Goal: Task Accomplishment & Management: Manage account settings

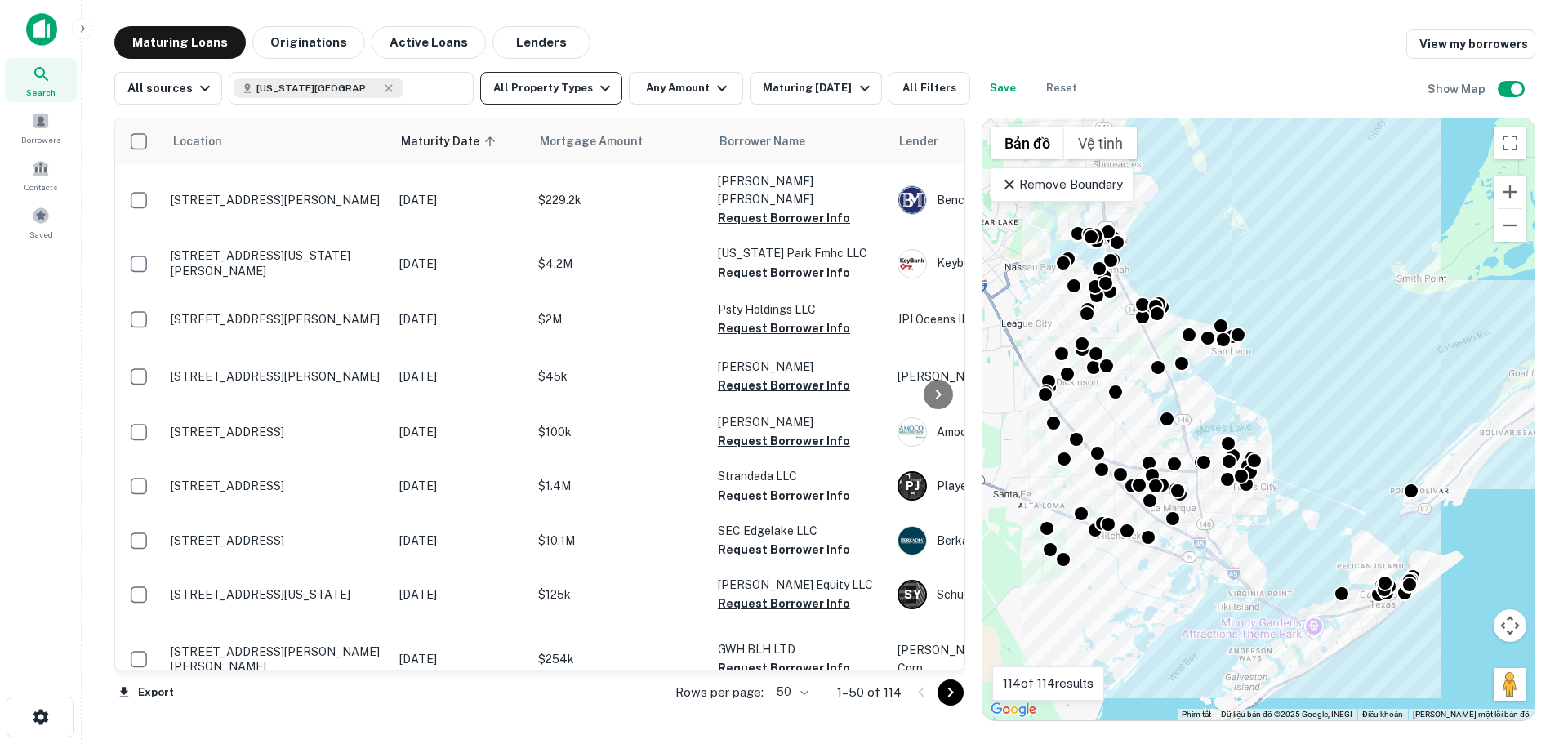
click at [595, 88] on icon "button" at bounding box center [605, 88] width 19 height 19
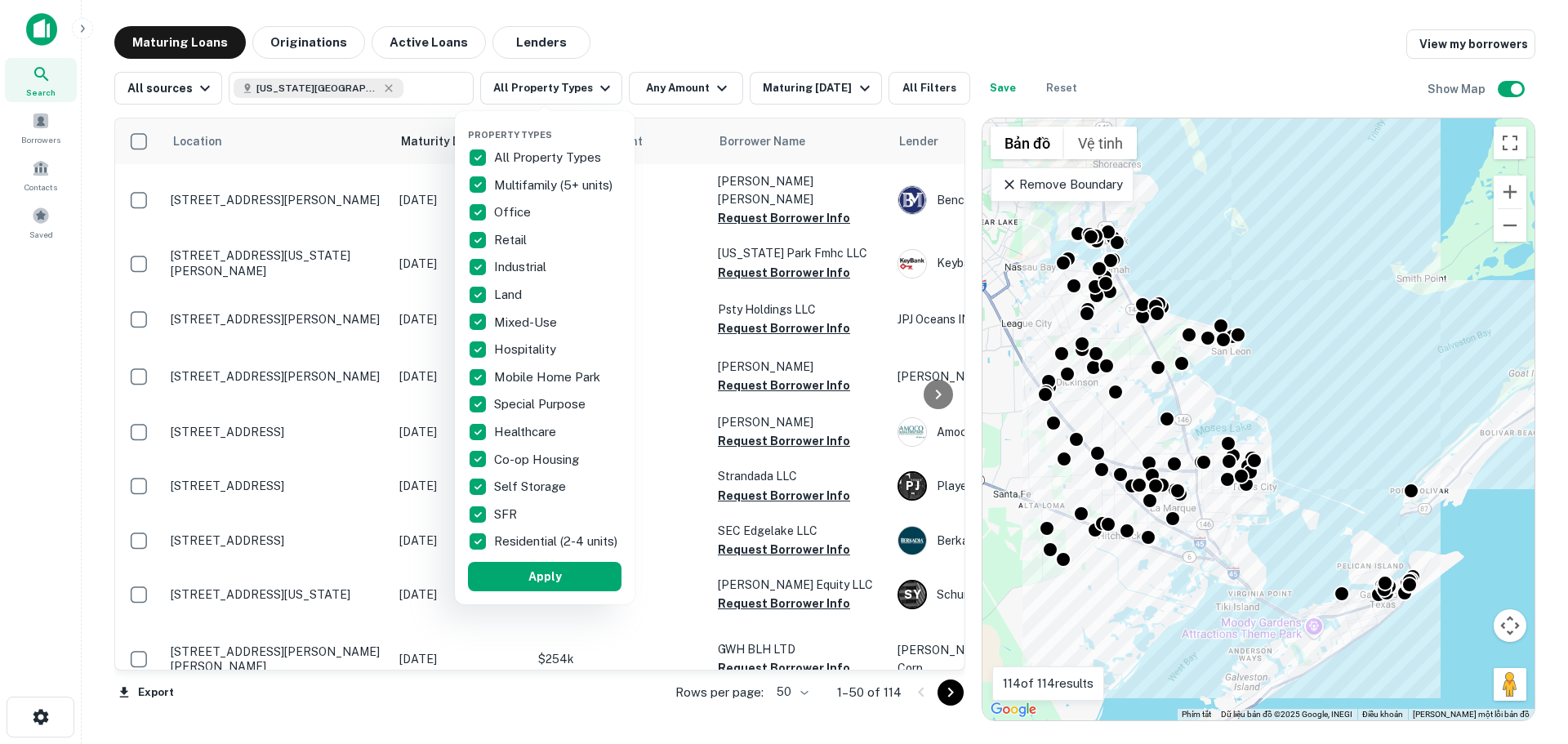
click at [576, 181] on p "Multifamily (5+ units)" at bounding box center [555, 185] width 122 height 19
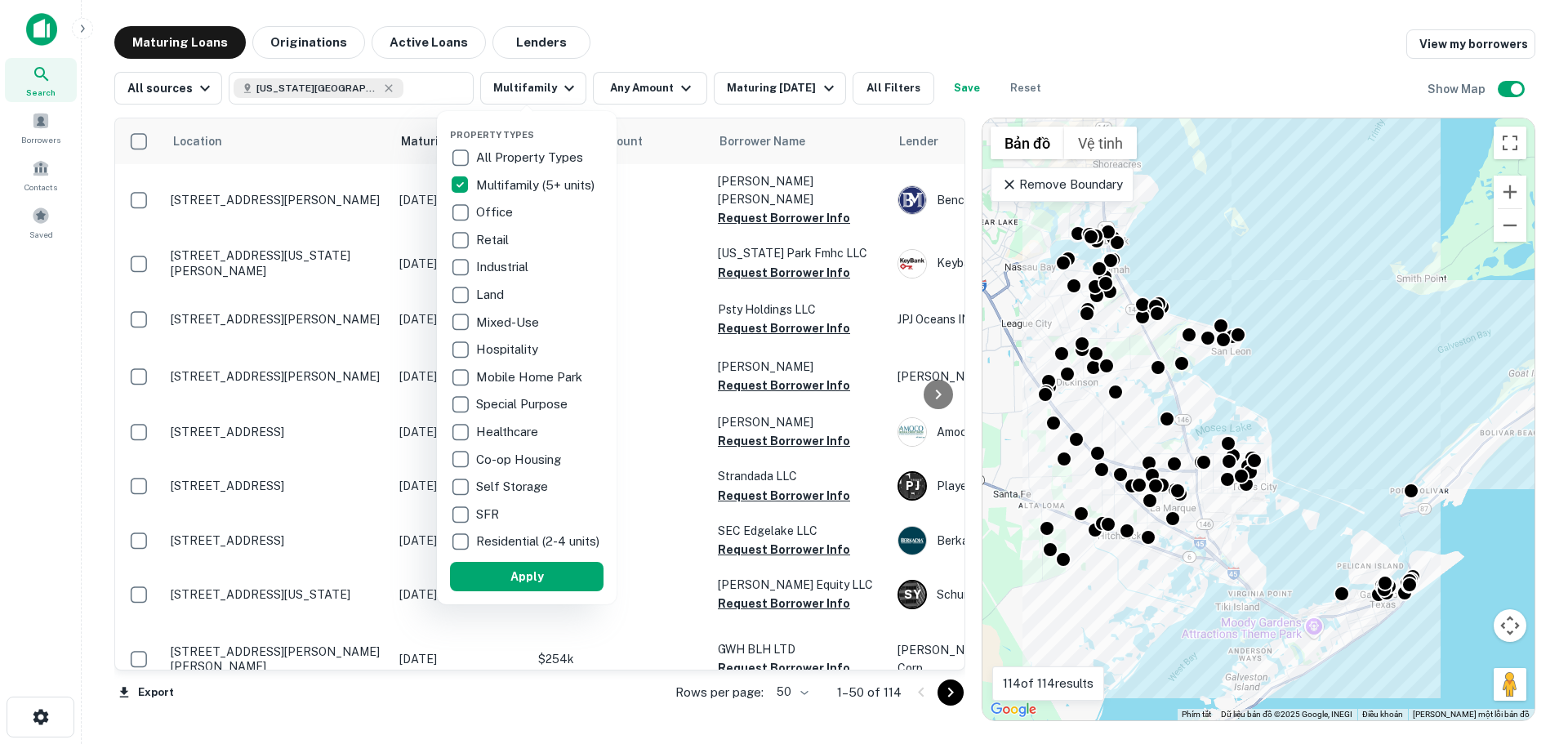
click at [675, 88] on div at bounding box center [784, 372] width 1568 height 744
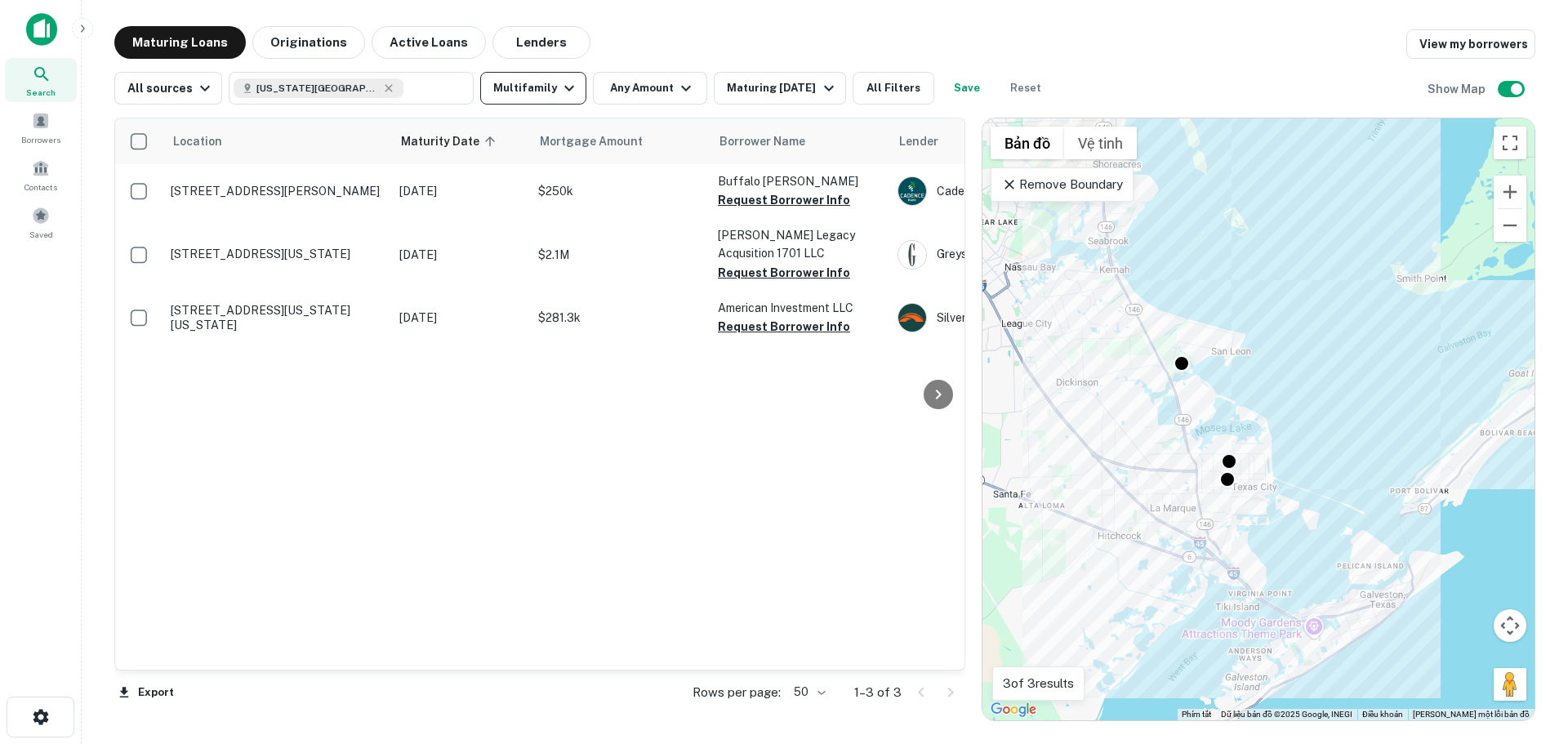
click at [564, 91] on icon "button" at bounding box center [569, 88] width 10 height 5
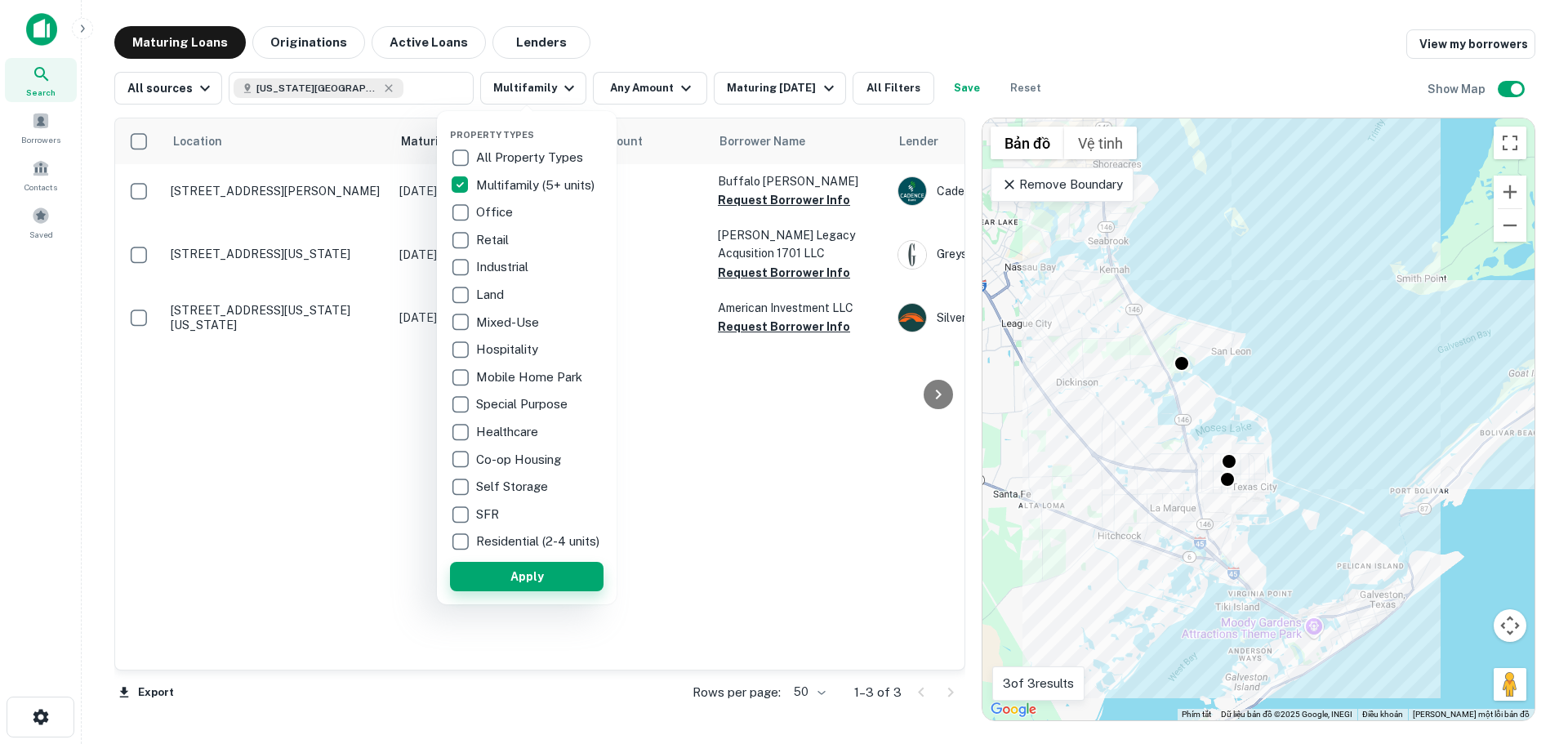
click at [543, 584] on button "Apply" at bounding box center [527, 575] width 154 height 29
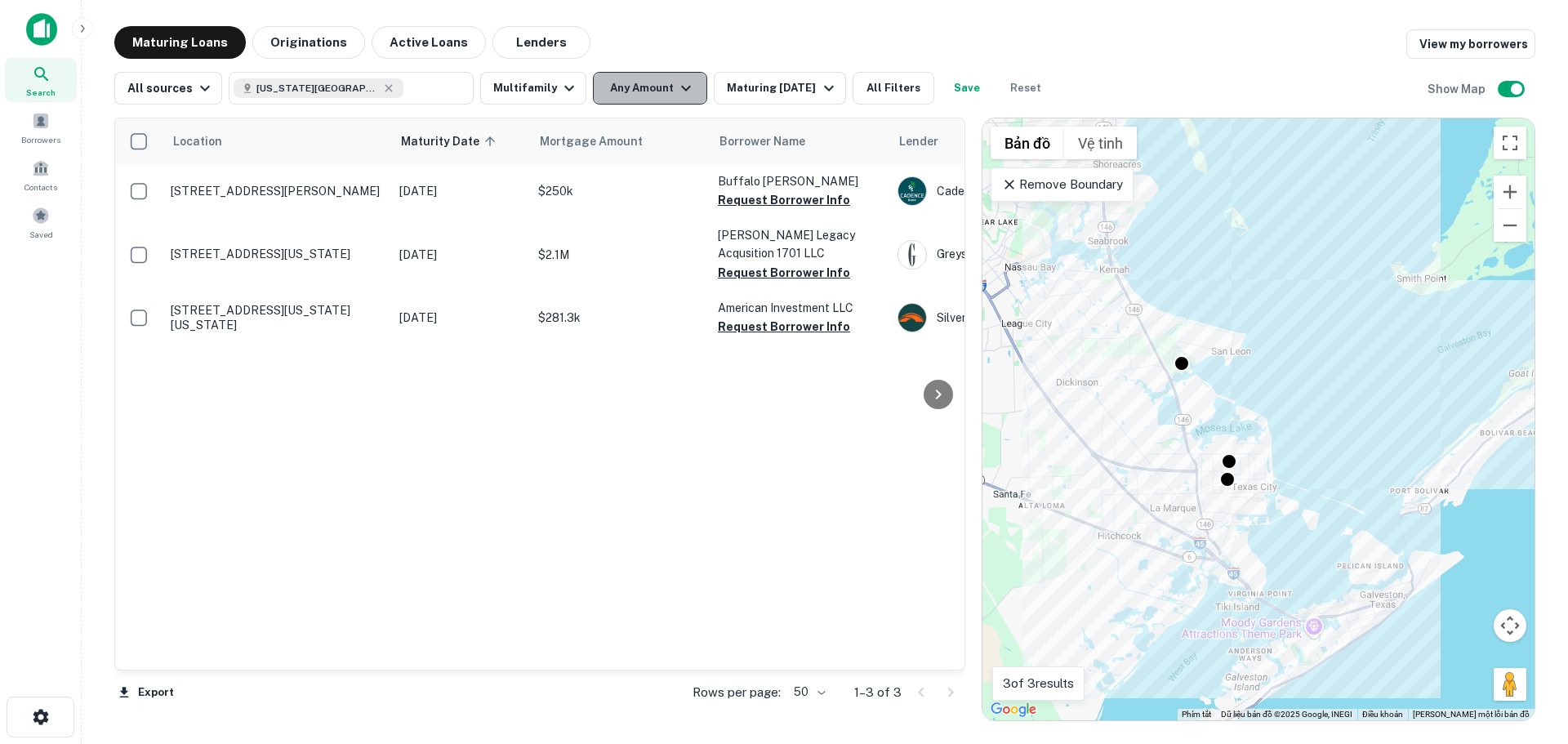
click at [678, 83] on icon "button" at bounding box center [686, 88] width 19 height 19
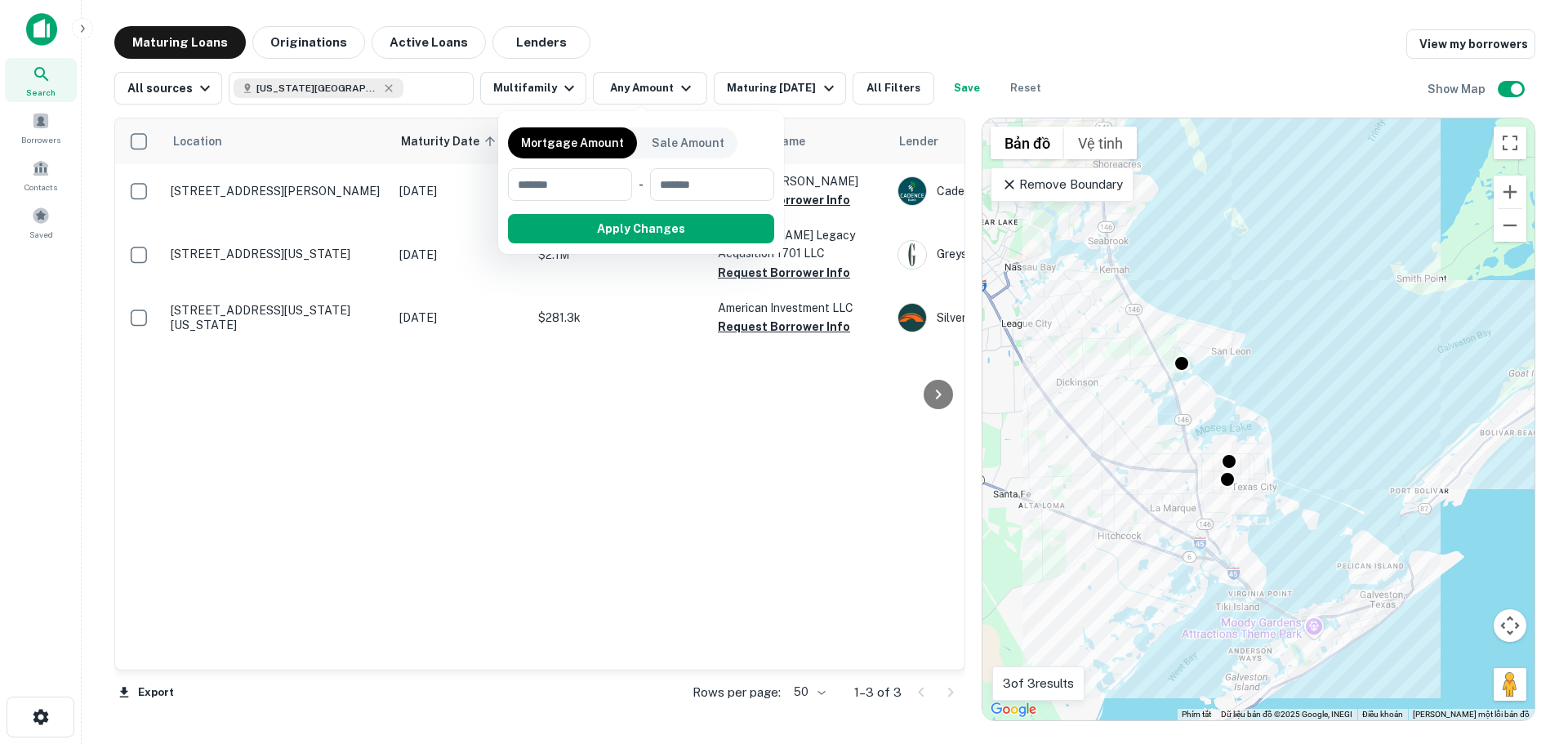
click at [815, 88] on div at bounding box center [784, 372] width 1568 height 744
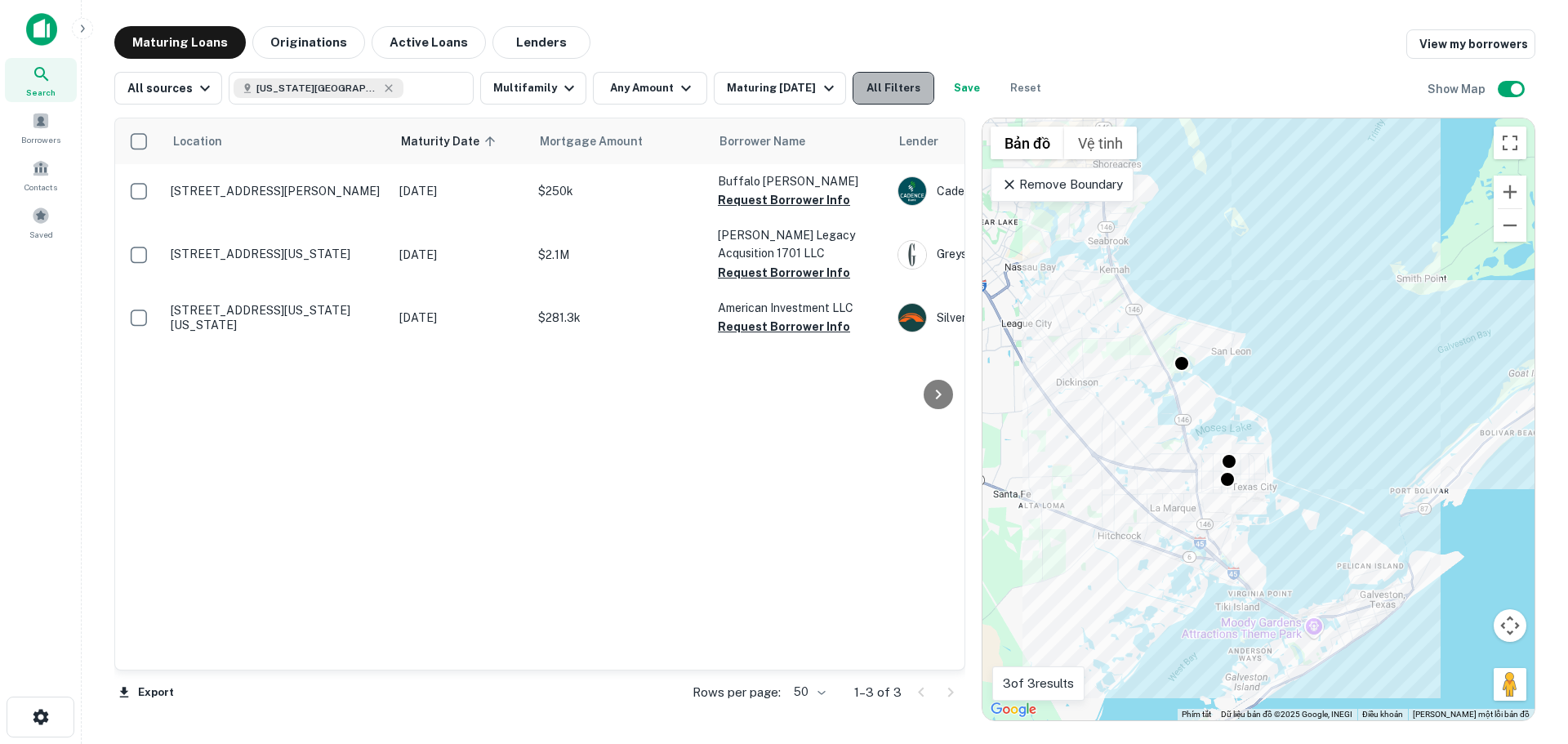
click at [899, 86] on button "All Filters" at bounding box center [893, 87] width 81 height 33
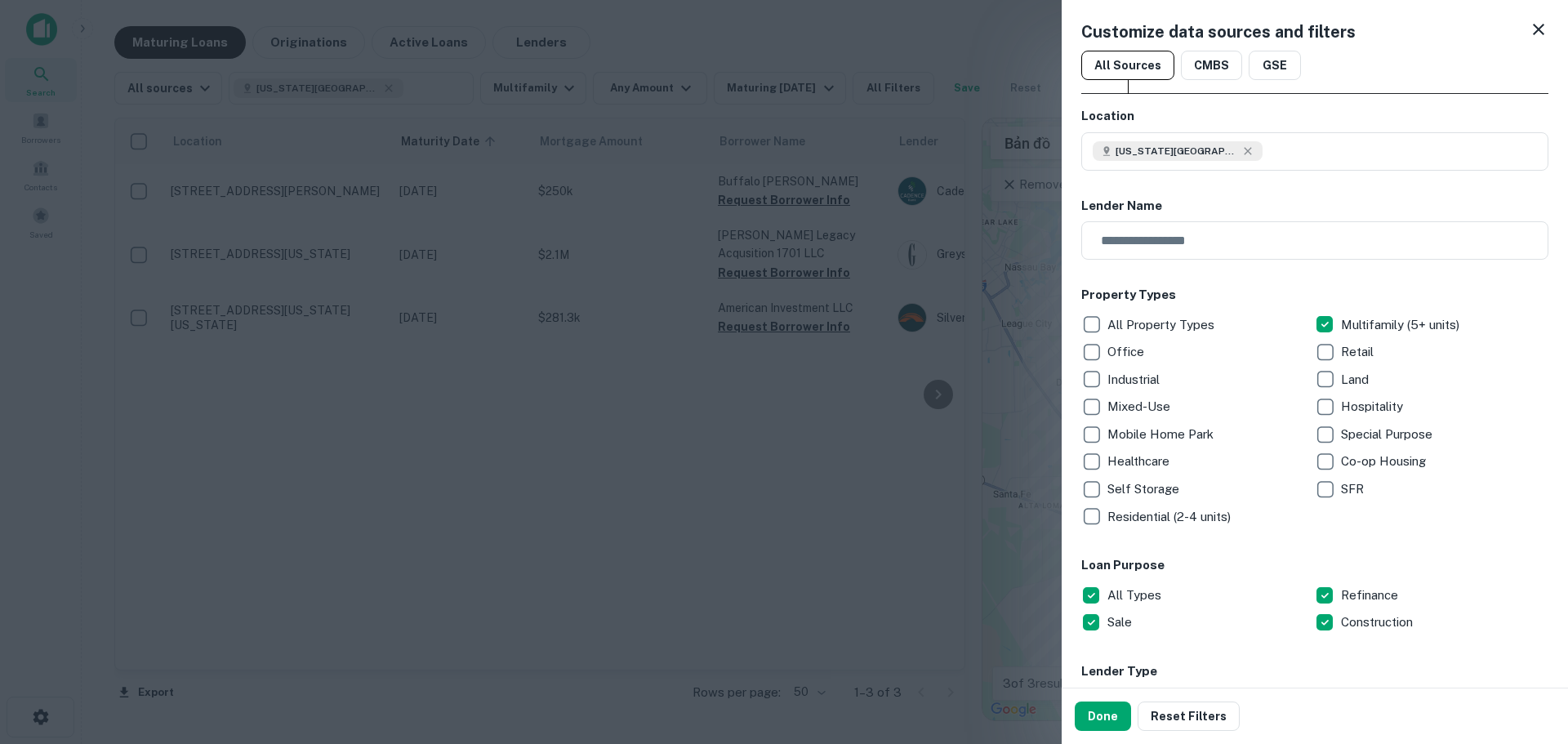
click at [1532, 33] on icon at bounding box center [1538, 29] width 19 height 19
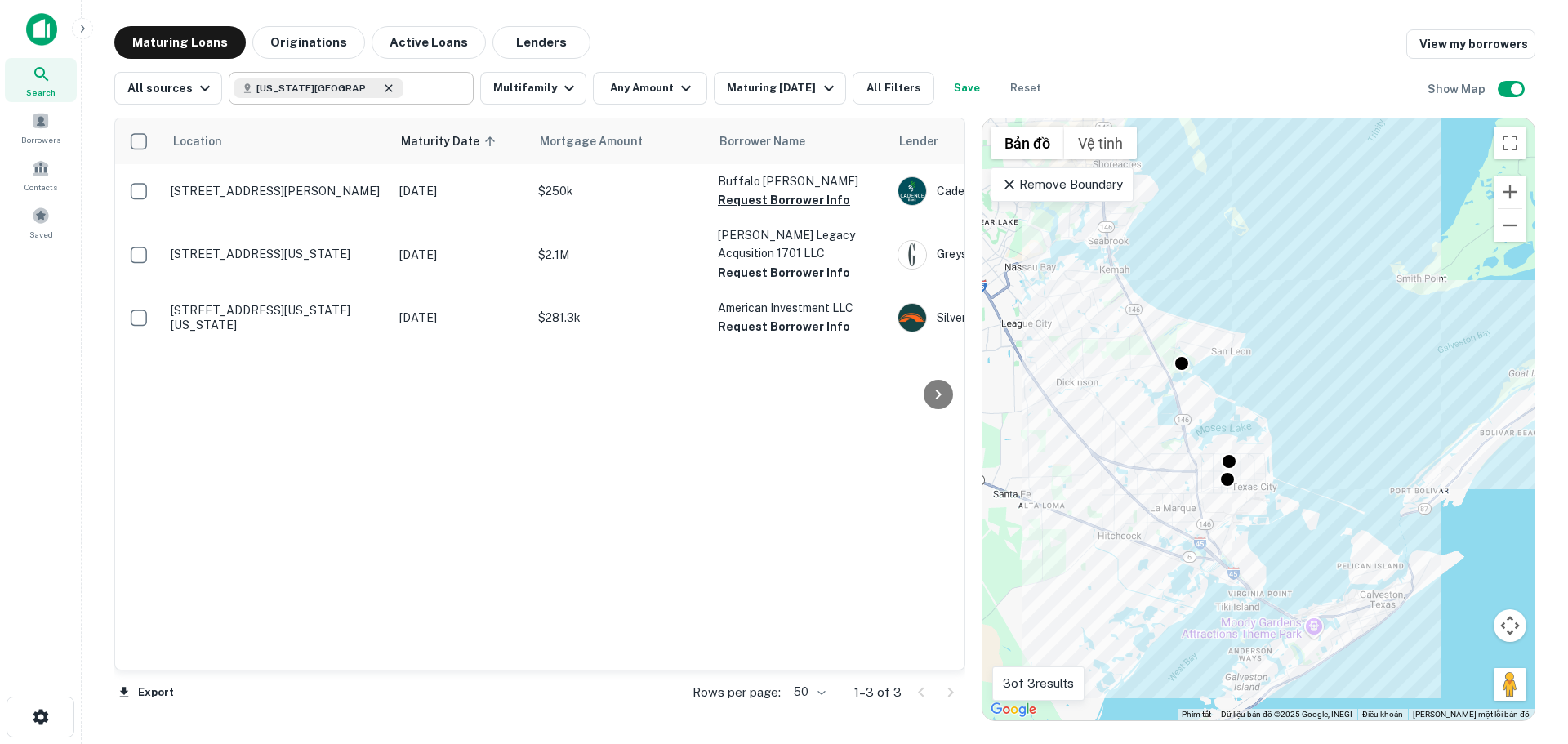
click at [382, 88] on icon at bounding box center [388, 87] width 13 height 13
type input "**********"
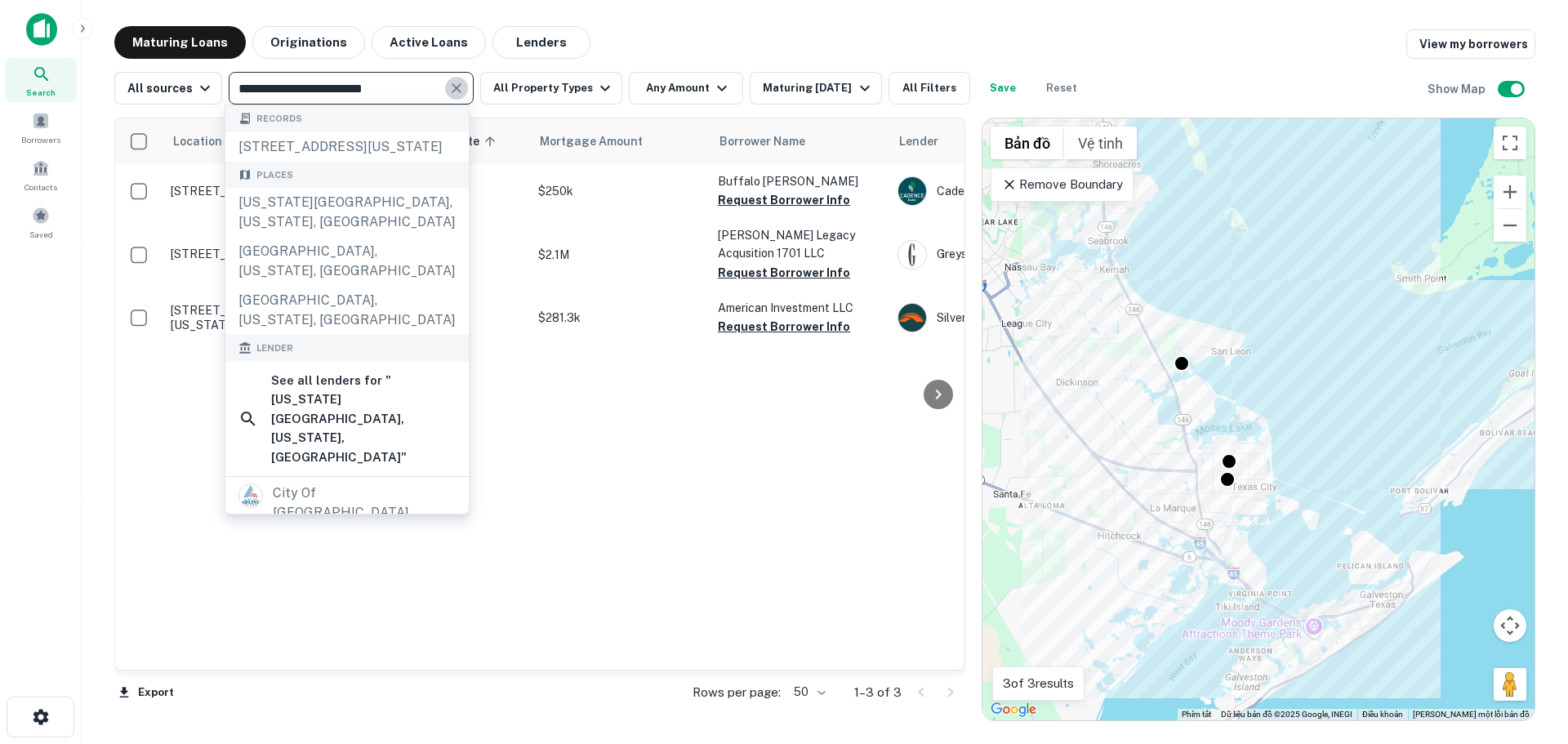
click at [451, 90] on icon "Clear" at bounding box center [456, 87] width 10 height 10
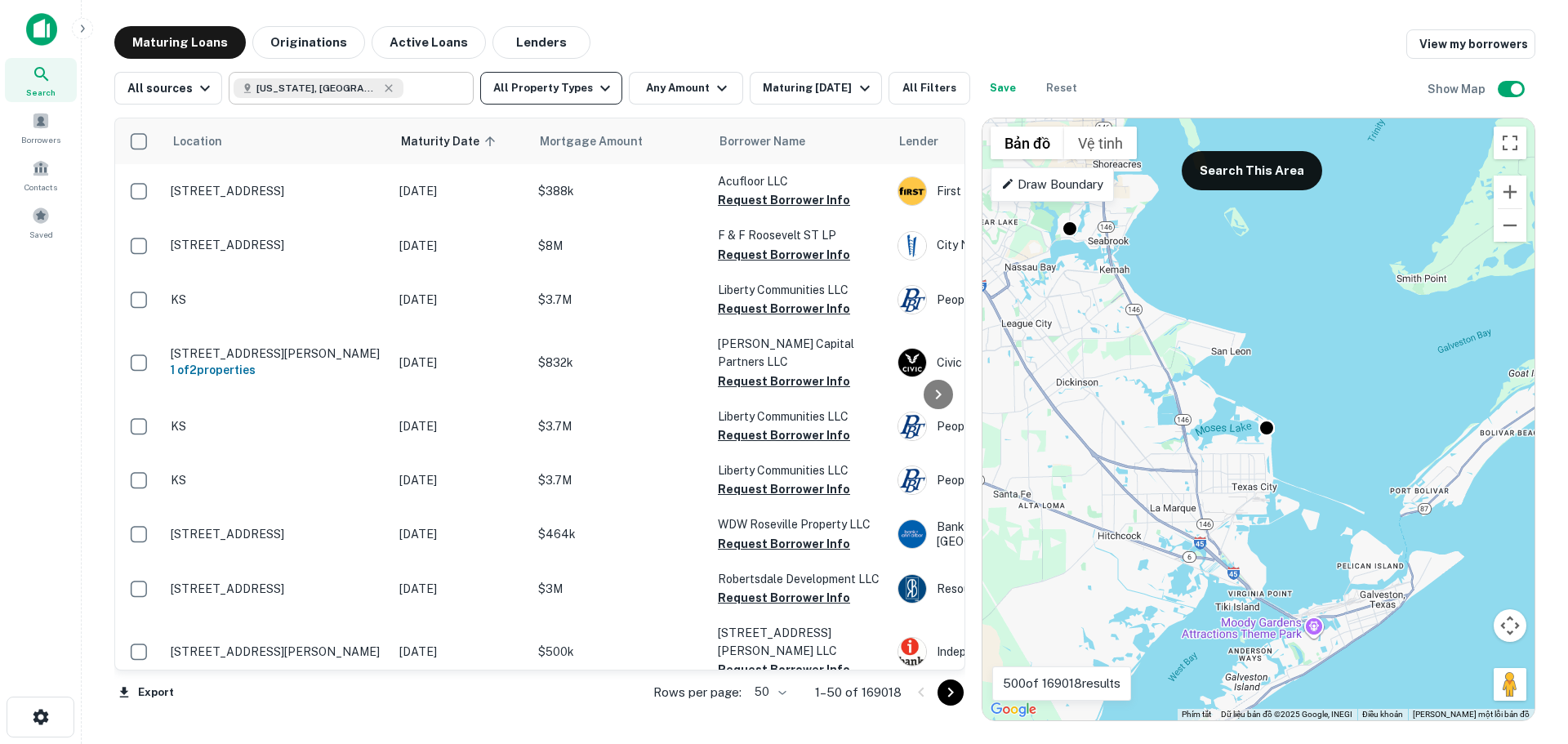
click at [595, 87] on icon "button" at bounding box center [605, 88] width 19 height 19
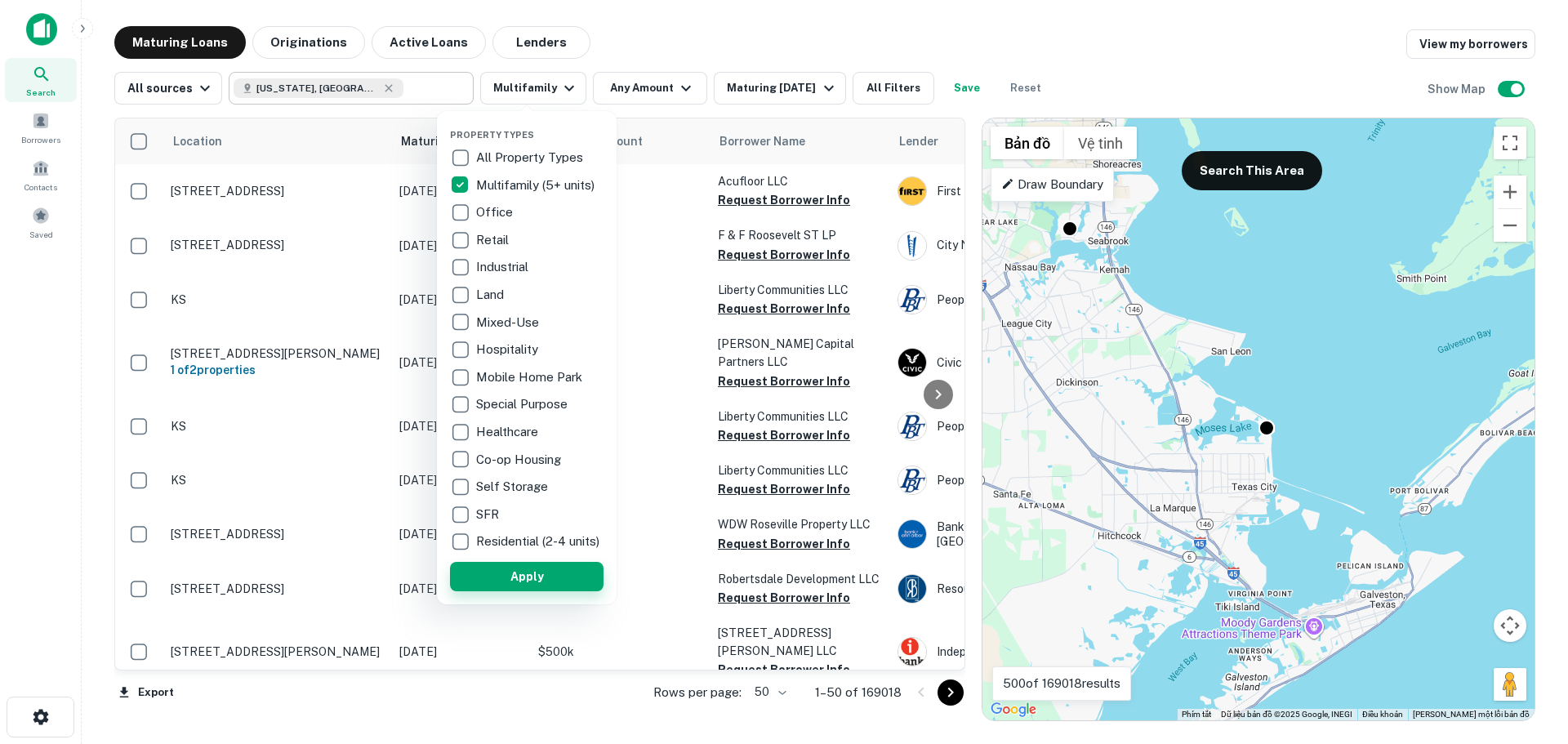
click at [536, 585] on button "Apply" at bounding box center [527, 575] width 154 height 29
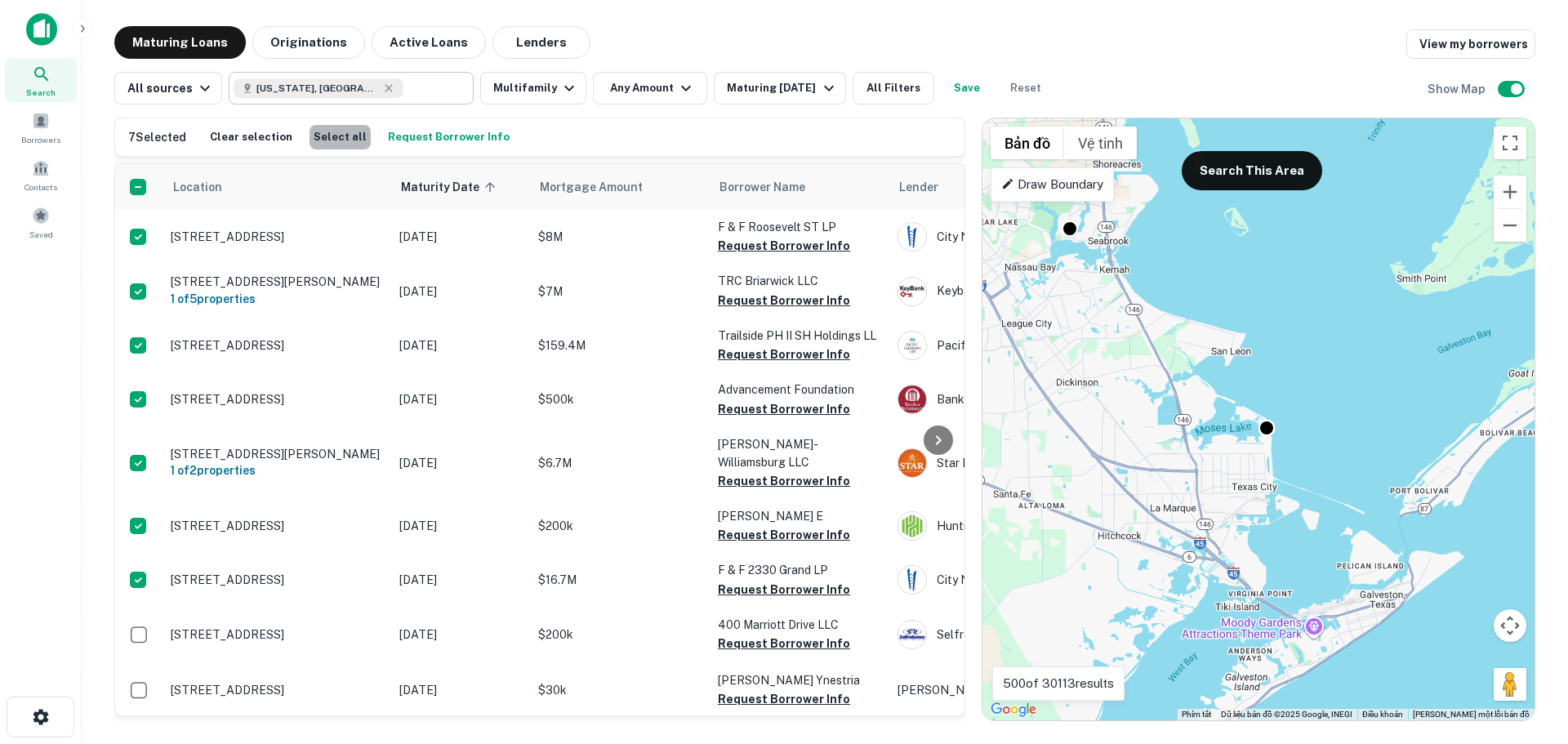
click at [337, 136] on button "Select all" at bounding box center [340, 138] width 61 height 25
click at [144, 144] on h6 "50 Selected" at bounding box center [161, 137] width 65 height 18
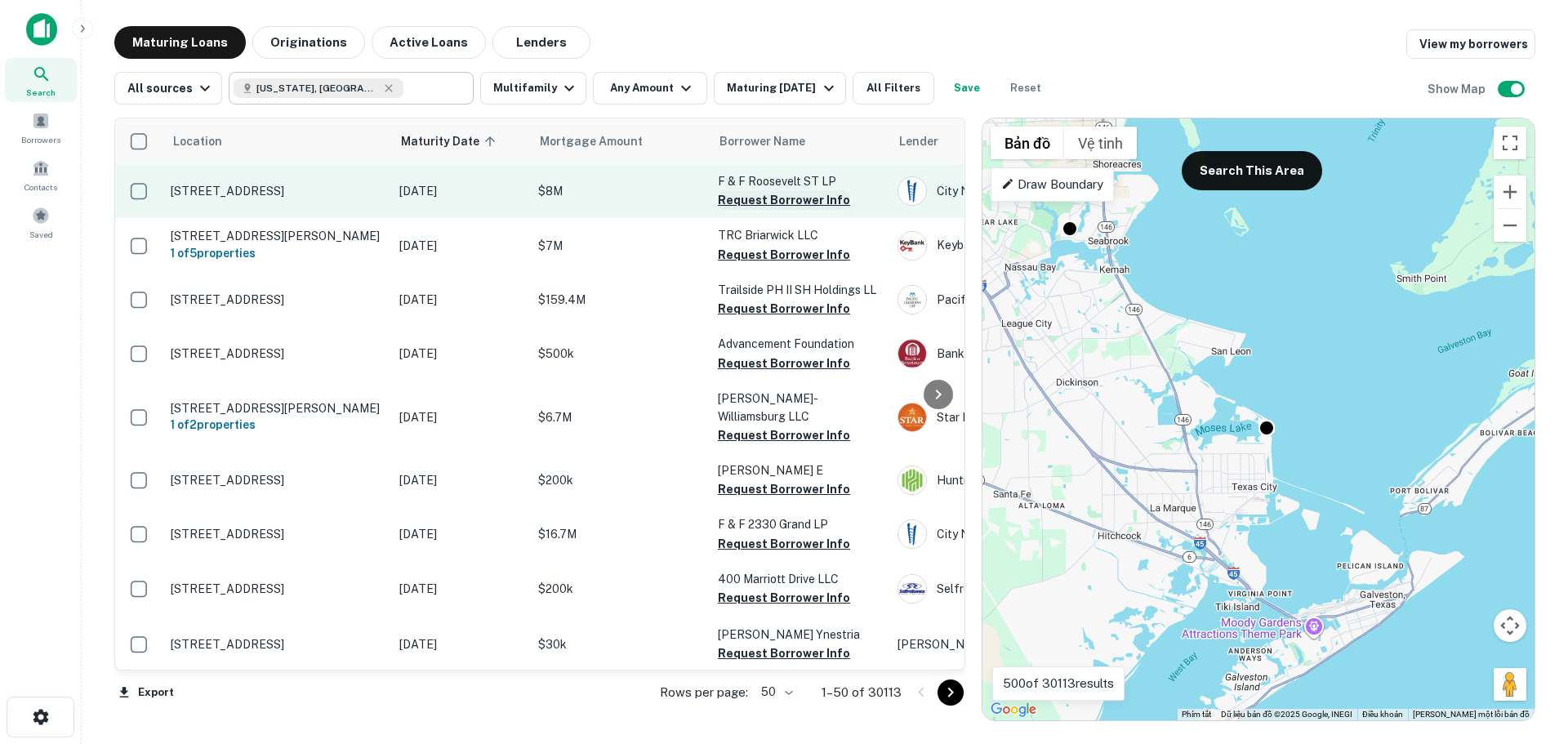
click at [795, 203] on button "Request Borrower Info" at bounding box center [784, 199] width 132 height 19
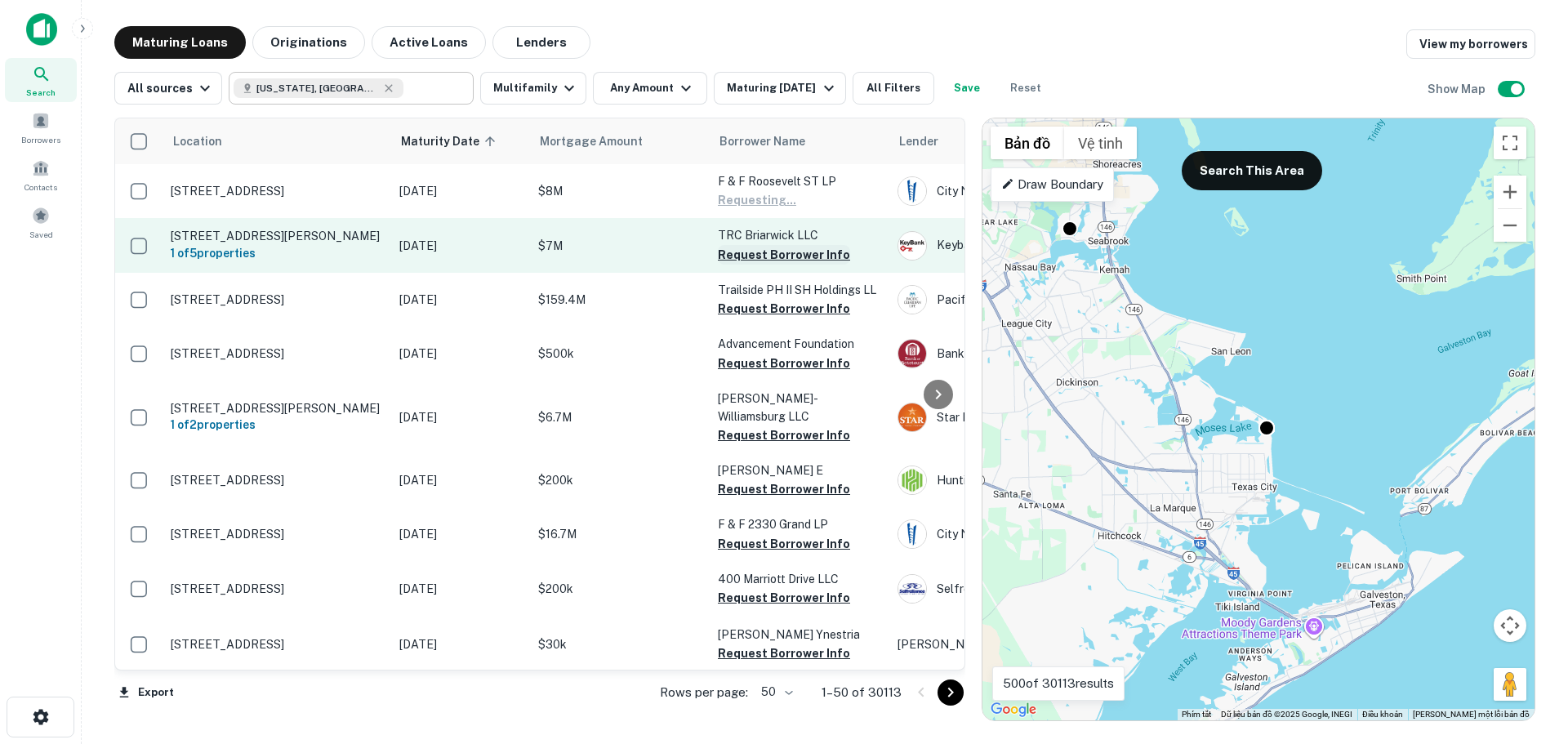
click at [793, 255] on button "Request Borrower Info" at bounding box center [784, 254] width 132 height 19
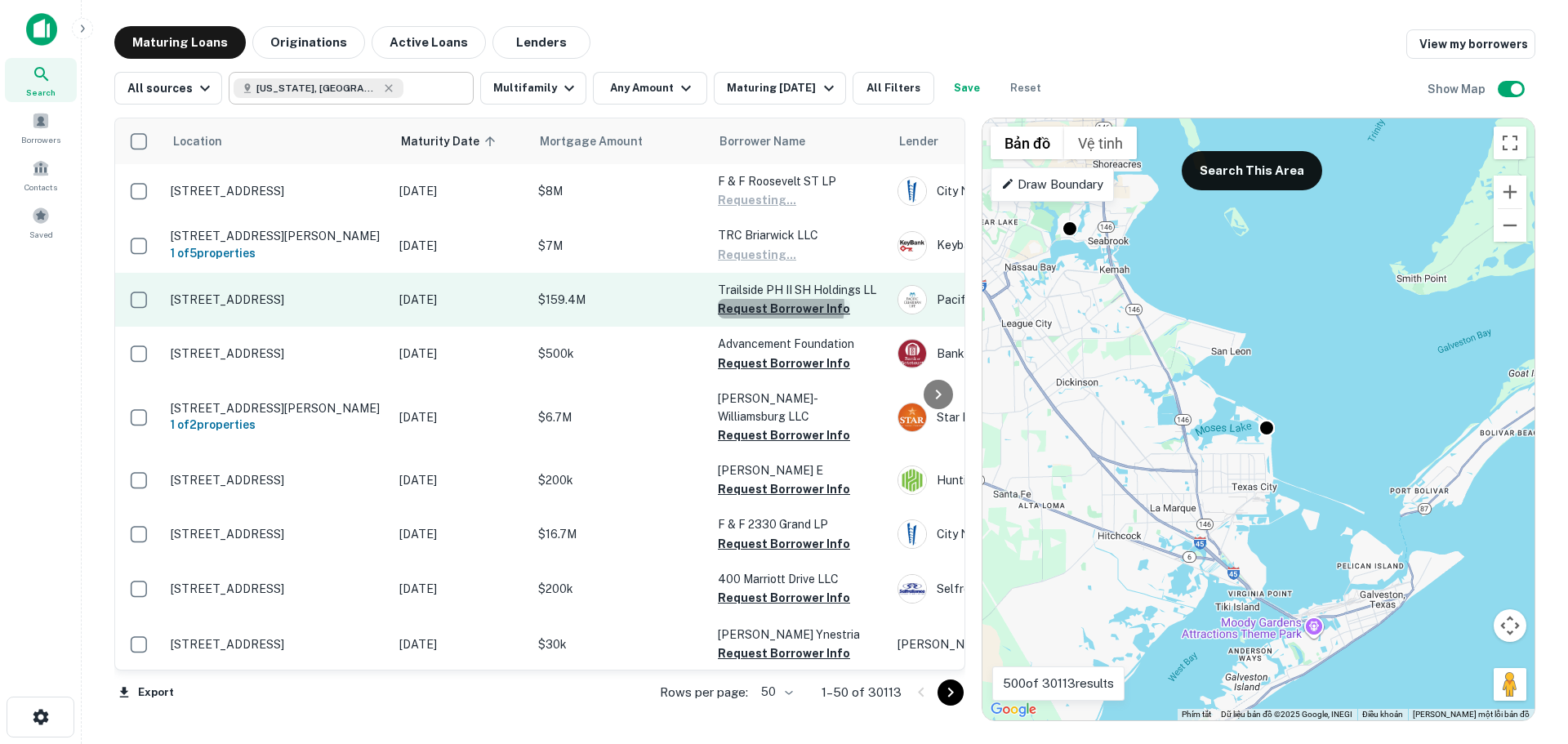
click at [780, 306] on button "Request Borrower Info" at bounding box center [784, 309] width 132 height 19
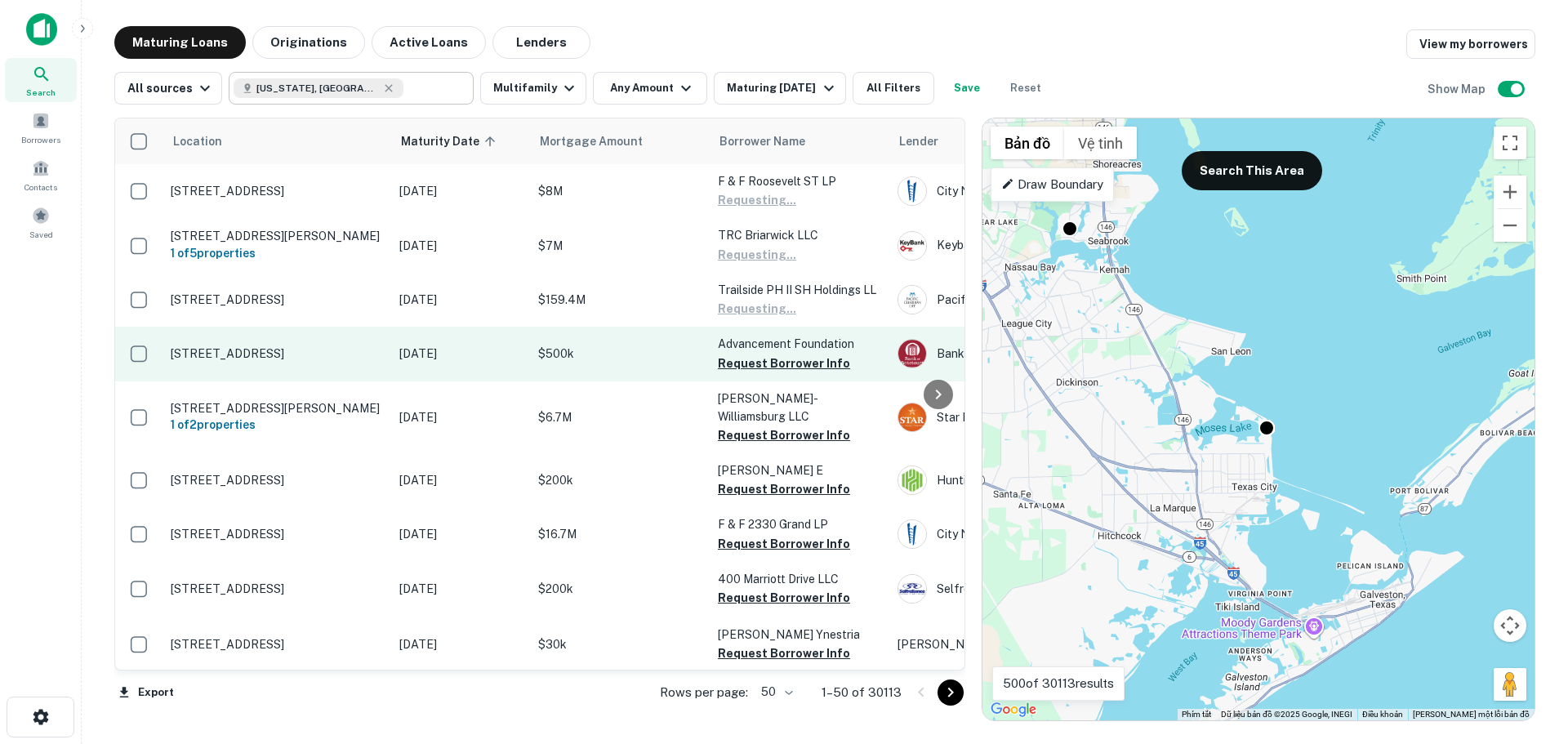
drag, startPoint x: 768, startPoint y: 359, endPoint x: 769, endPoint y: 371, distance: 12.0
click at [768, 360] on button "Request Borrower Info" at bounding box center [784, 363] width 132 height 19
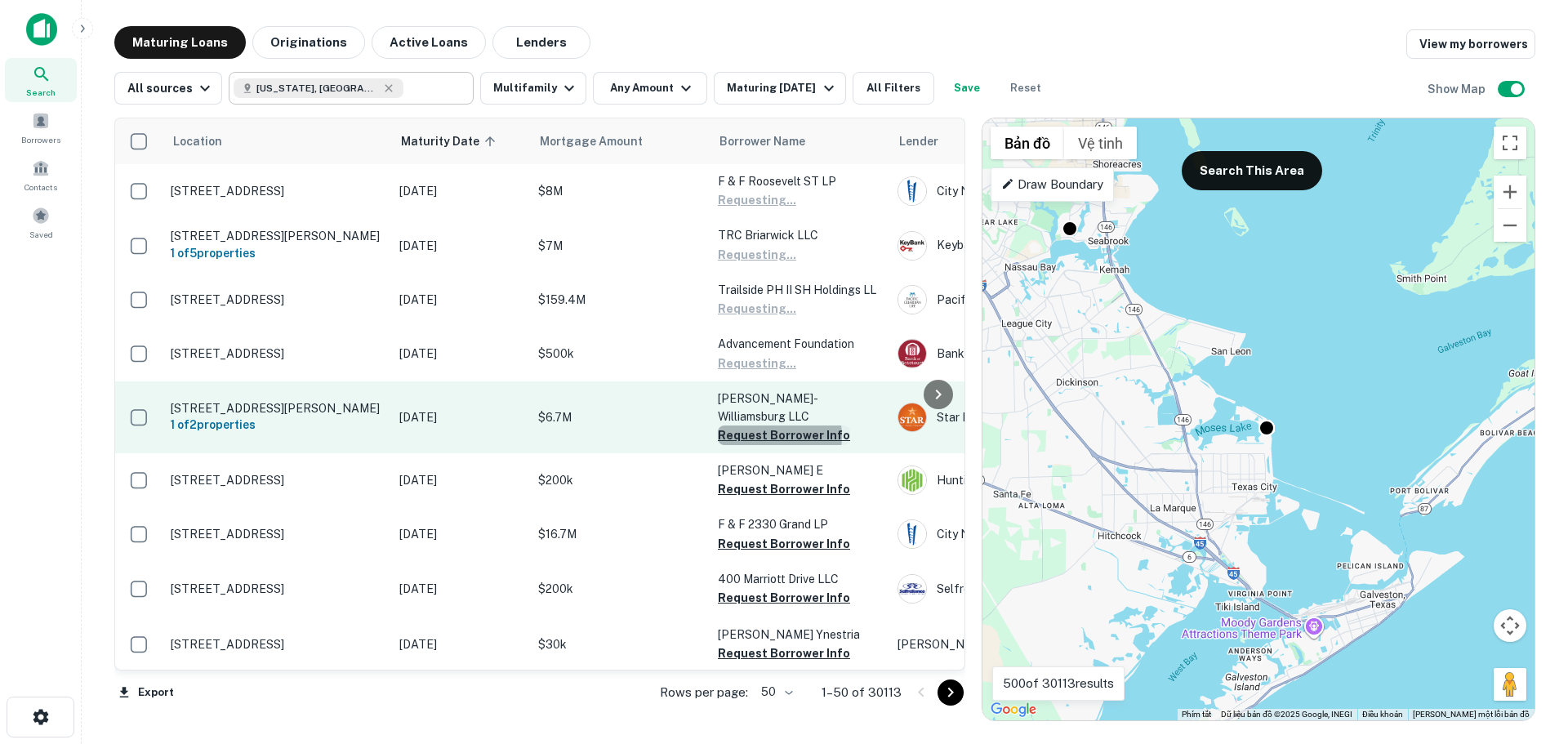
click at [766, 425] on button "Request Borrower Info" at bounding box center [784, 435] width 132 height 19
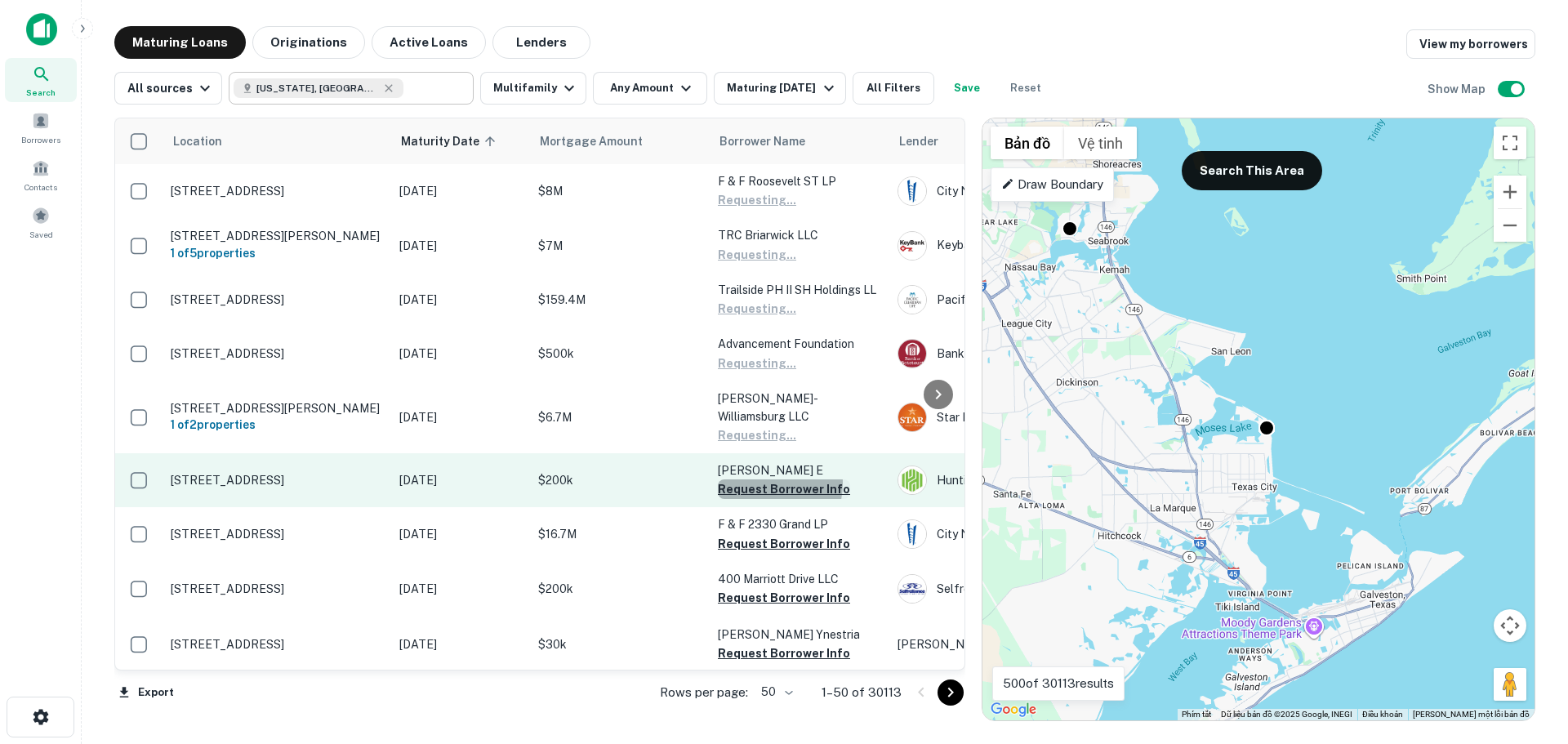
click at [763, 479] on button "Request Borrower Info" at bounding box center [784, 489] width 132 height 19
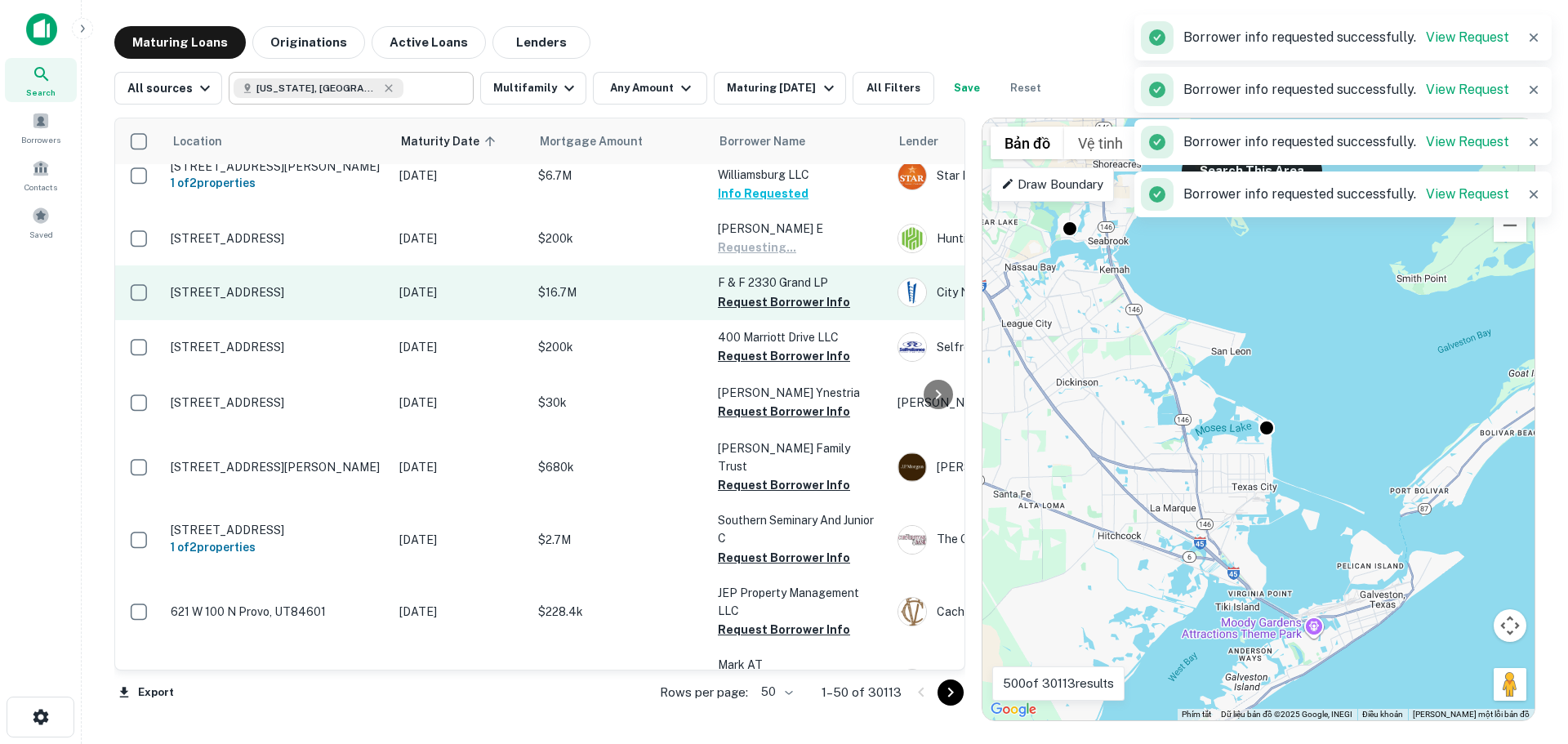
scroll to position [244, 0]
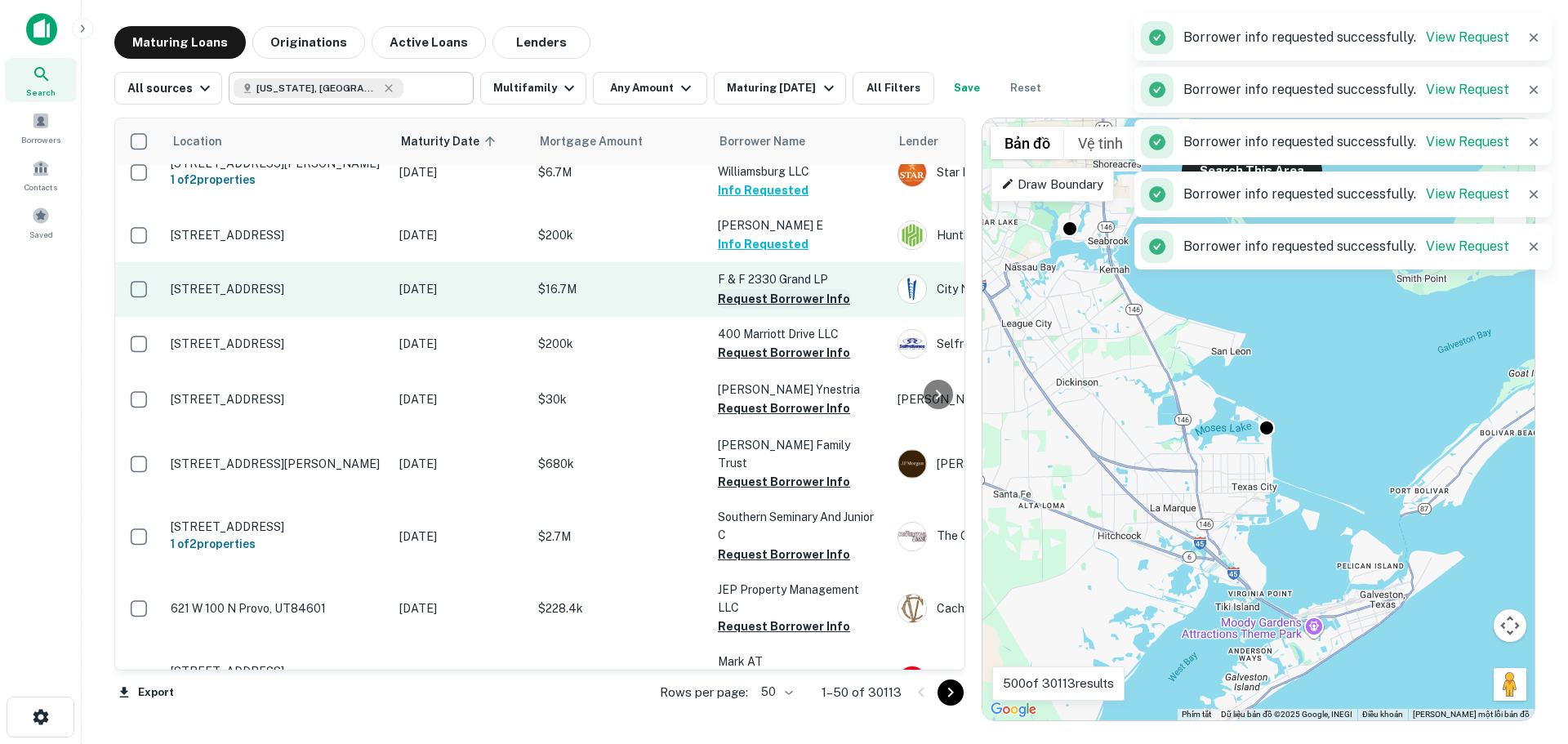
click at [765, 289] on button "Request Borrower Info" at bounding box center [784, 298] width 132 height 19
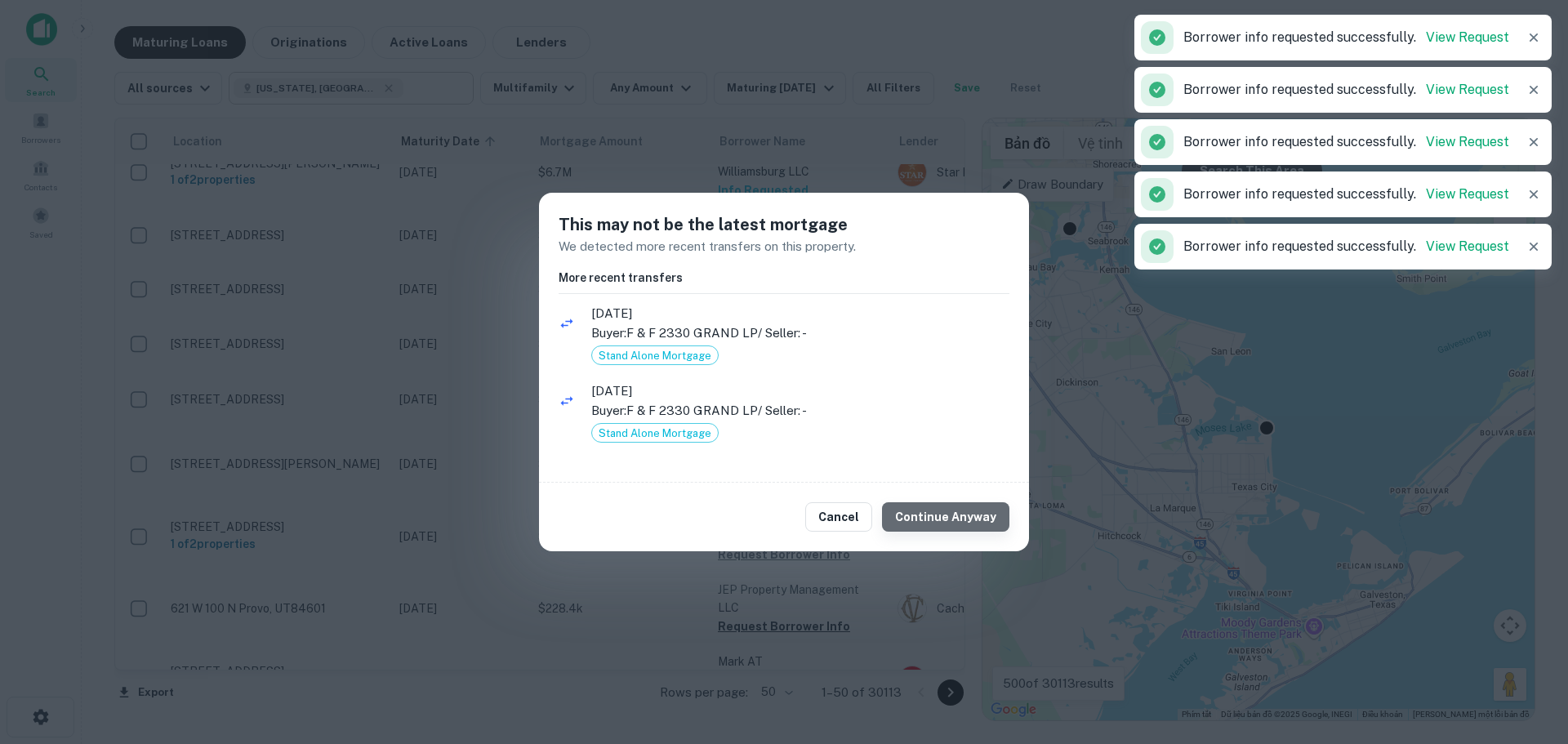
click at [957, 516] on button "Continue Anyway" at bounding box center [946, 516] width 127 height 29
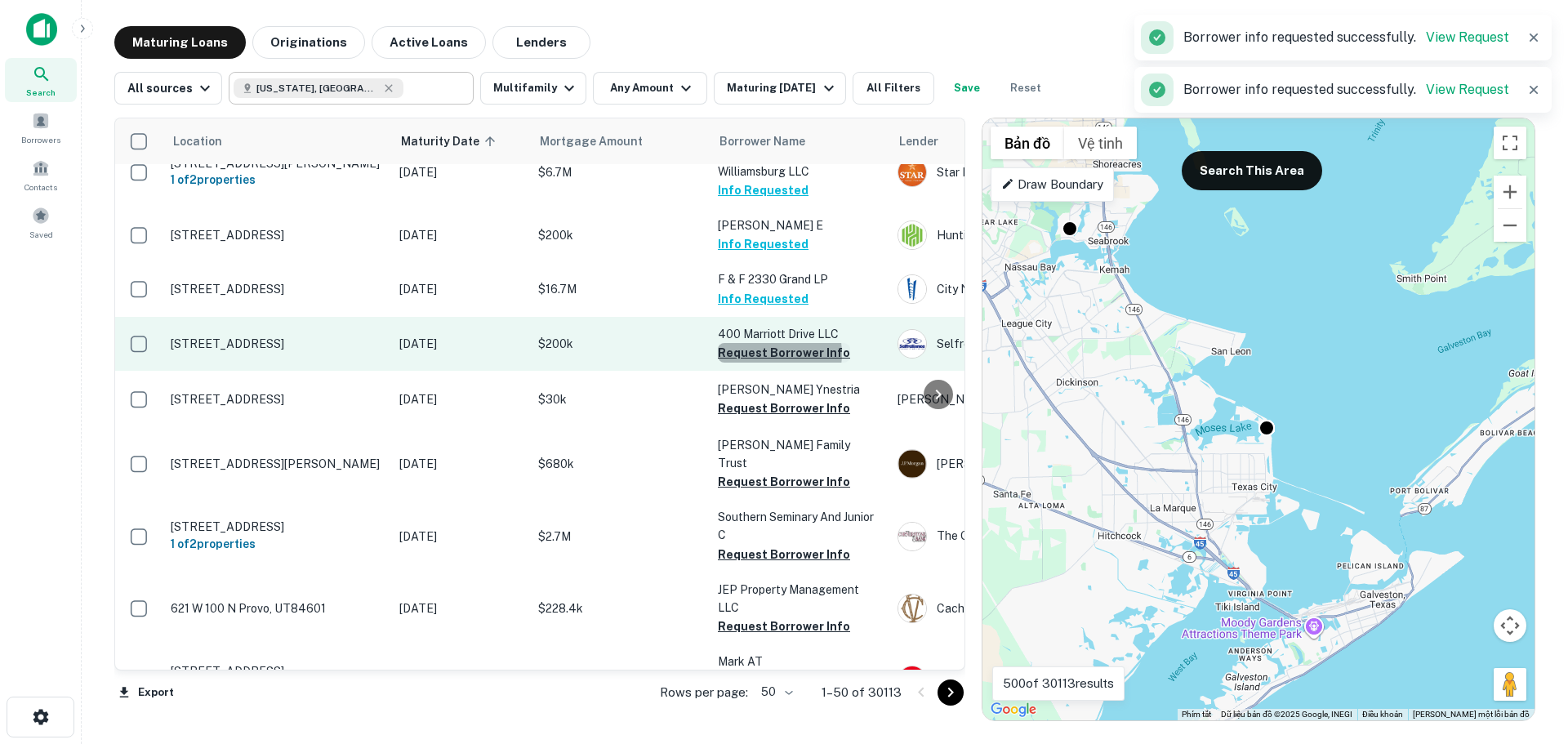
click at [765, 342] on button "Request Borrower Info" at bounding box center [784, 352] width 132 height 19
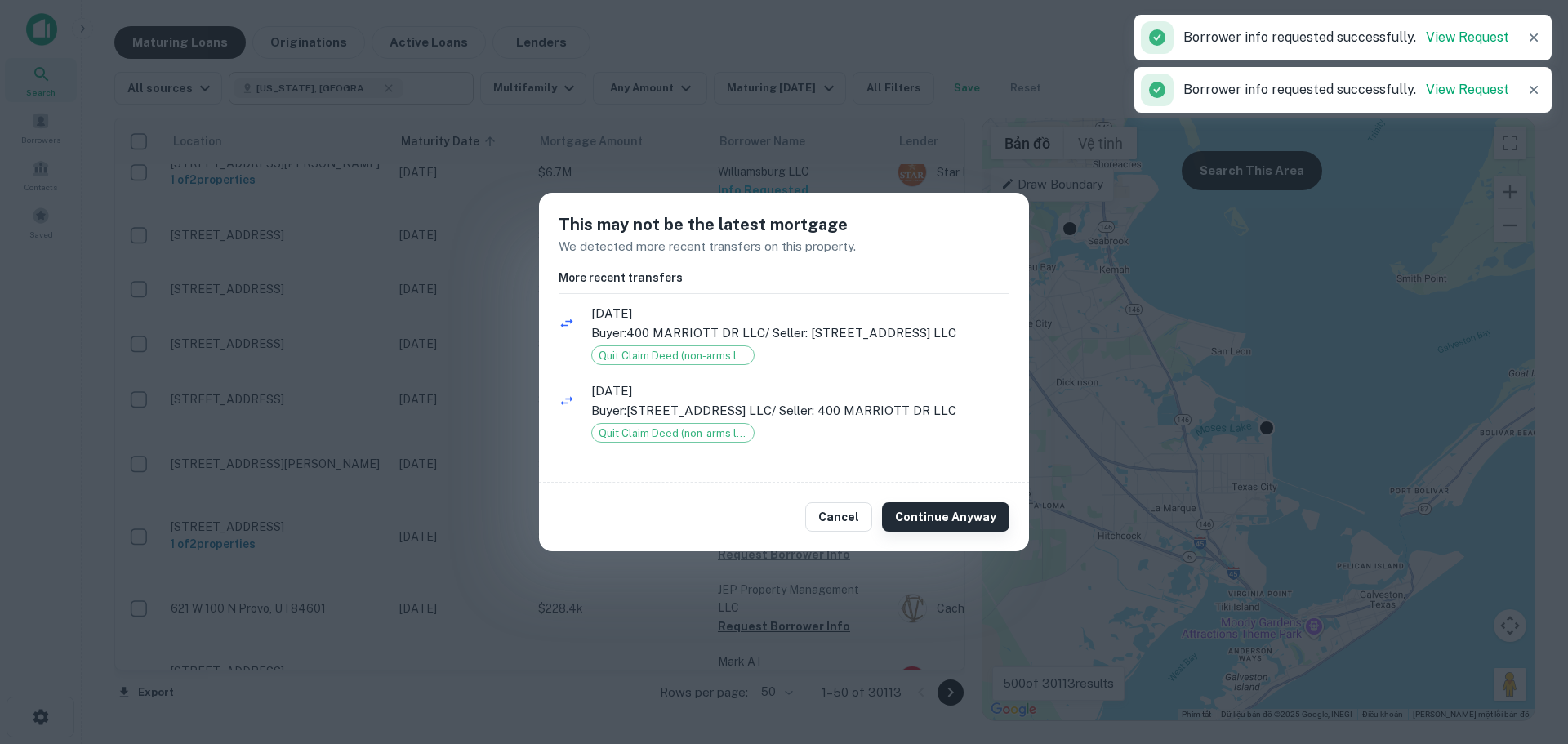
click at [959, 516] on button "Continue Anyway" at bounding box center [946, 516] width 127 height 29
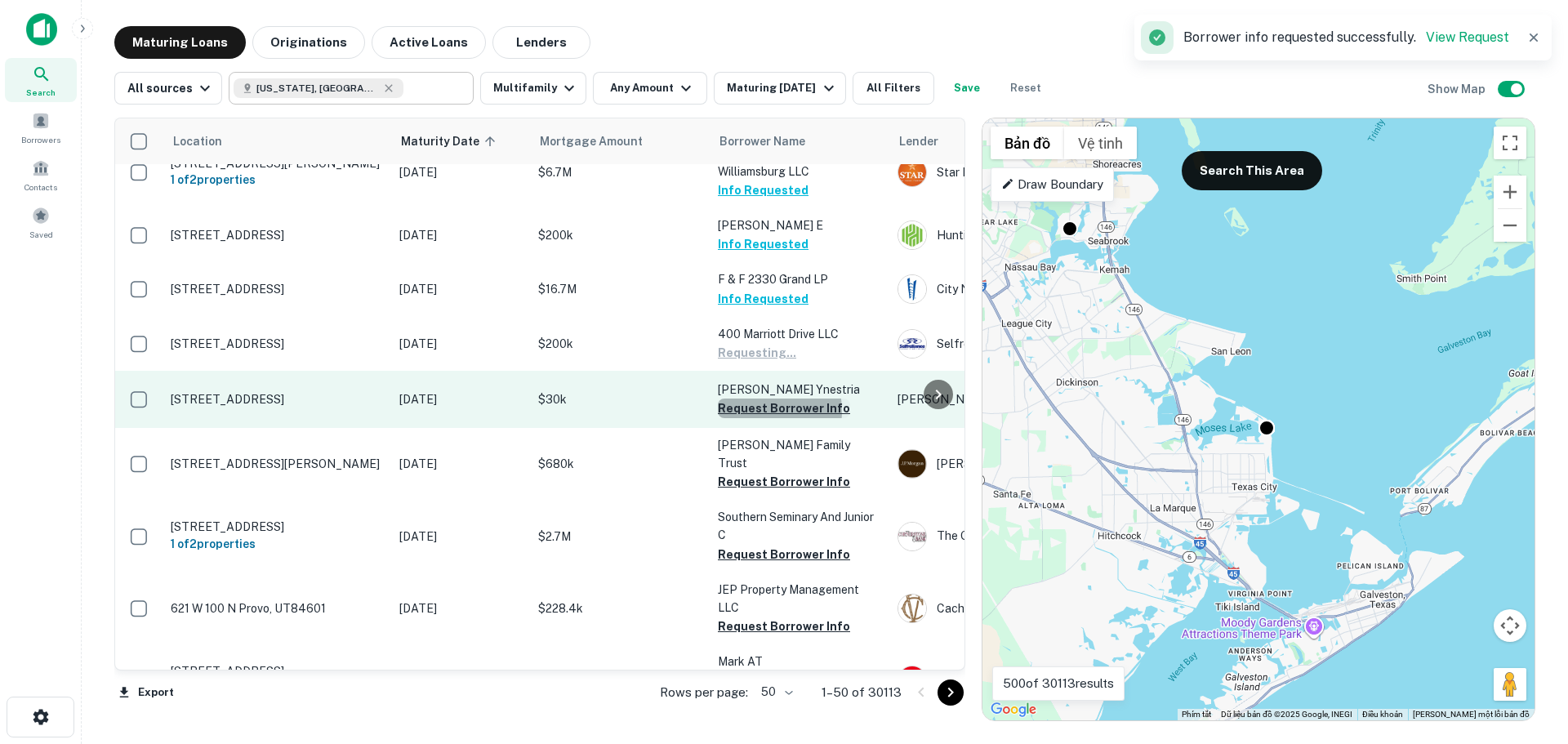
click at [756, 398] on button "Request Borrower Info" at bounding box center [784, 408] width 132 height 19
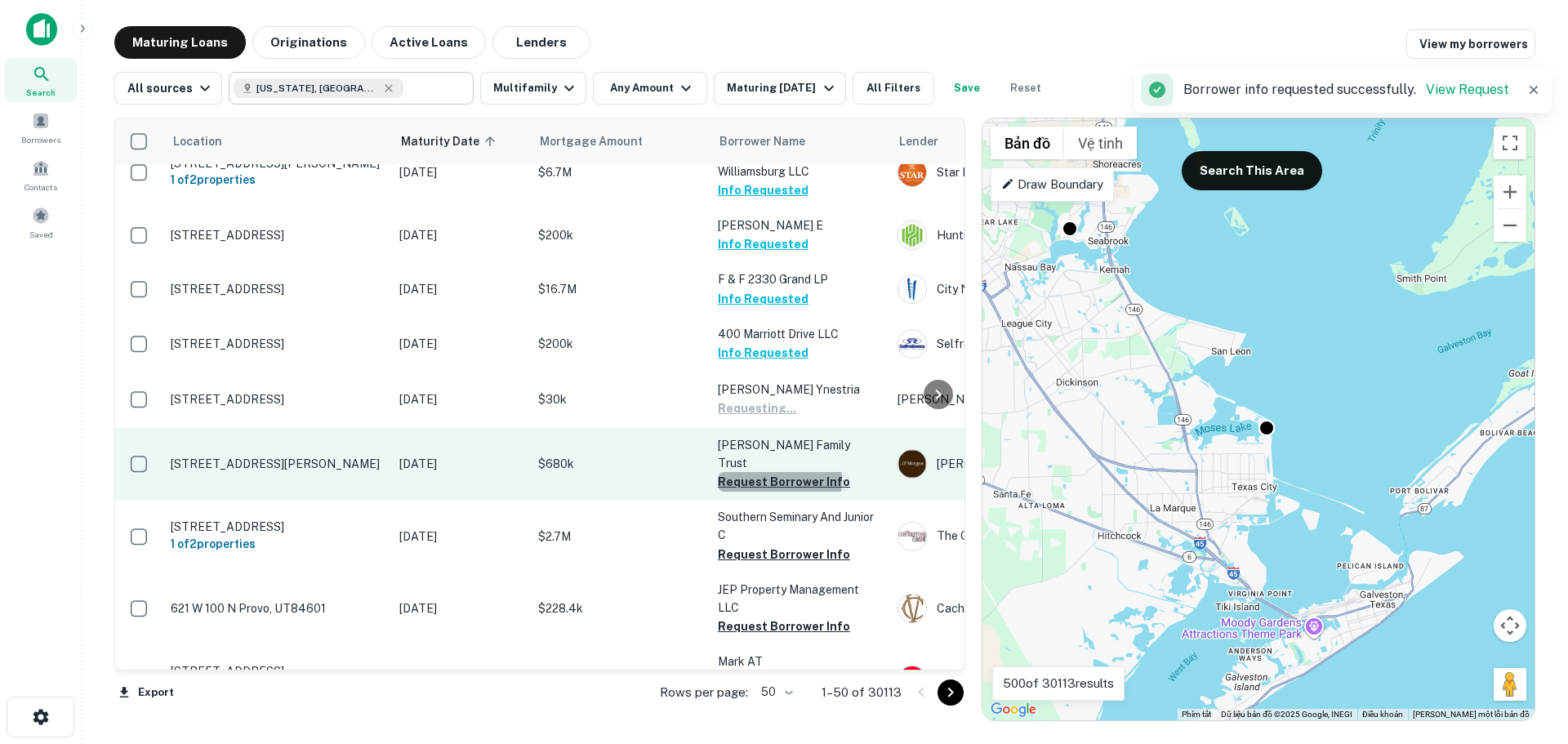
click at [765, 472] on button "Request Borrower Info" at bounding box center [784, 482] width 132 height 19
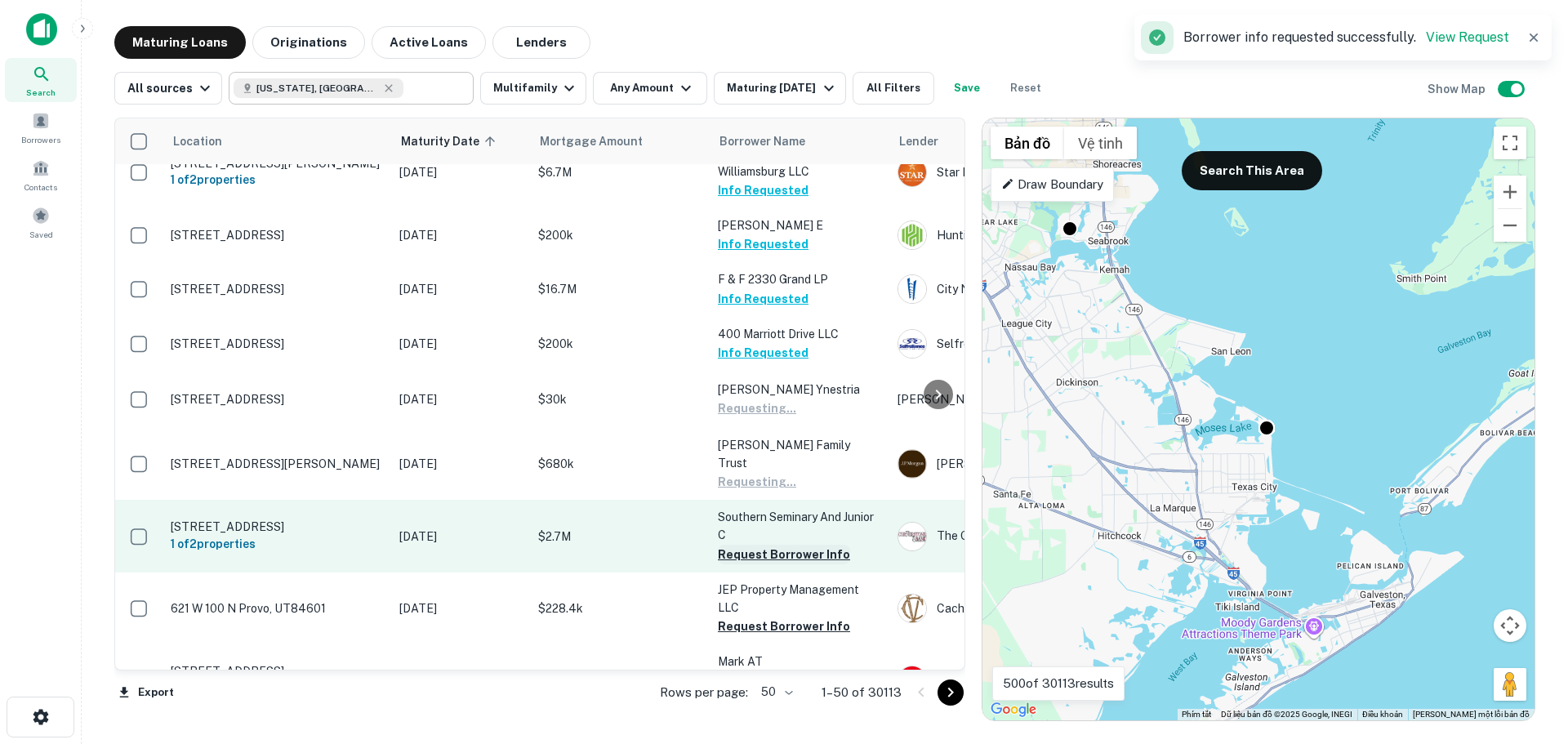
click at [769, 545] on button "Request Borrower Info" at bounding box center [784, 554] width 132 height 19
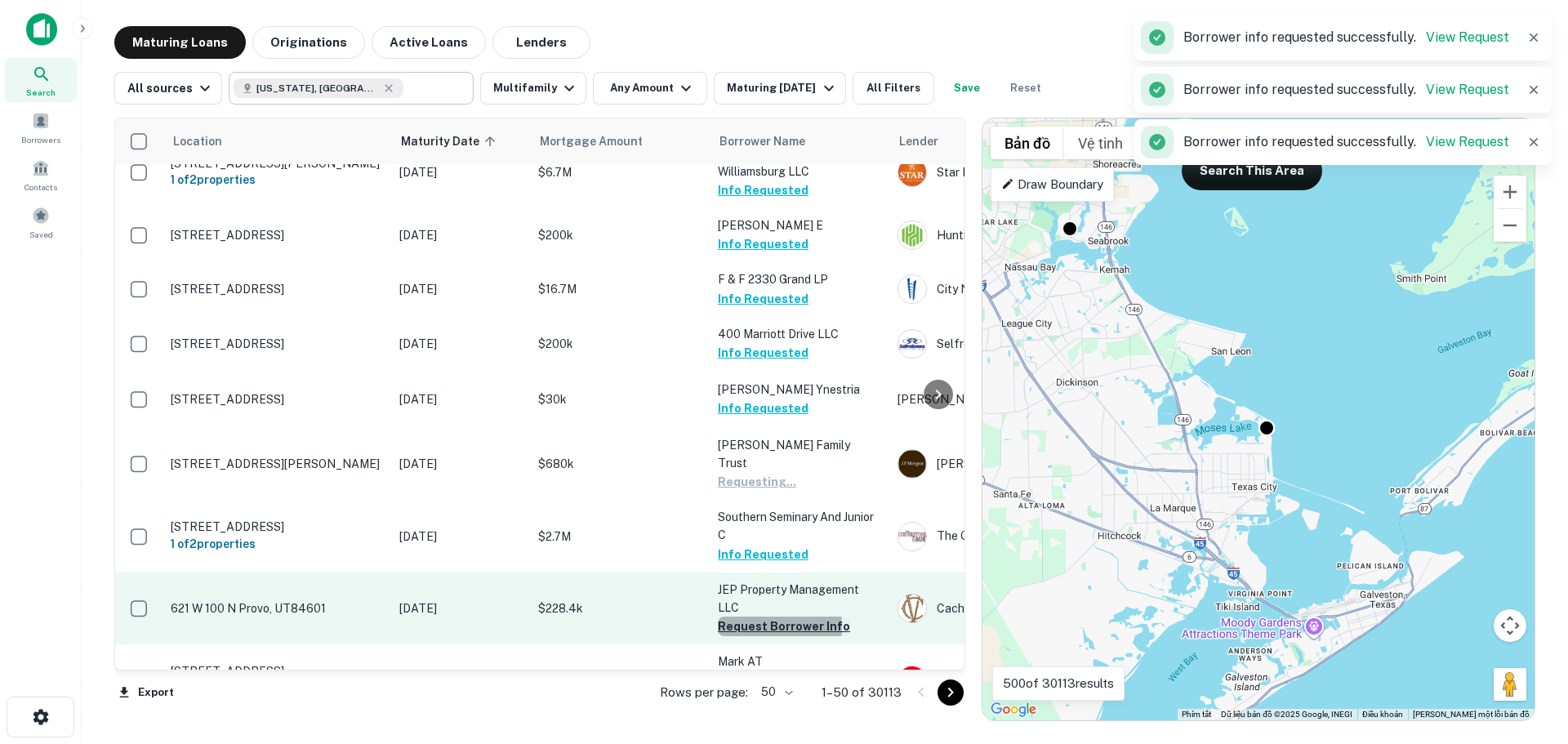
click at [760, 616] on button "Request Borrower Info" at bounding box center [784, 626] width 132 height 19
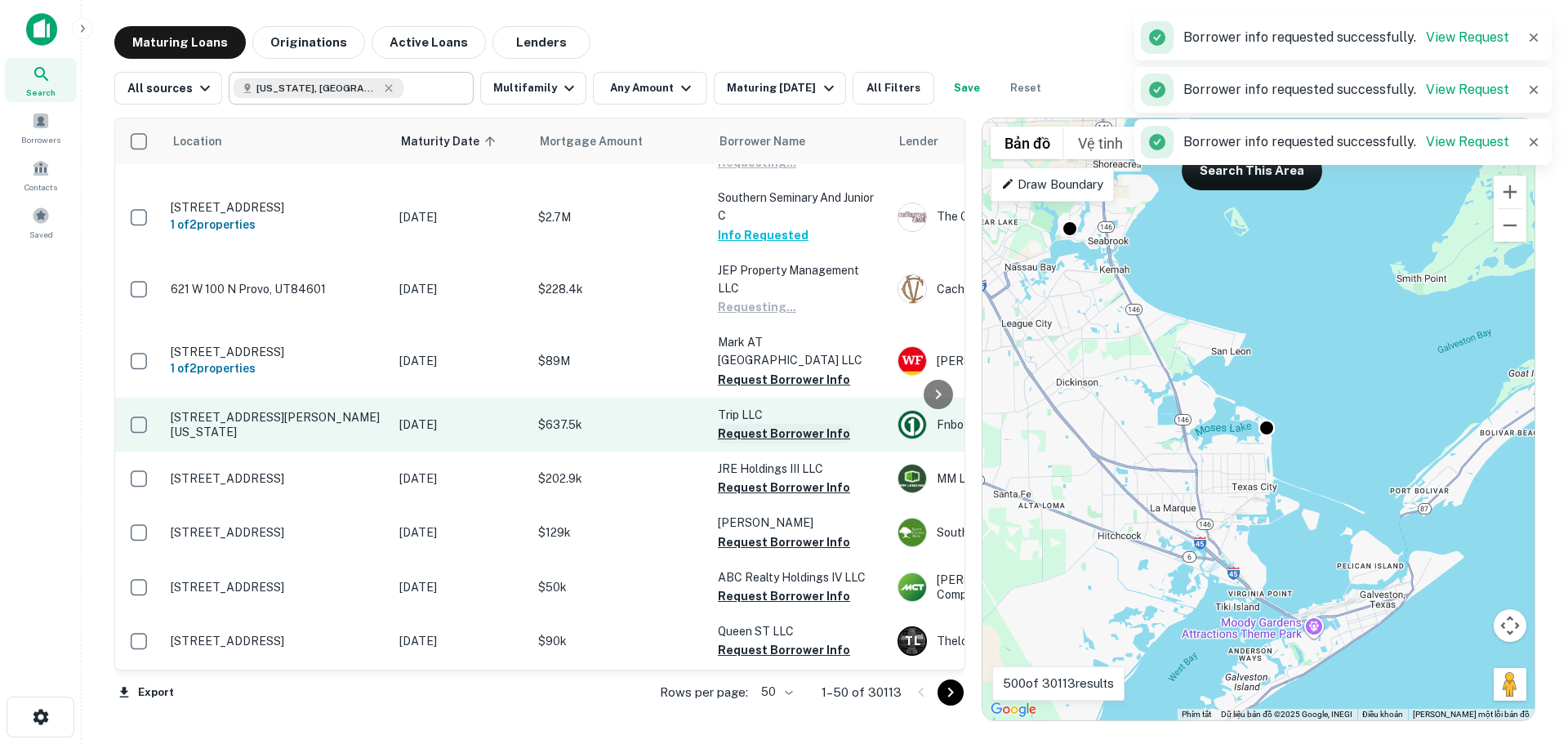
scroll to position [571, 0]
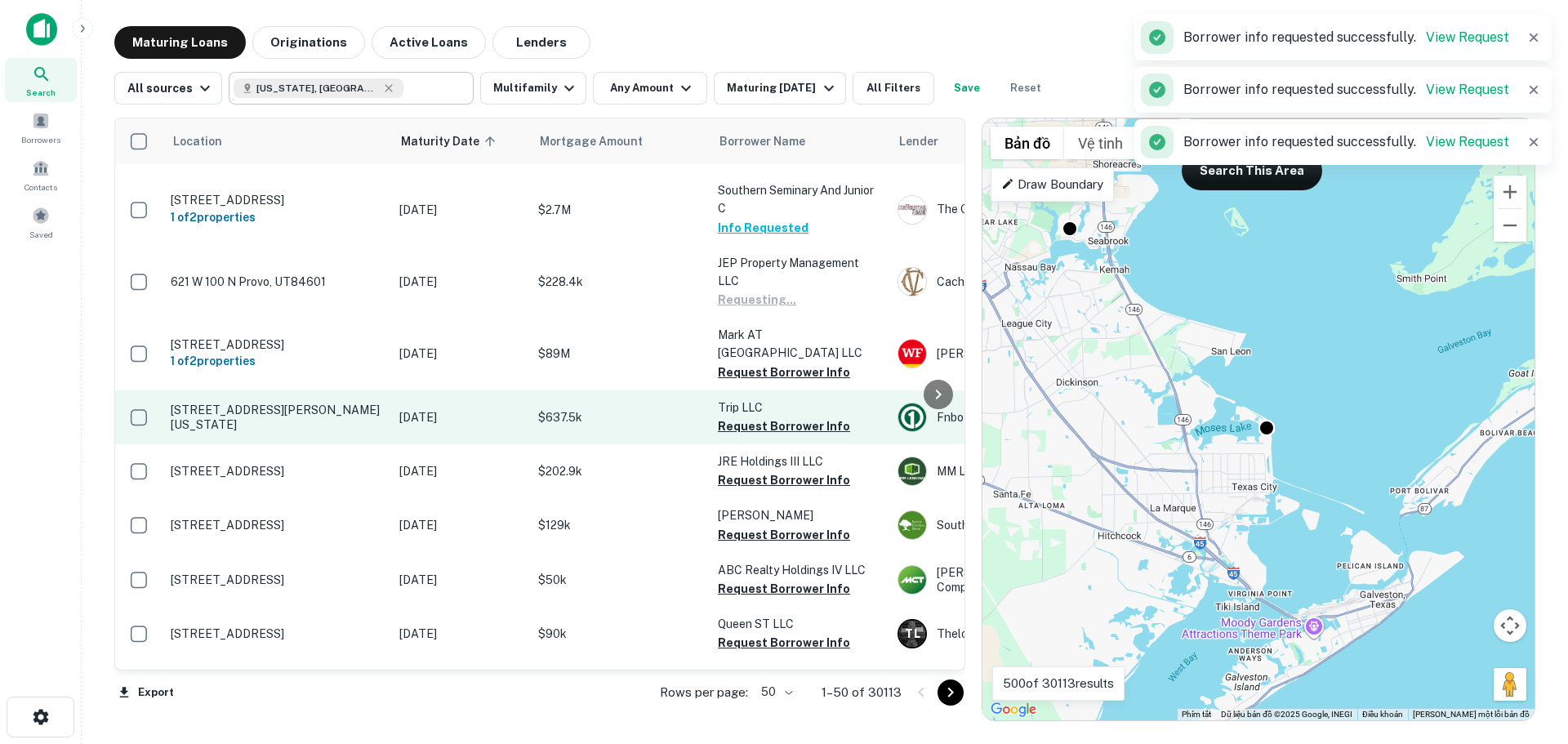
drag, startPoint x: 762, startPoint y: 325, endPoint x: 759, endPoint y: 355, distance: 30.1
click at [761, 363] on button "Request Borrower Info" at bounding box center [784, 372] width 132 height 19
click at [760, 417] on button "Request Borrower Info" at bounding box center [784, 426] width 132 height 19
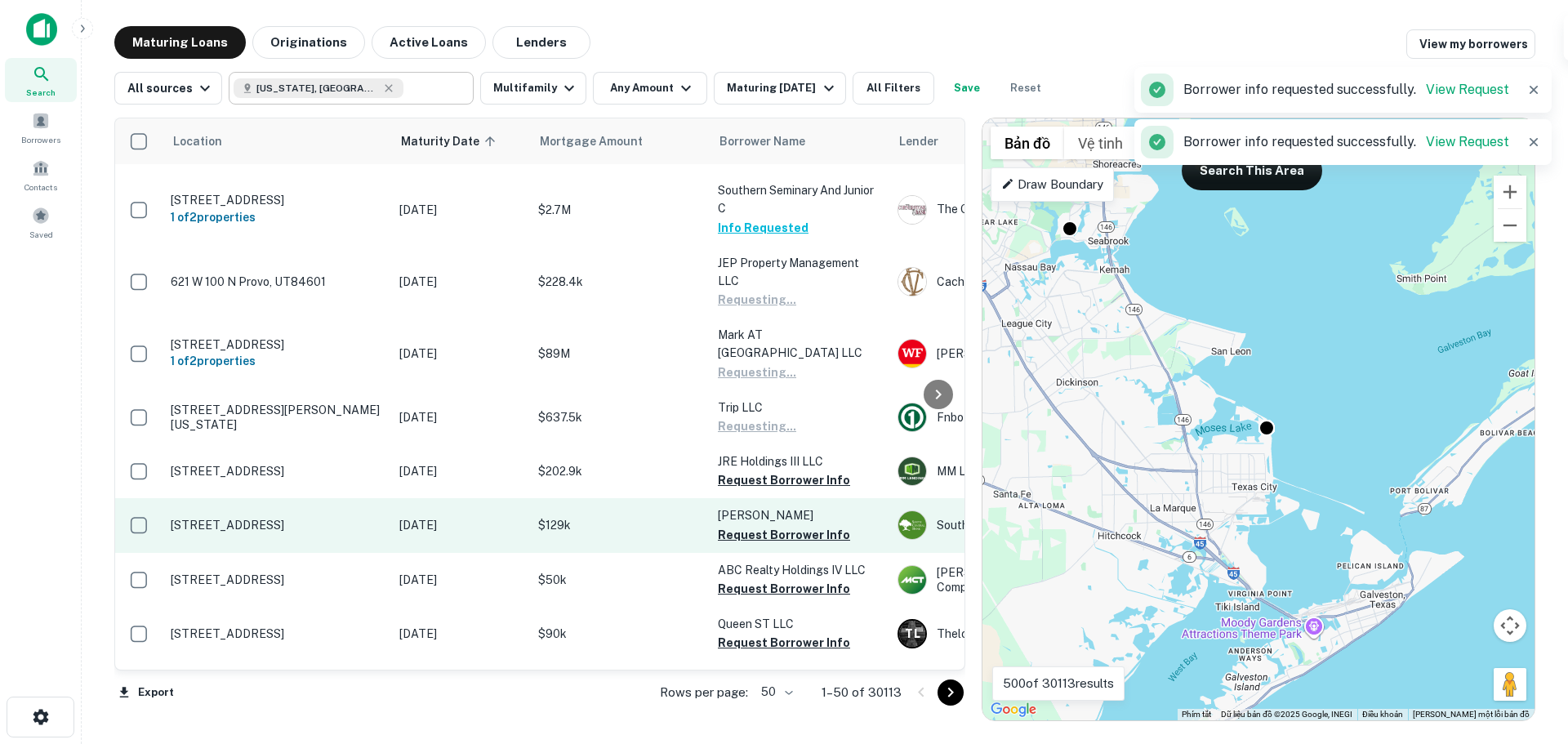
drag, startPoint x: 759, startPoint y: 440, endPoint x: 761, endPoint y: 456, distance: 16.1
click at [759, 470] on button "Request Borrower Info" at bounding box center [784, 480] width 132 height 19
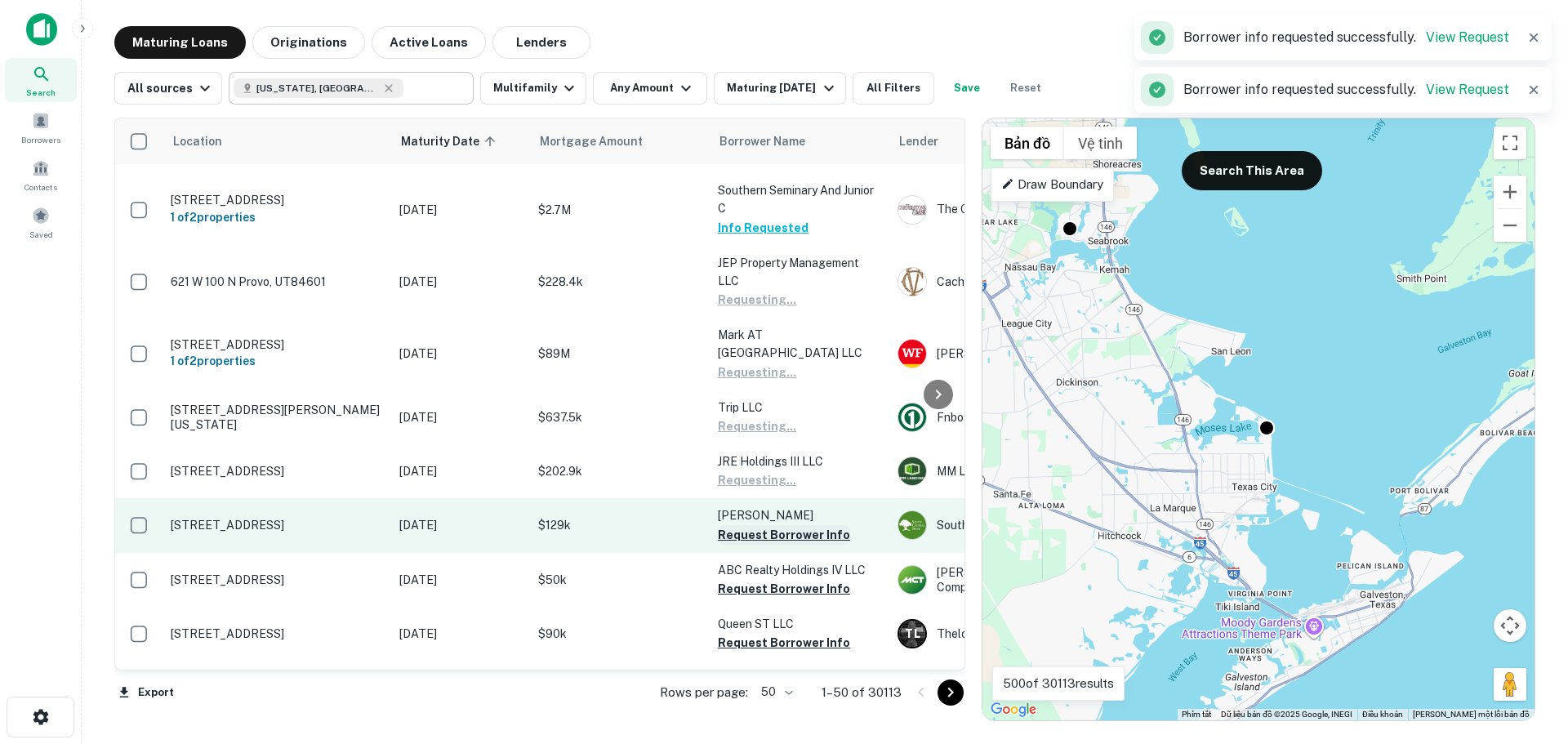
click at [765, 525] on button "Request Borrower Info" at bounding box center [784, 535] width 132 height 19
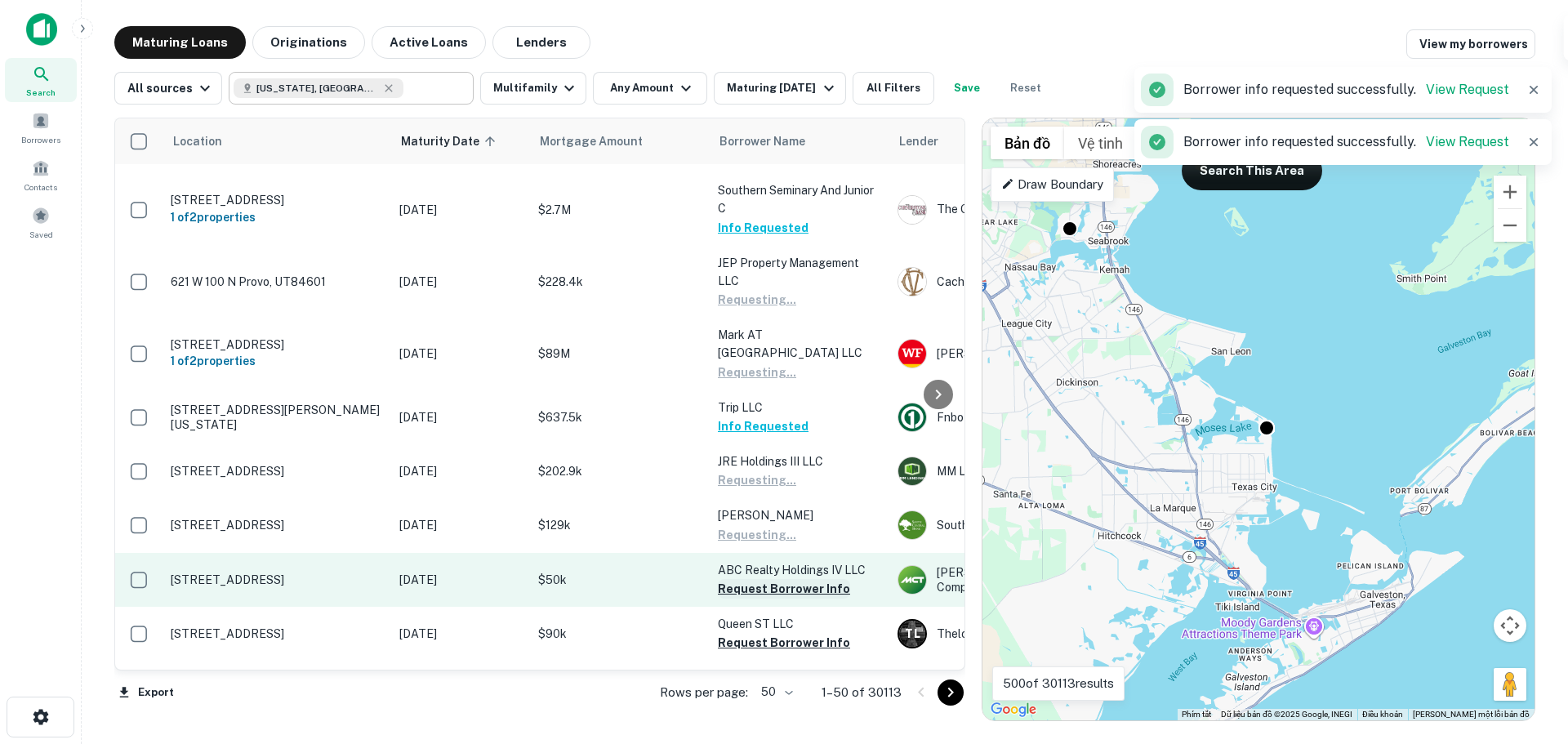
click at [770, 579] on button "Request Borrower Info" at bounding box center [784, 589] width 132 height 19
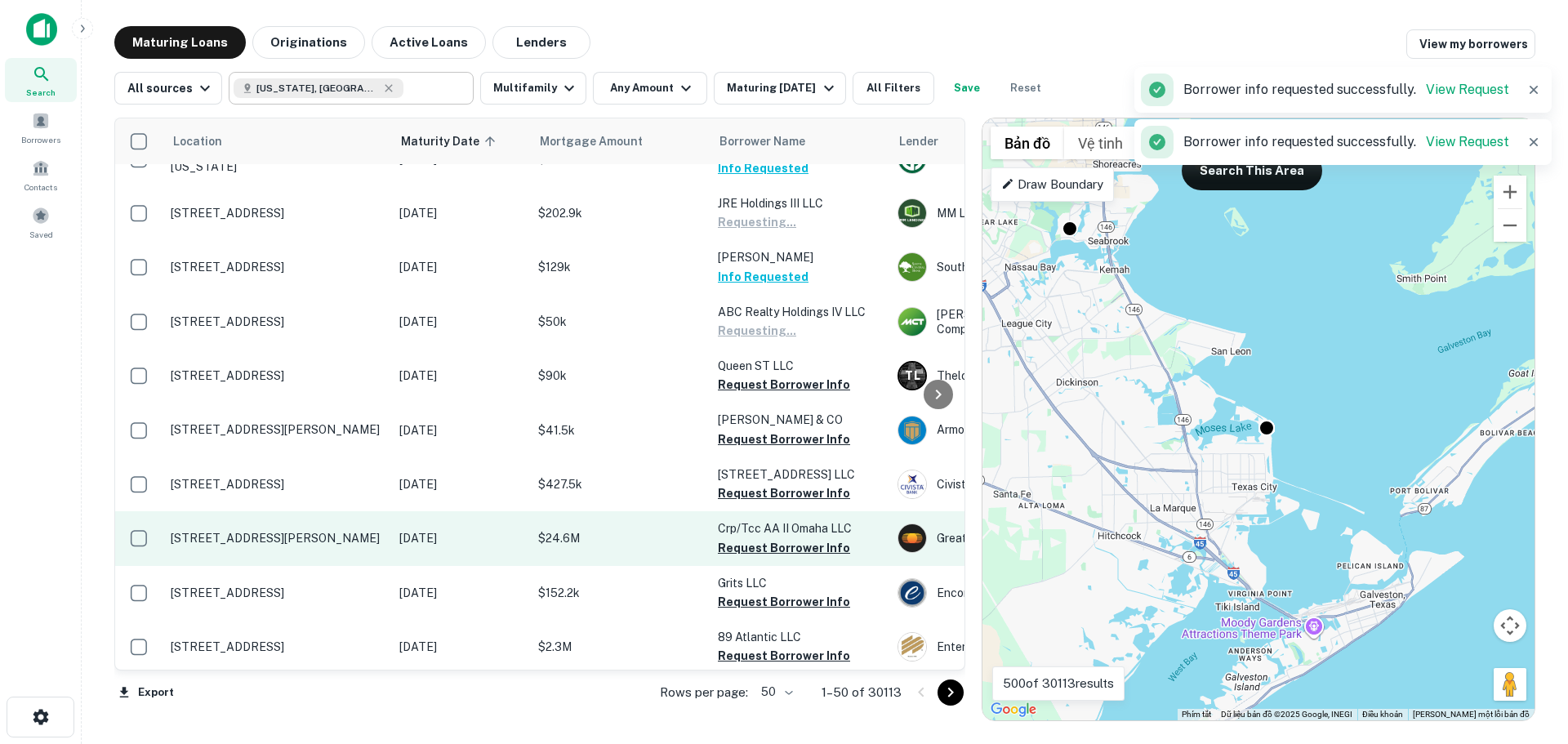
scroll to position [898, 0]
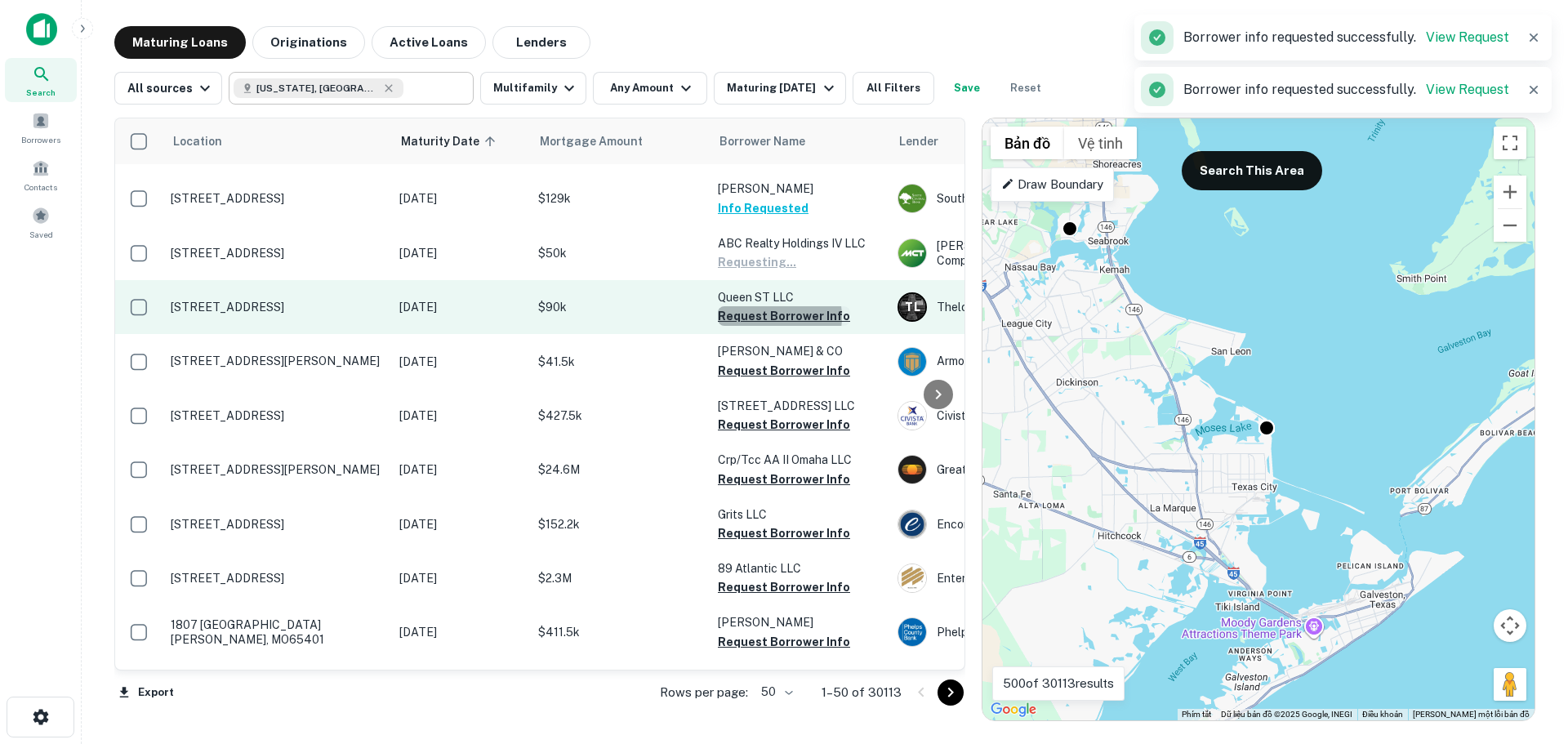
click at [767, 306] on button "Request Borrower Info" at bounding box center [784, 316] width 132 height 19
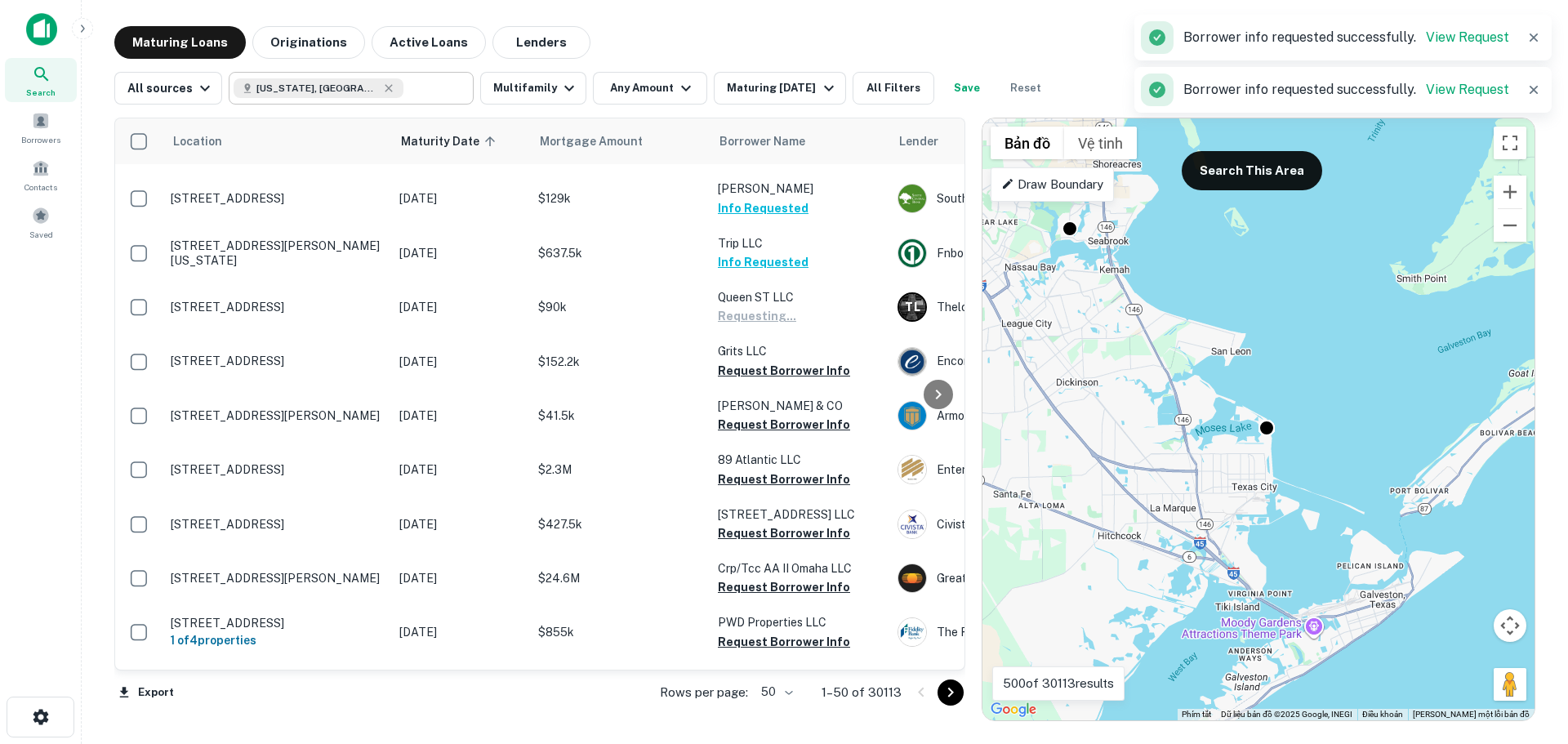
click at [769, 361] on button "Request Borrower Info" at bounding box center [784, 371] width 132 height 19
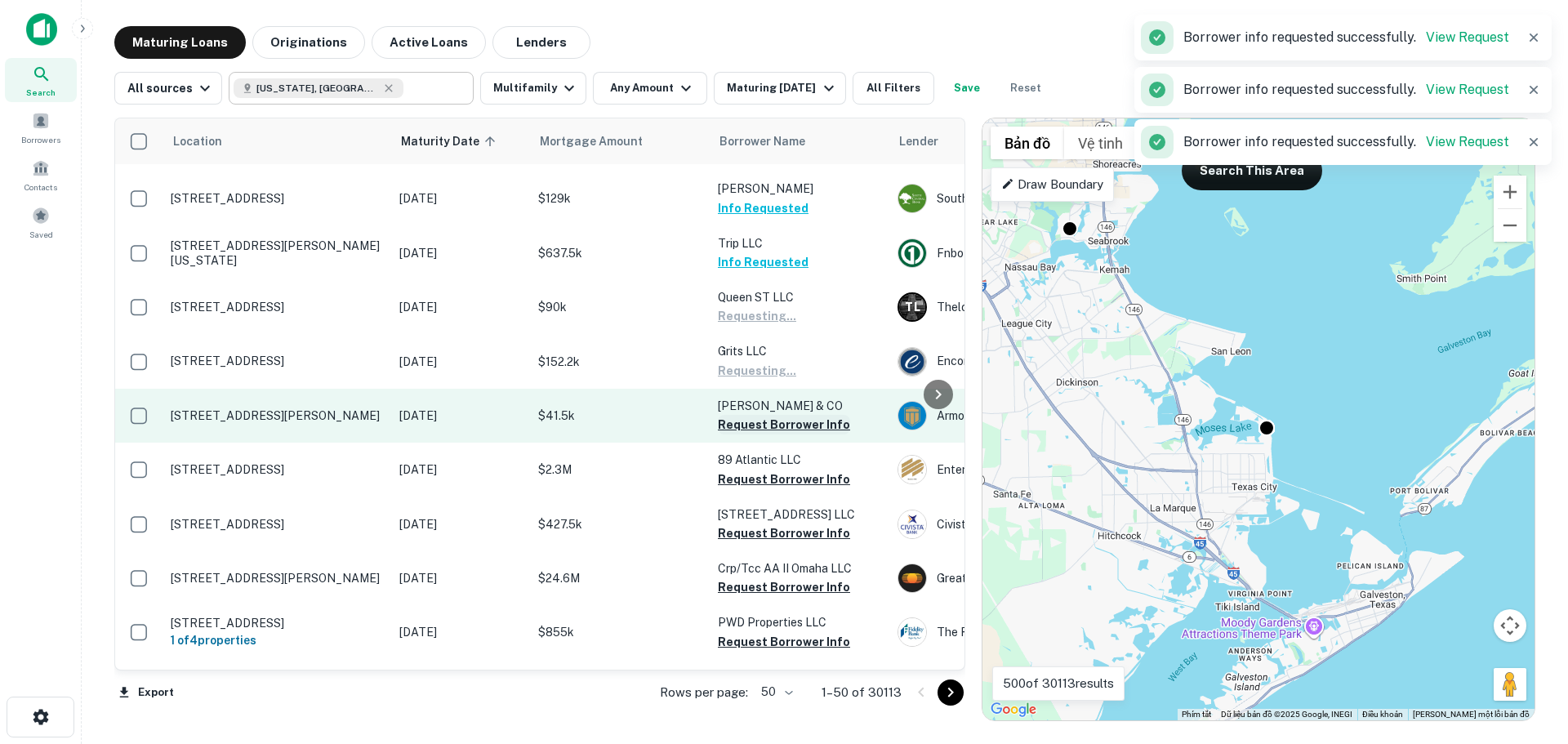
click at [763, 415] on button "Request Borrower Info" at bounding box center [784, 425] width 132 height 19
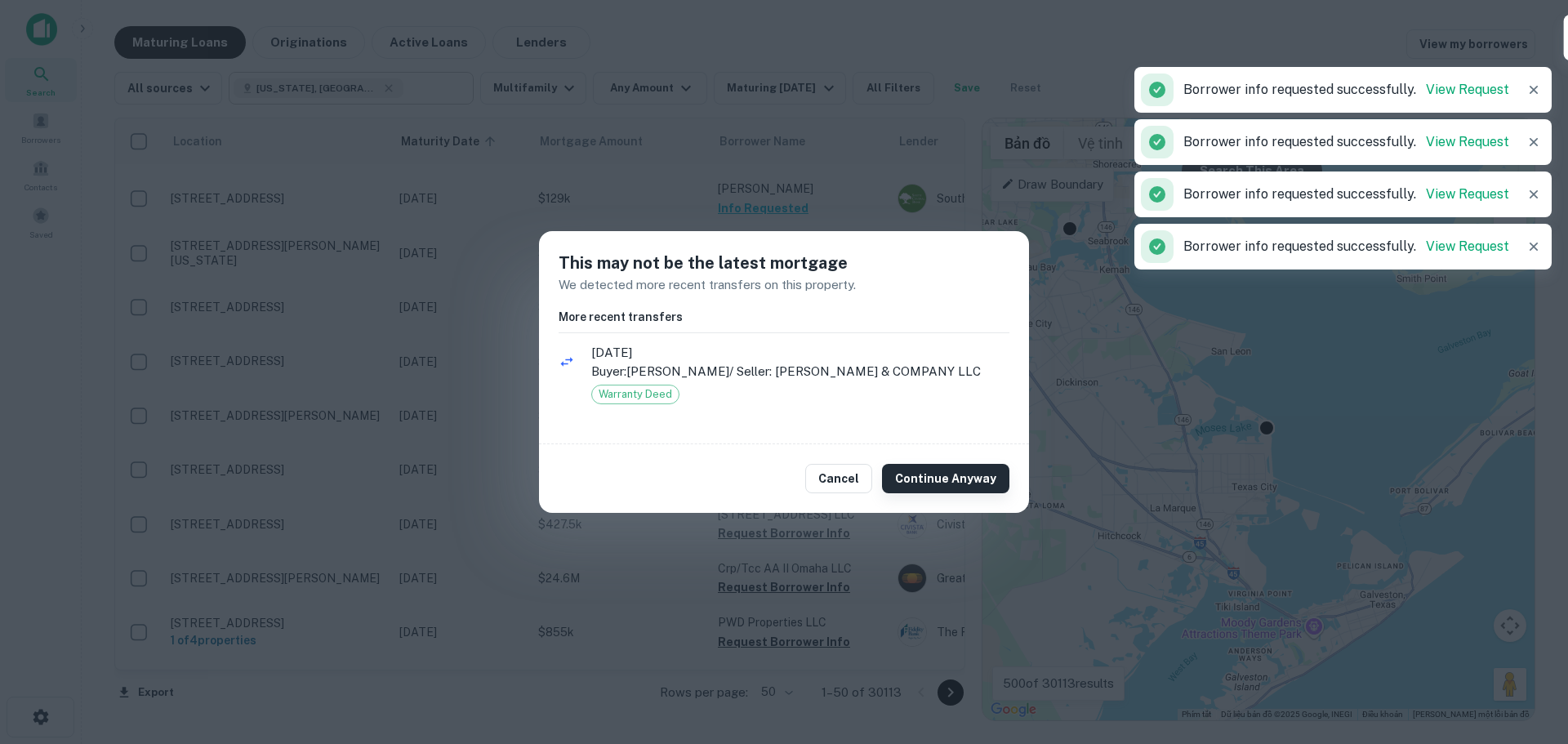
click at [937, 477] on button "Continue Anyway" at bounding box center [946, 477] width 127 height 29
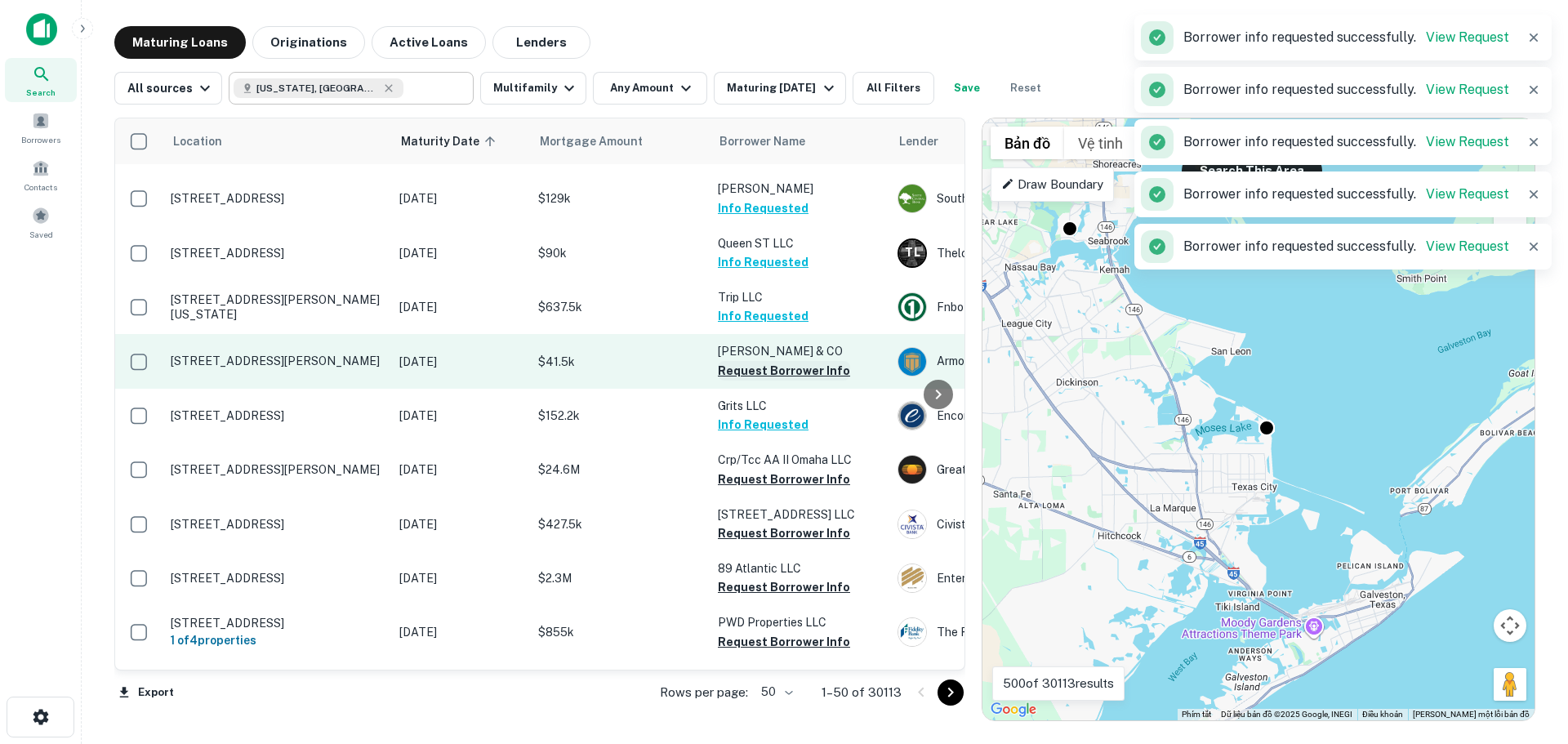
click at [768, 361] on button "Request Borrower Info" at bounding box center [784, 371] width 132 height 19
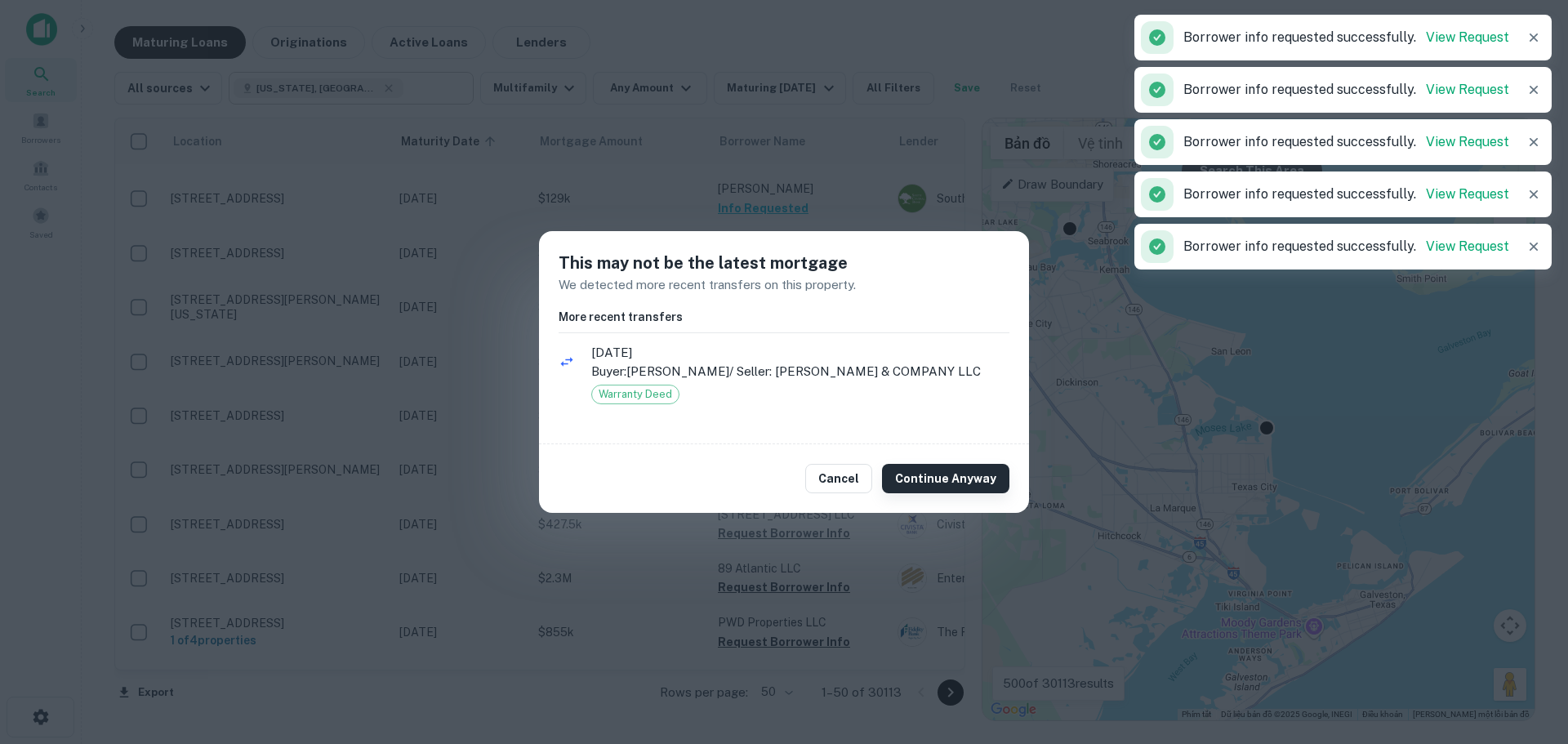
click at [969, 481] on button "Continue Anyway" at bounding box center [946, 477] width 127 height 29
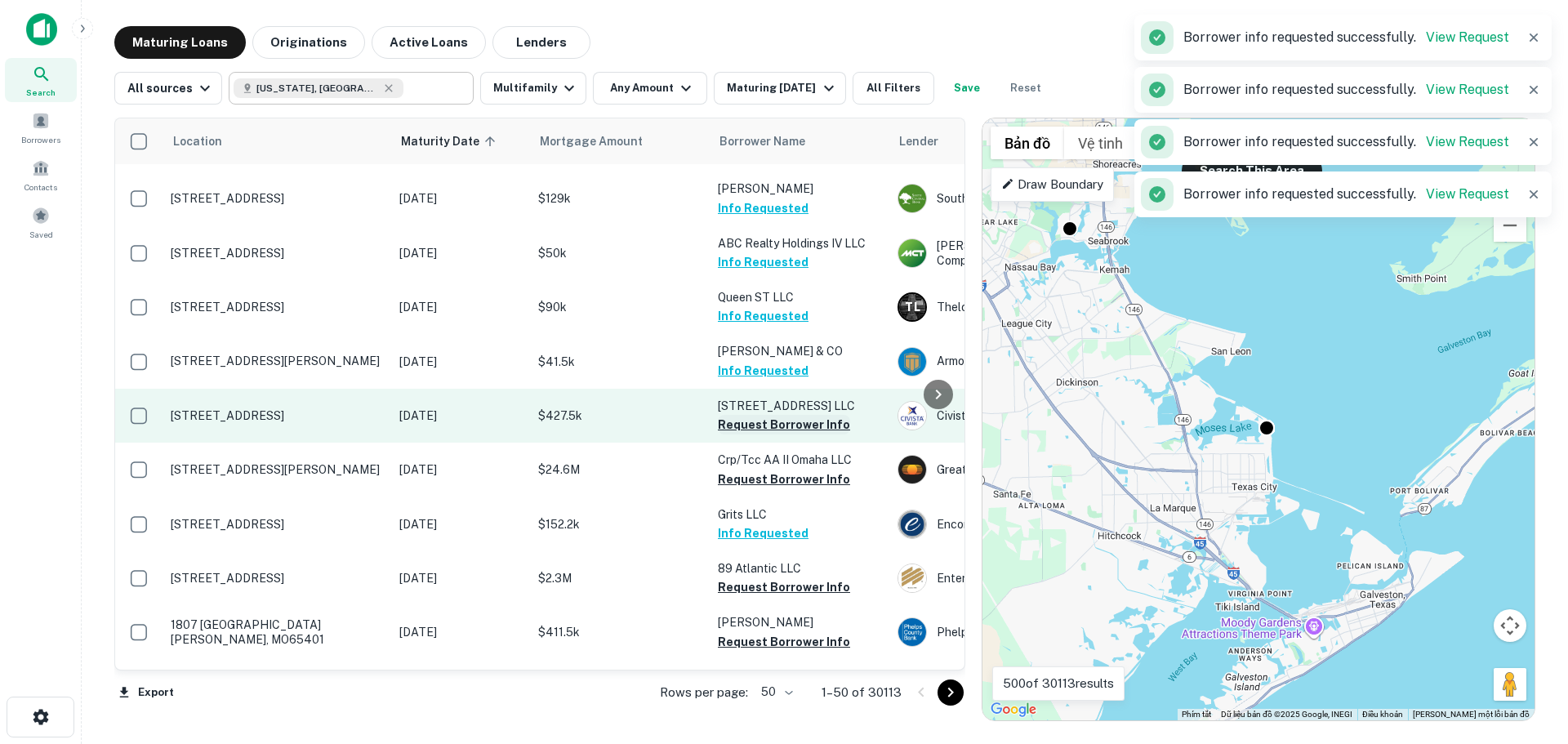
click at [779, 415] on button "Request Borrower Info" at bounding box center [784, 425] width 132 height 19
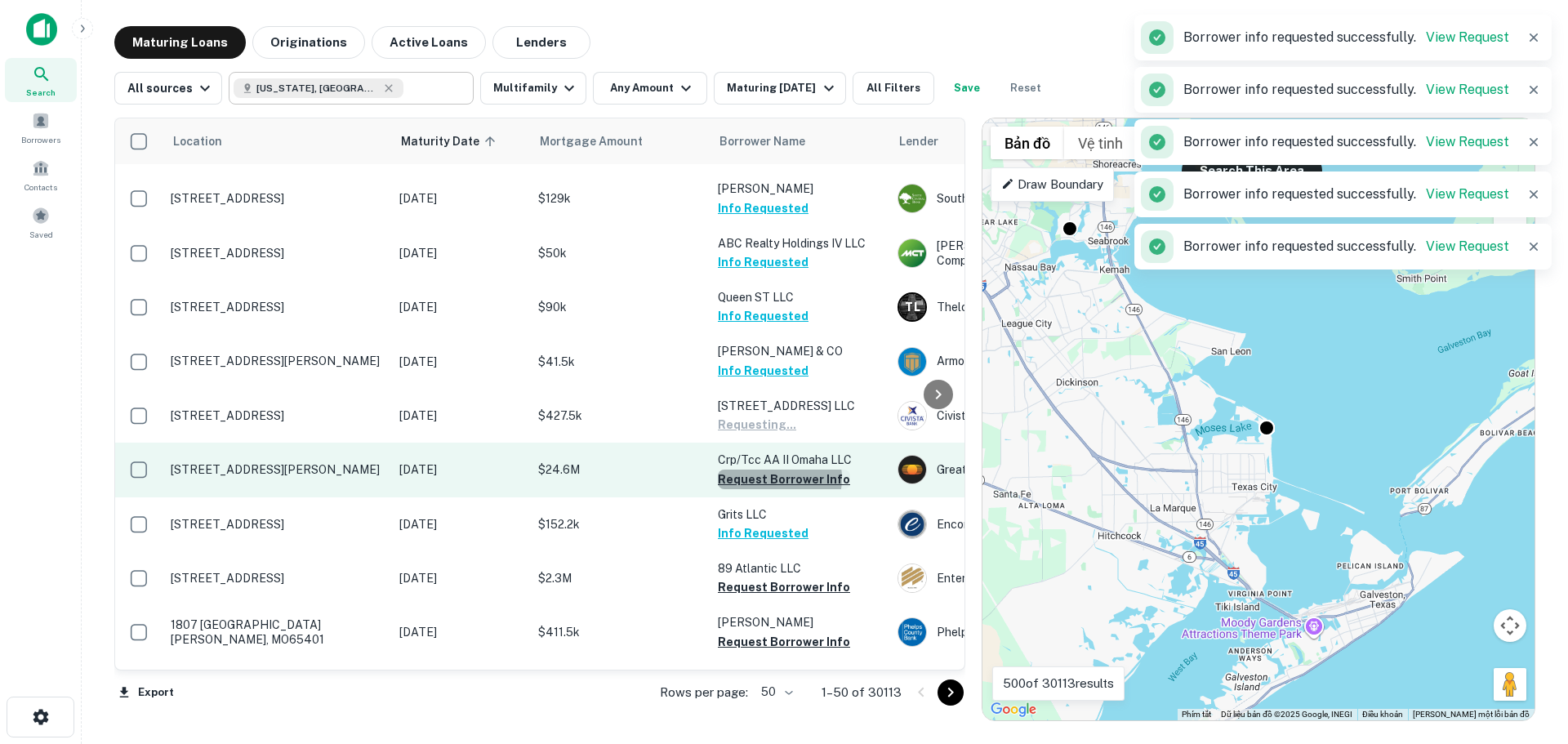
click at [777, 470] on button "Request Borrower Info" at bounding box center [784, 479] width 132 height 19
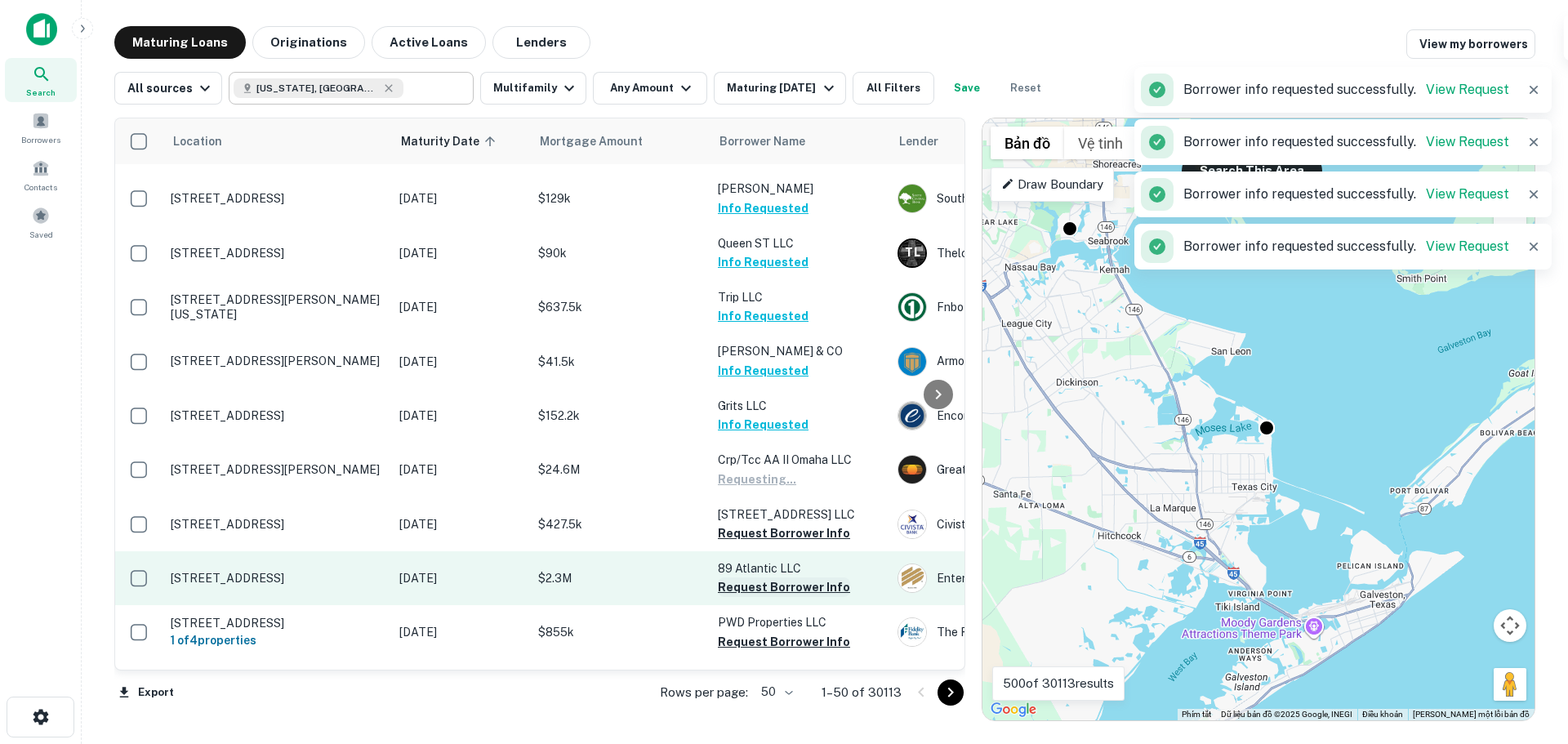
click at [765, 577] on button "Request Borrower Info" at bounding box center [784, 587] width 132 height 19
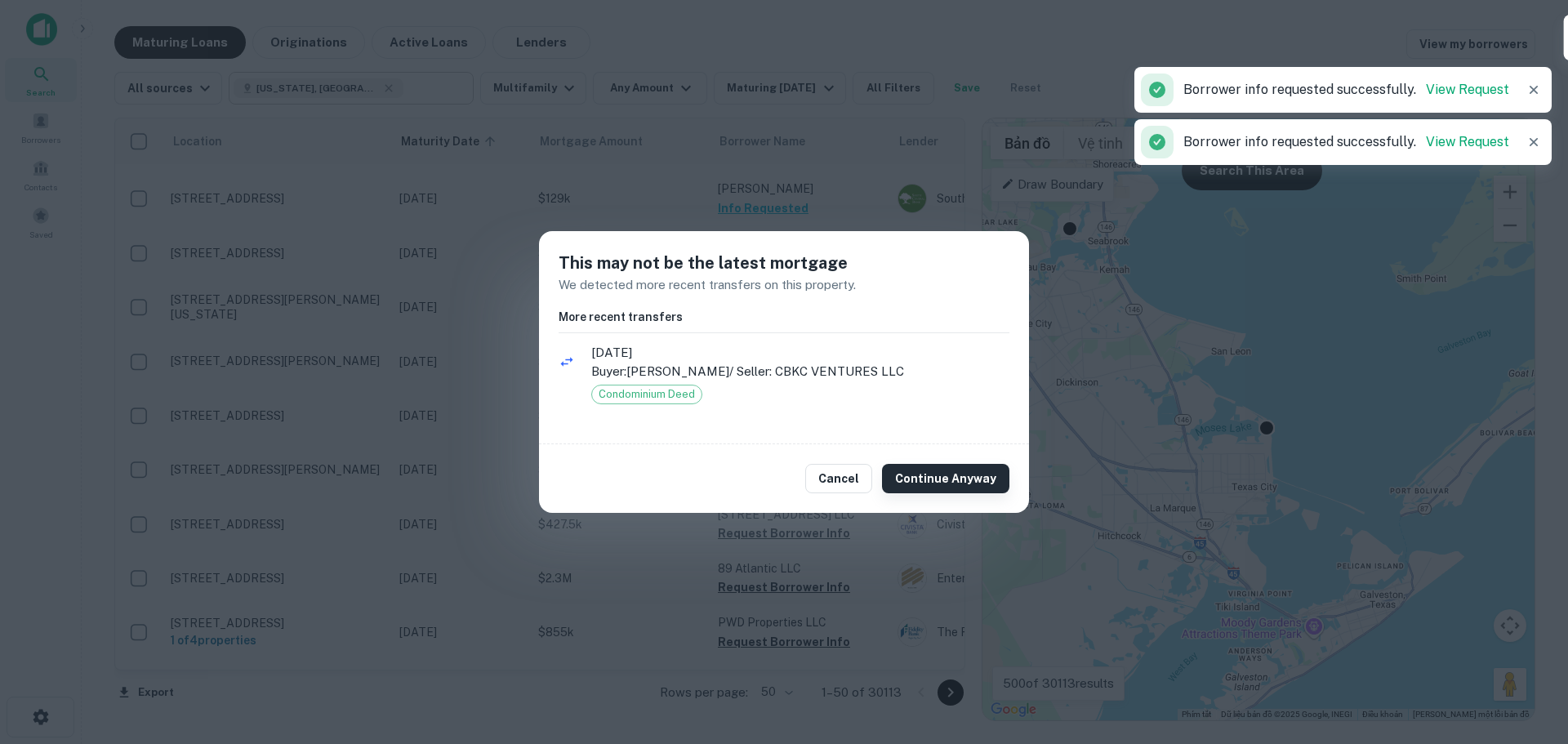
click at [945, 480] on button "Continue Anyway" at bounding box center [946, 477] width 127 height 29
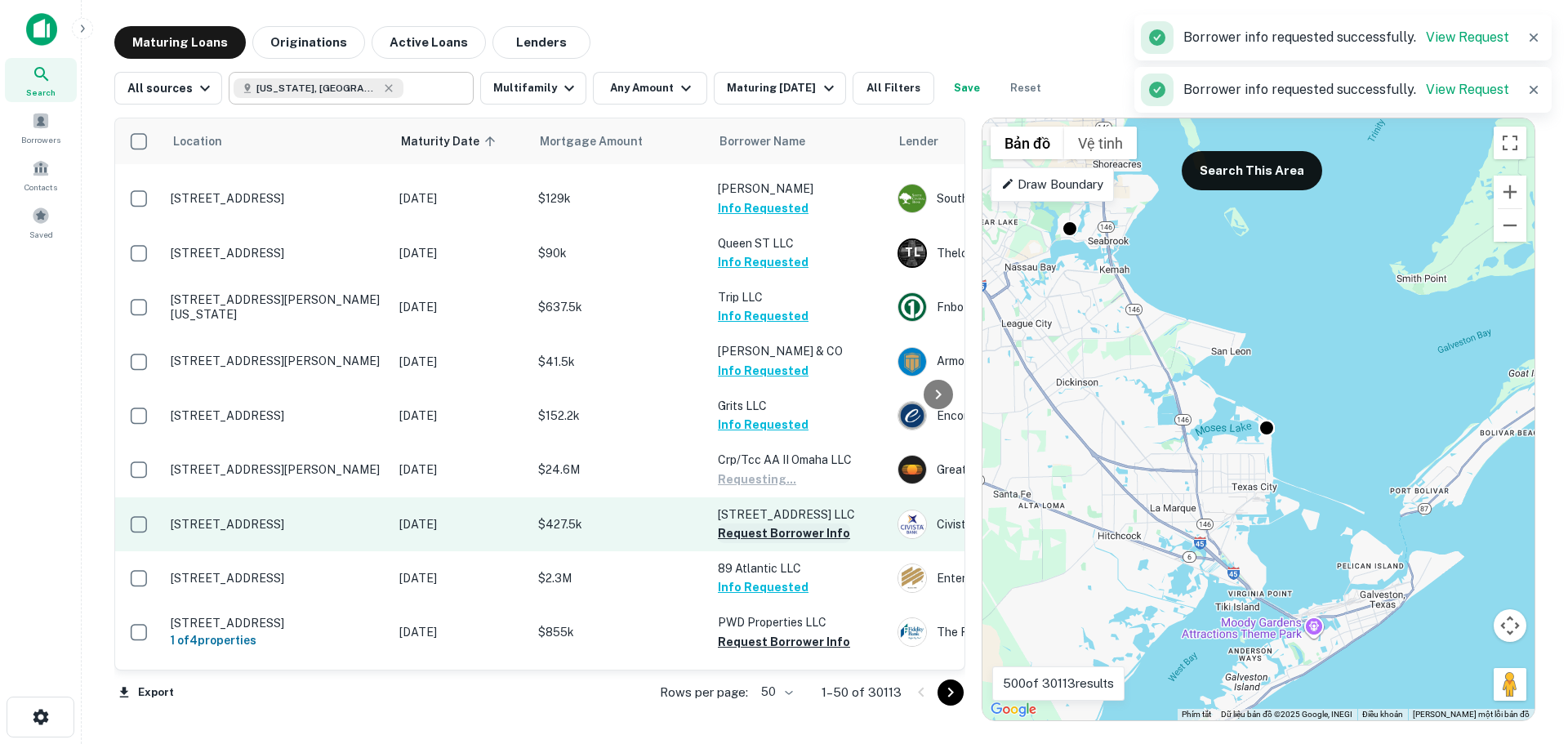
click at [754, 523] on button "Request Borrower Info" at bounding box center [784, 533] width 132 height 19
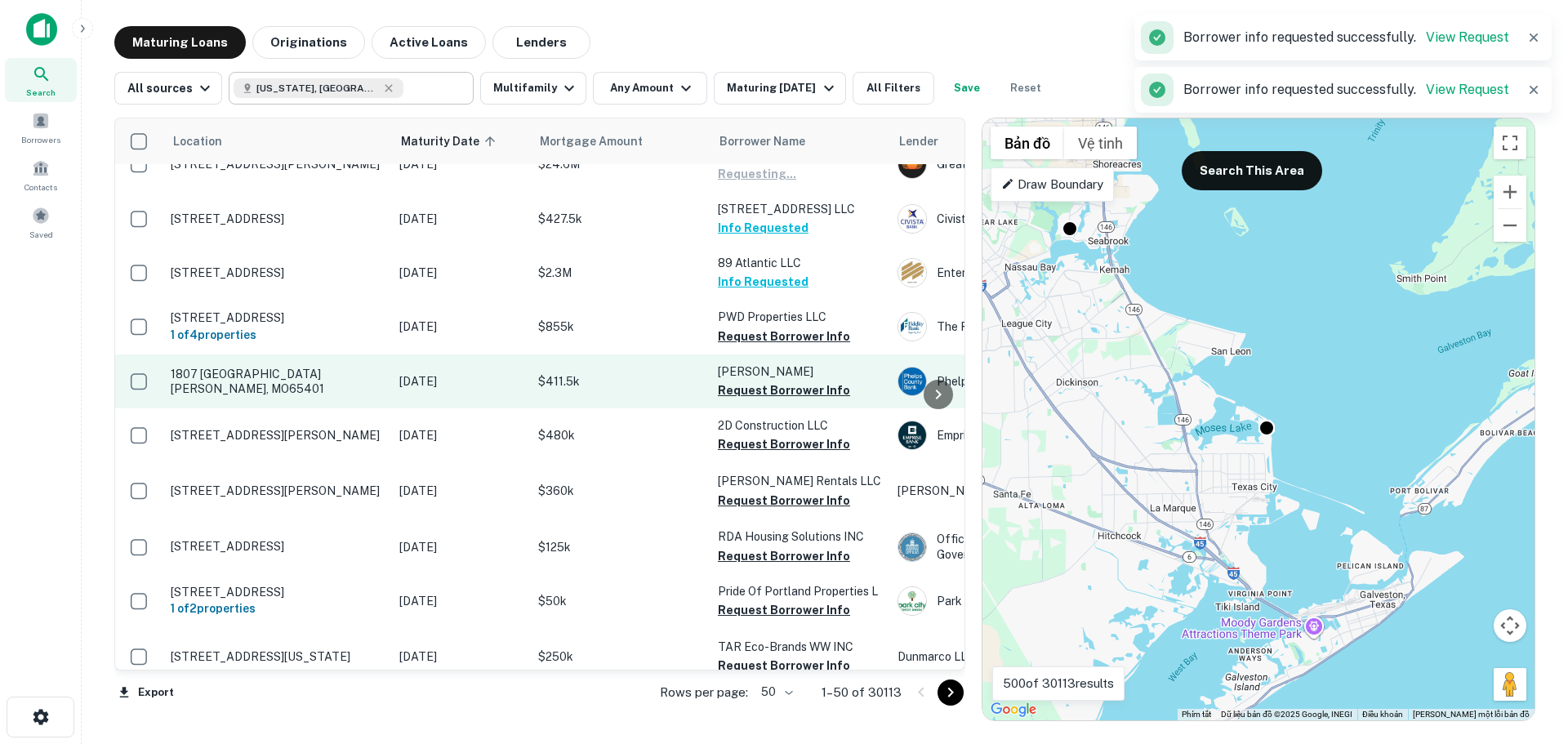
scroll to position [1224, 0]
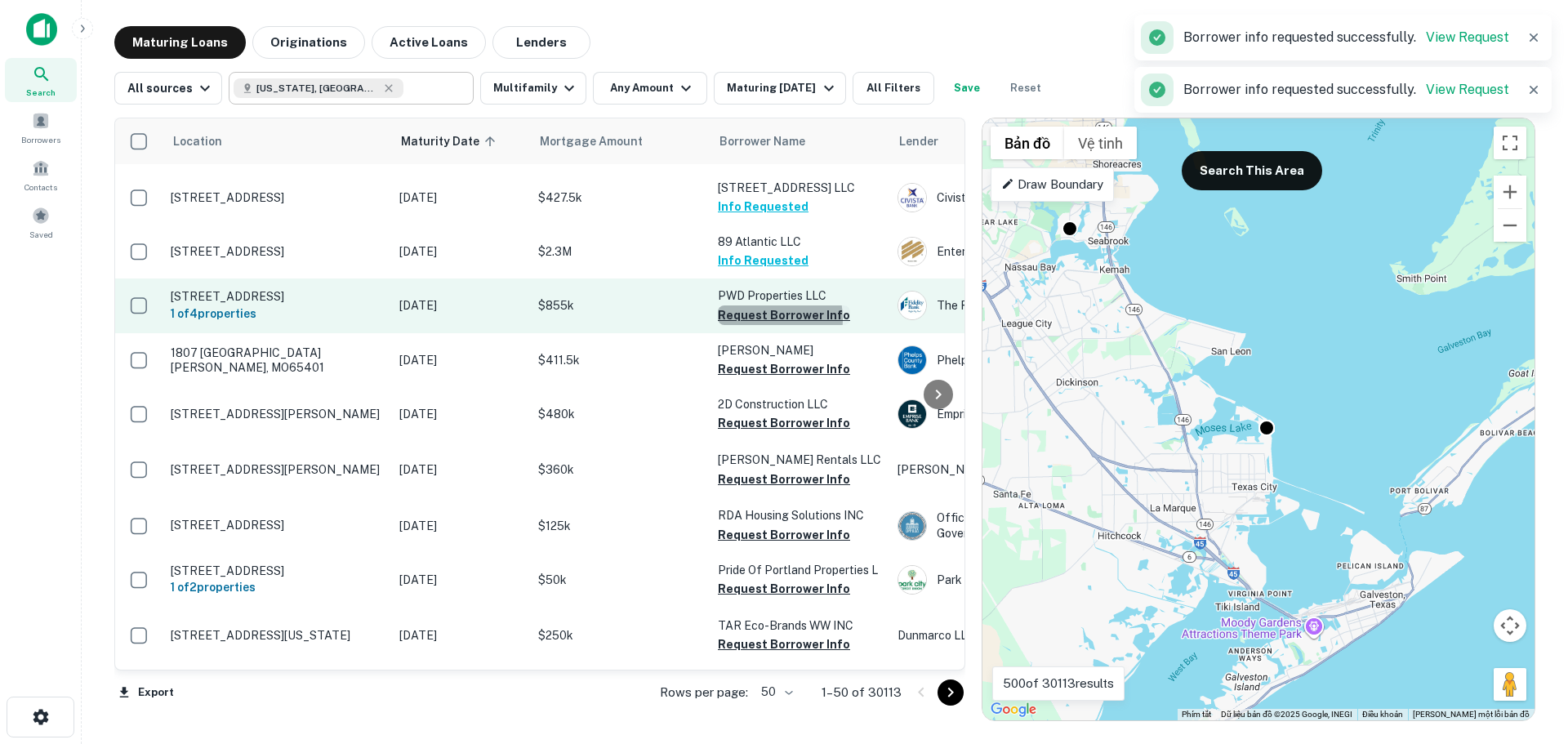
click at [754, 305] on button "Request Borrower Info" at bounding box center [784, 315] width 132 height 19
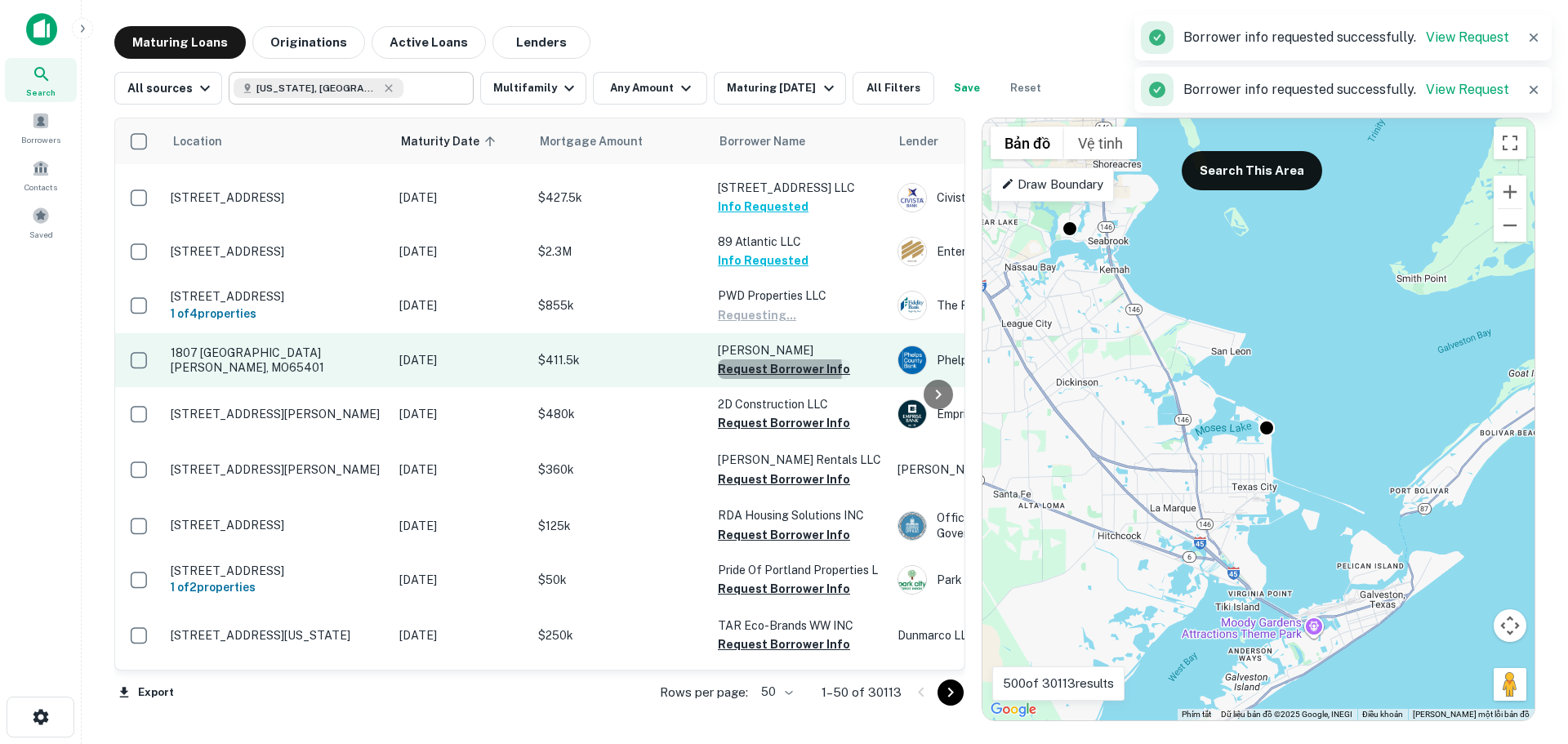
click at [753, 359] on button "Request Borrower Info" at bounding box center [784, 369] width 132 height 19
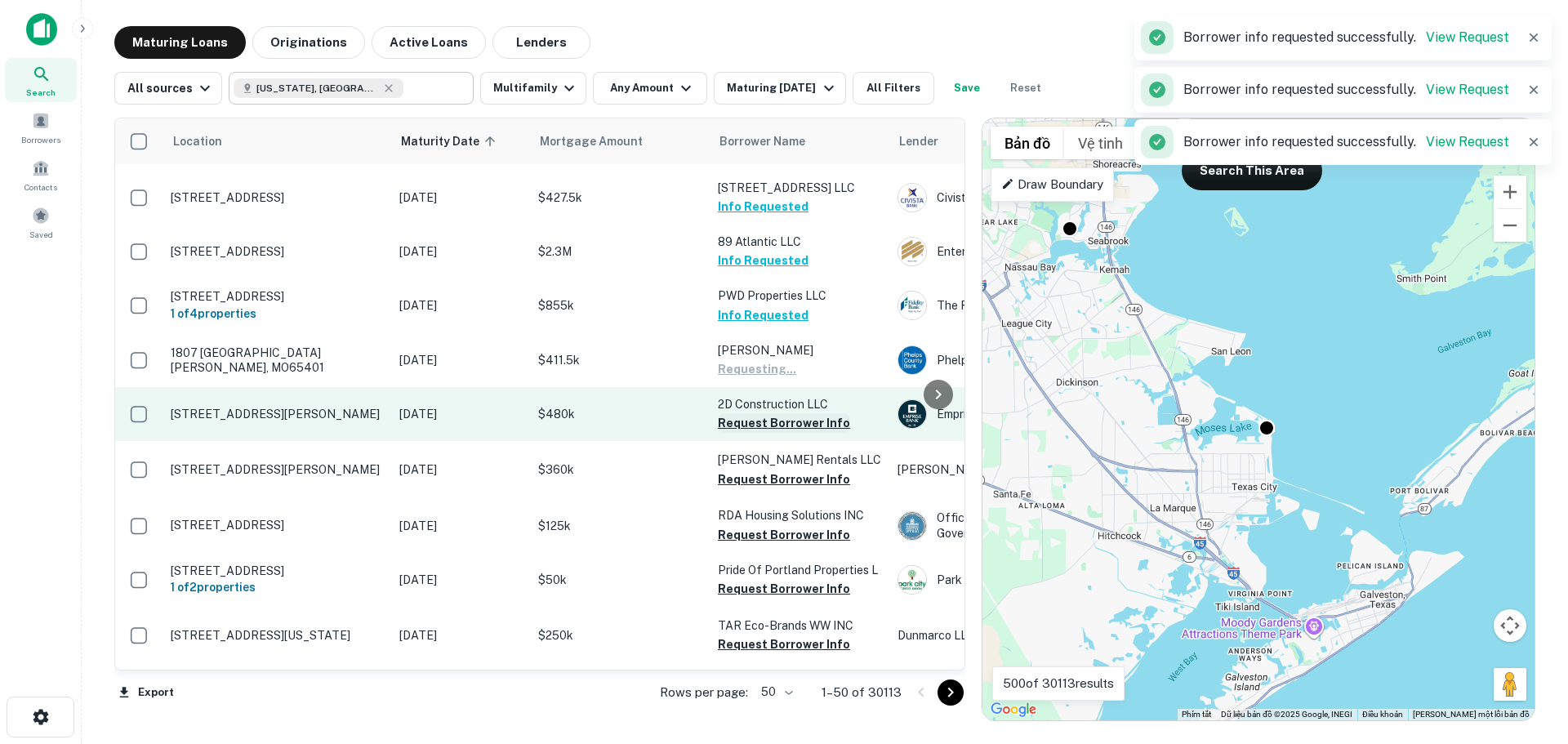
click at [750, 413] on button "Request Borrower Info" at bounding box center [784, 423] width 132 height 19
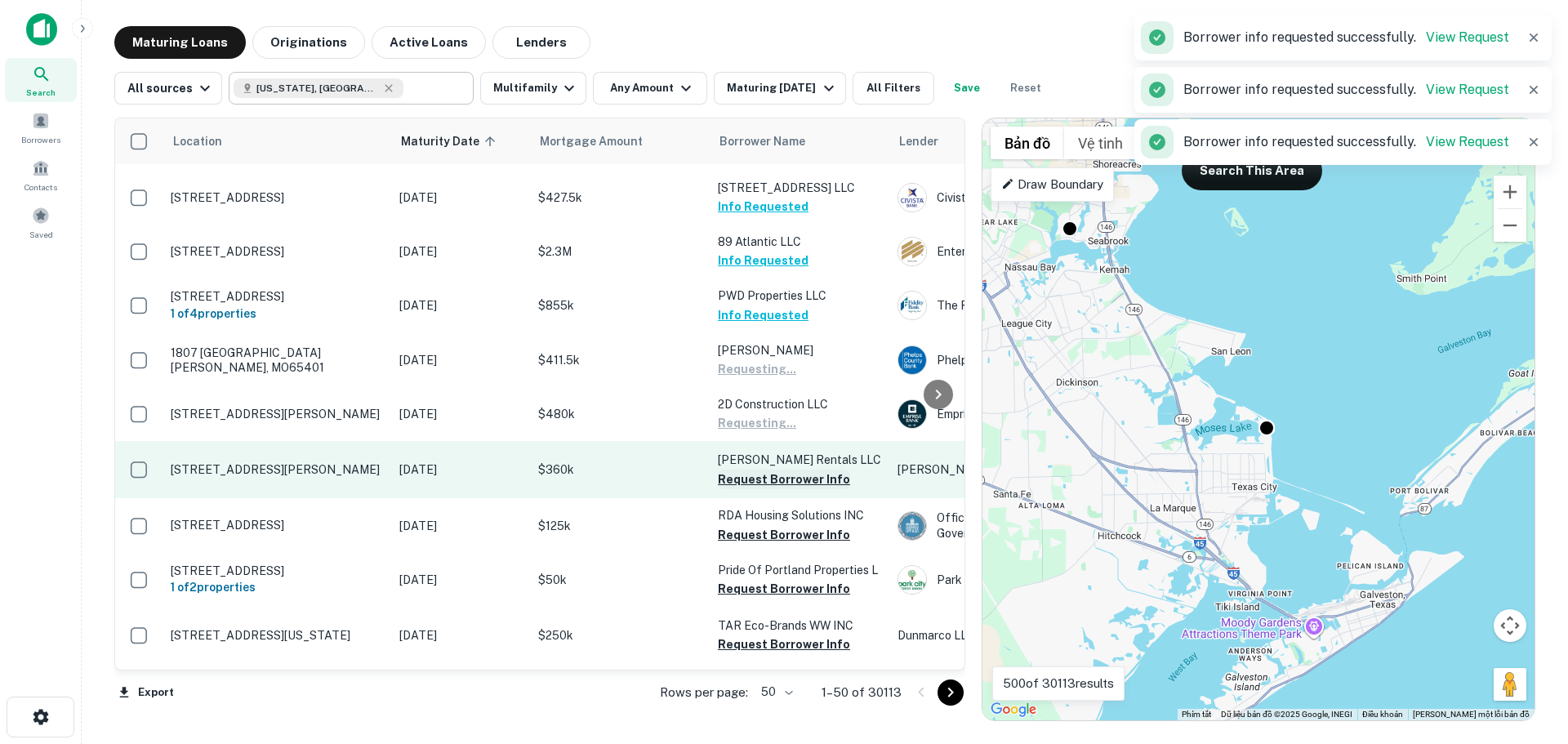
click at [752, 470] on button "Request Borrower Info" at bounding box center [784, 479] width 132 height 19
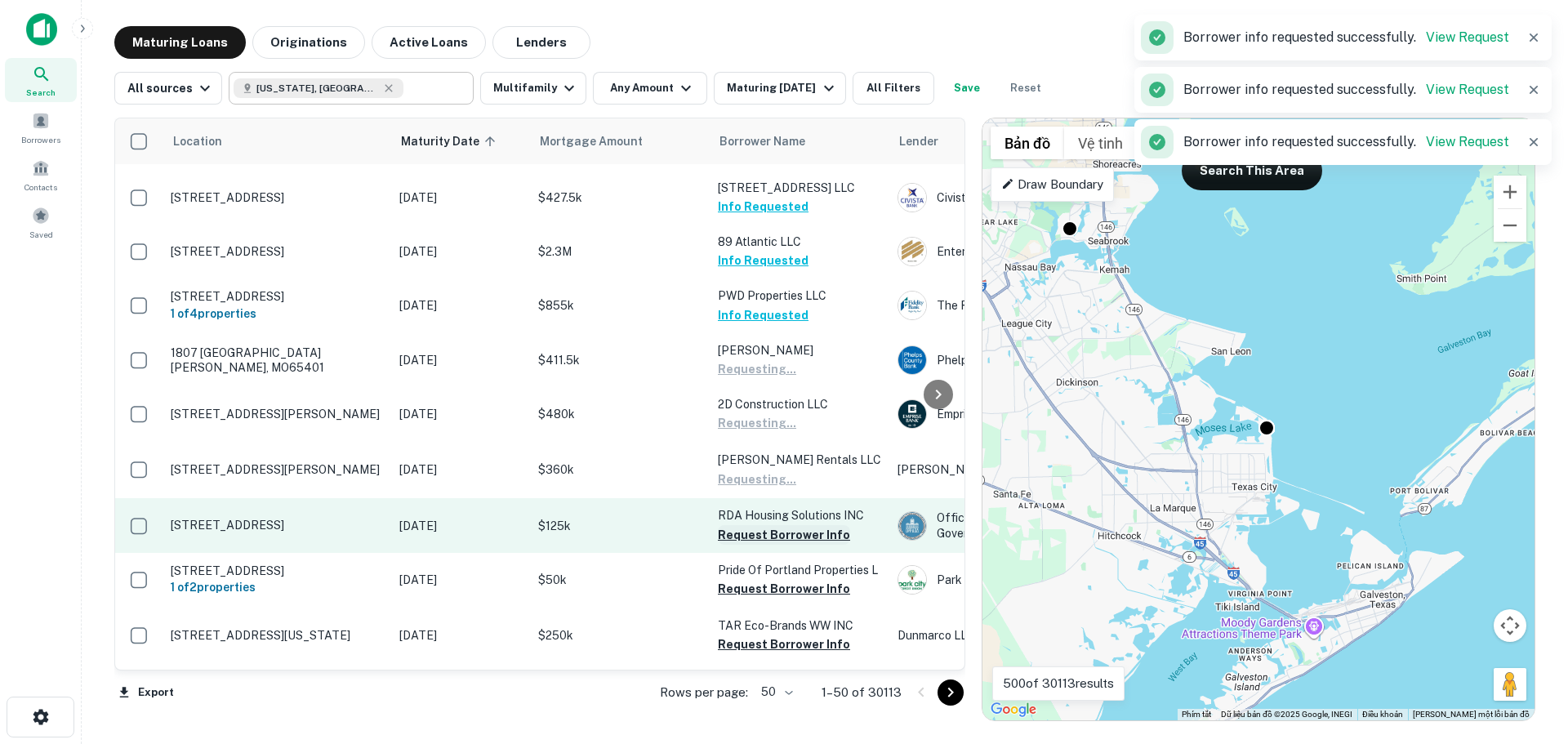
click at [750, 525] on button "Request Borrower Info" at bounding box center [784, 535] width 132 height 19
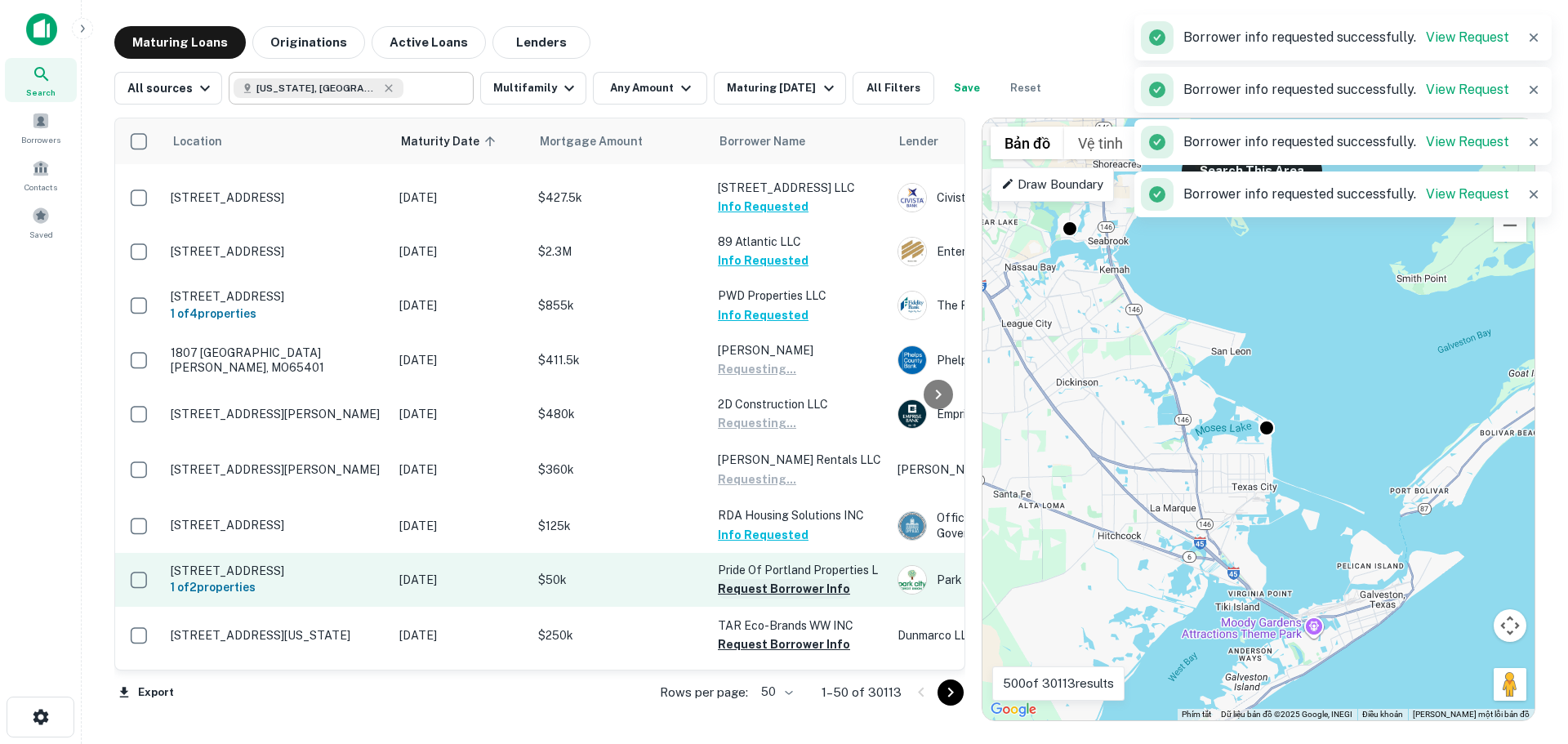
click at [745, 635] on button "Request Borrower Info" at bounding box center [784, 644] width 132 height 19
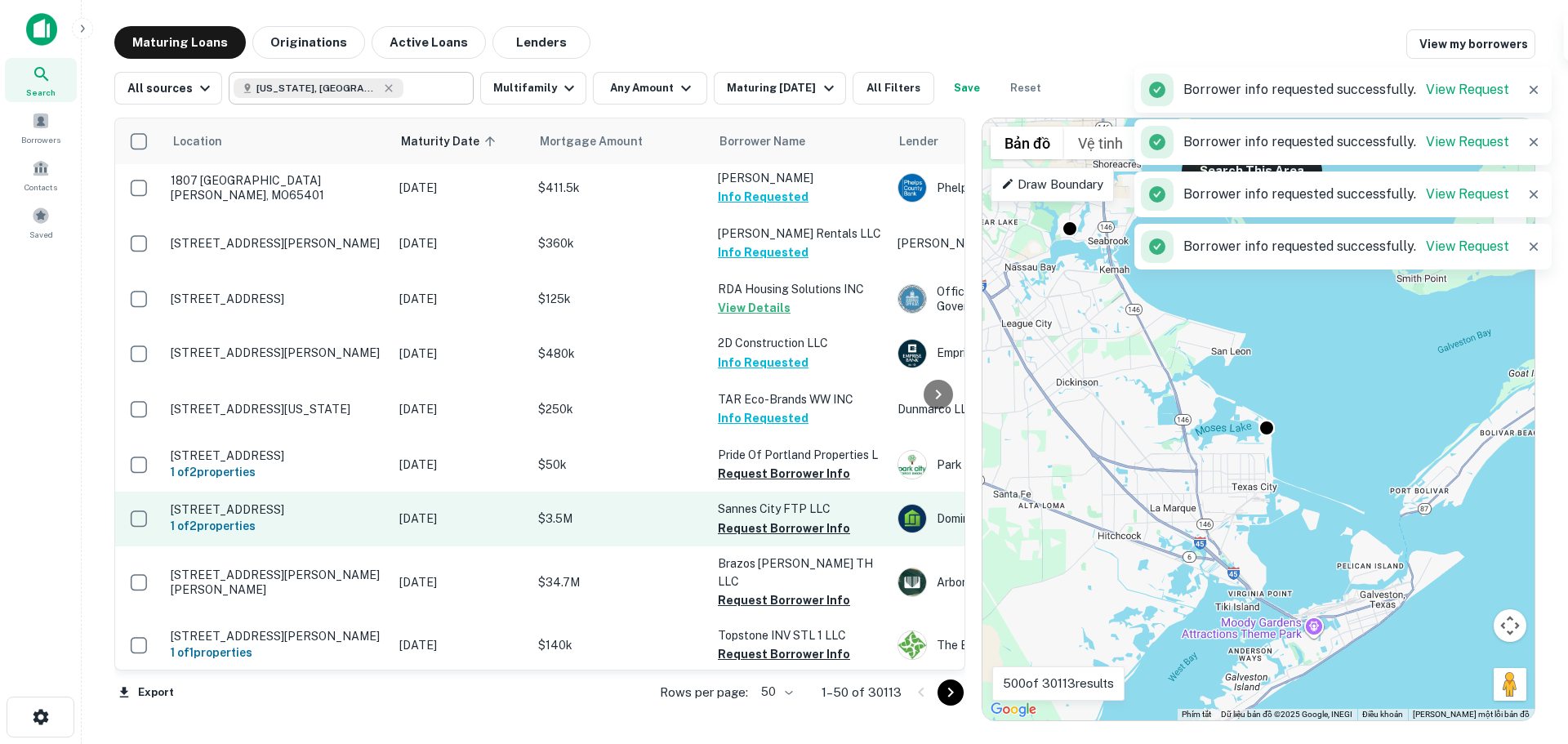
scroll to position [1469, 0]
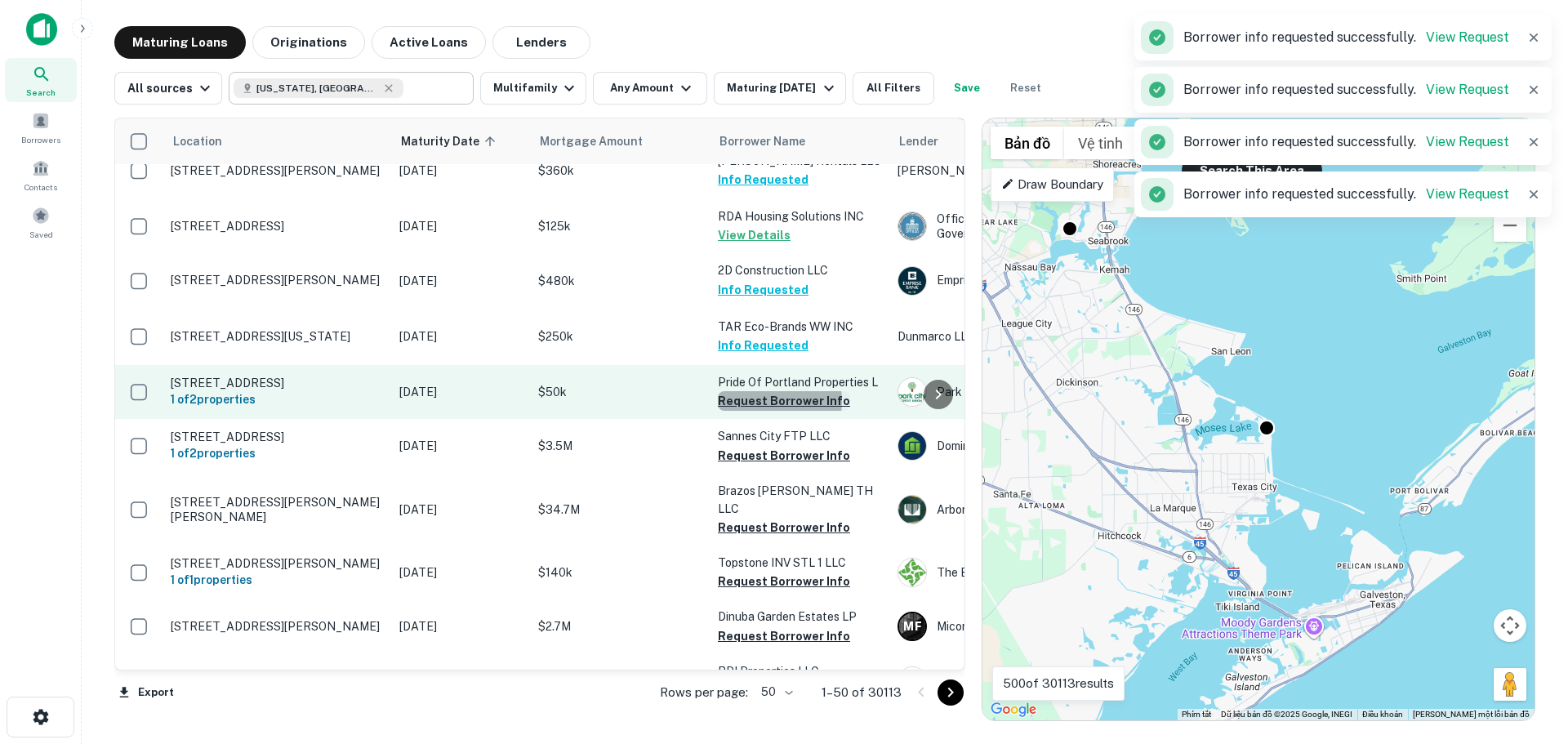
click at [763, 391] on button "Request Borrower Info" at bounding box center [784, 401] width 132 height 19
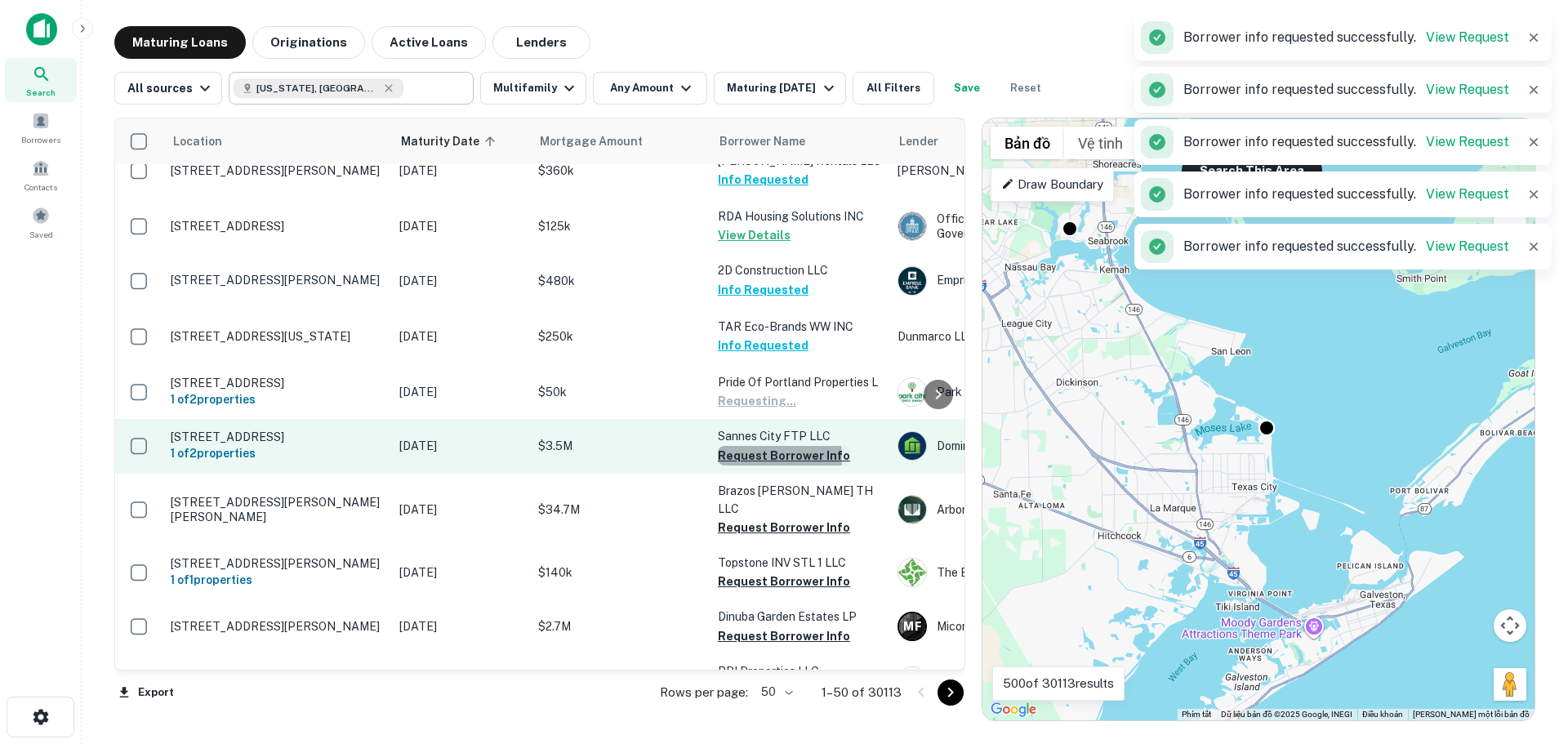
click at [763, 446] on button "Request Borrower Info" at bounding box center [784, 455] width 132 height 19
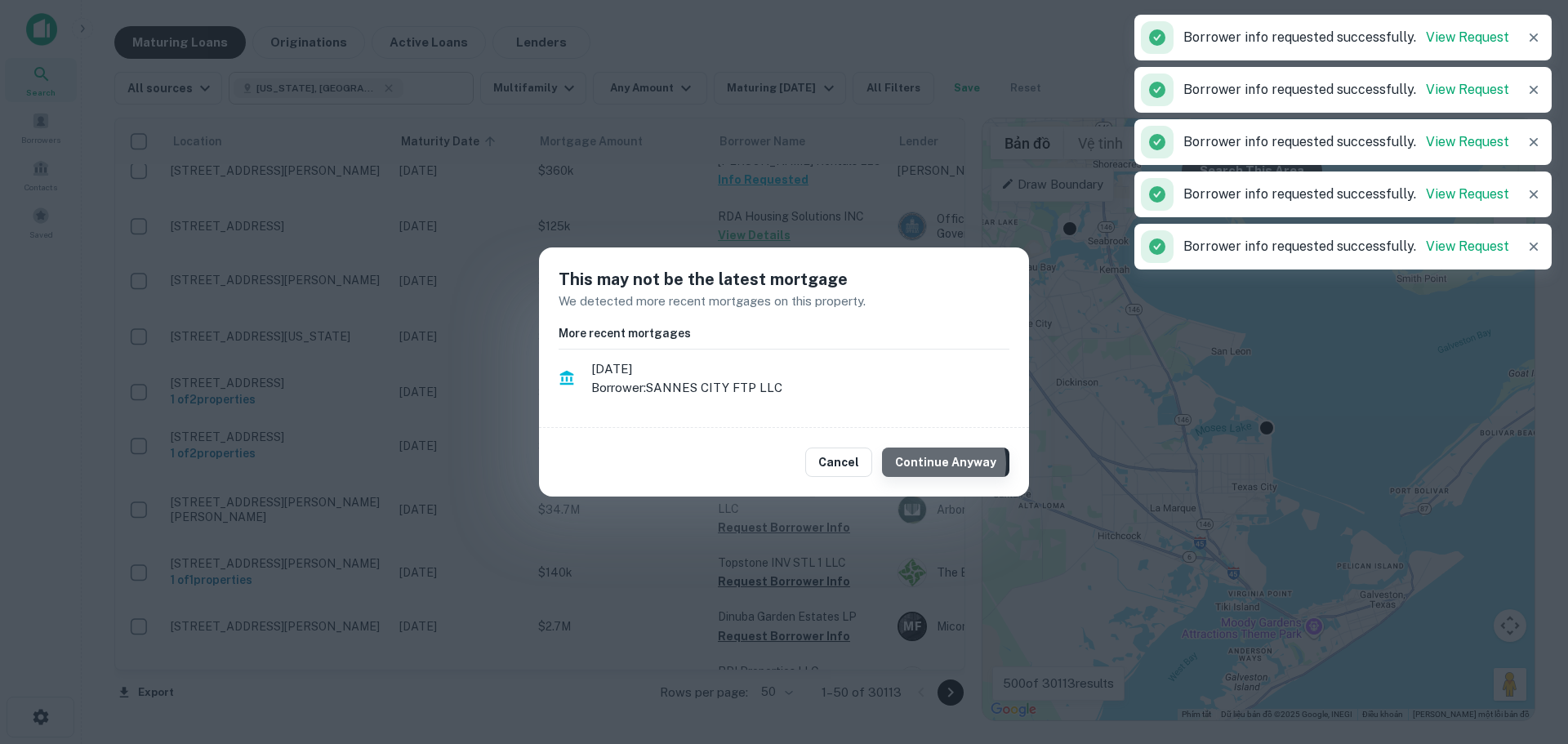
drag, startPoint x: 942, startPoint y: 463, endPoint x: 899, endPoint y: 465, distance: 43.0
click at [942, 464] on button "Continue Anyway" at bounding box center [946, 462] width 127 height 29
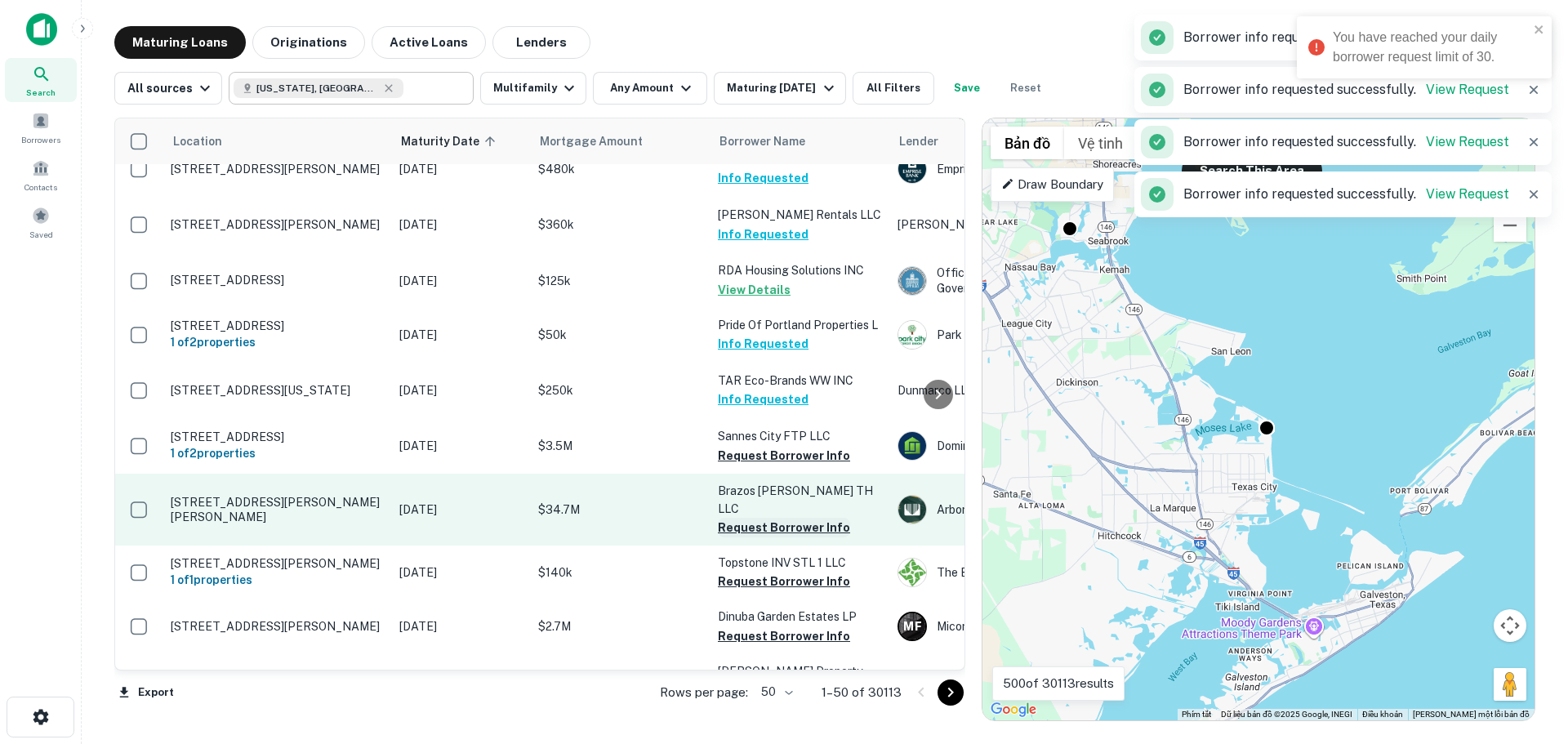
click at [769, 517] on button "Request Borrower Info" at bounding box center [784, 527] width 132 height 19
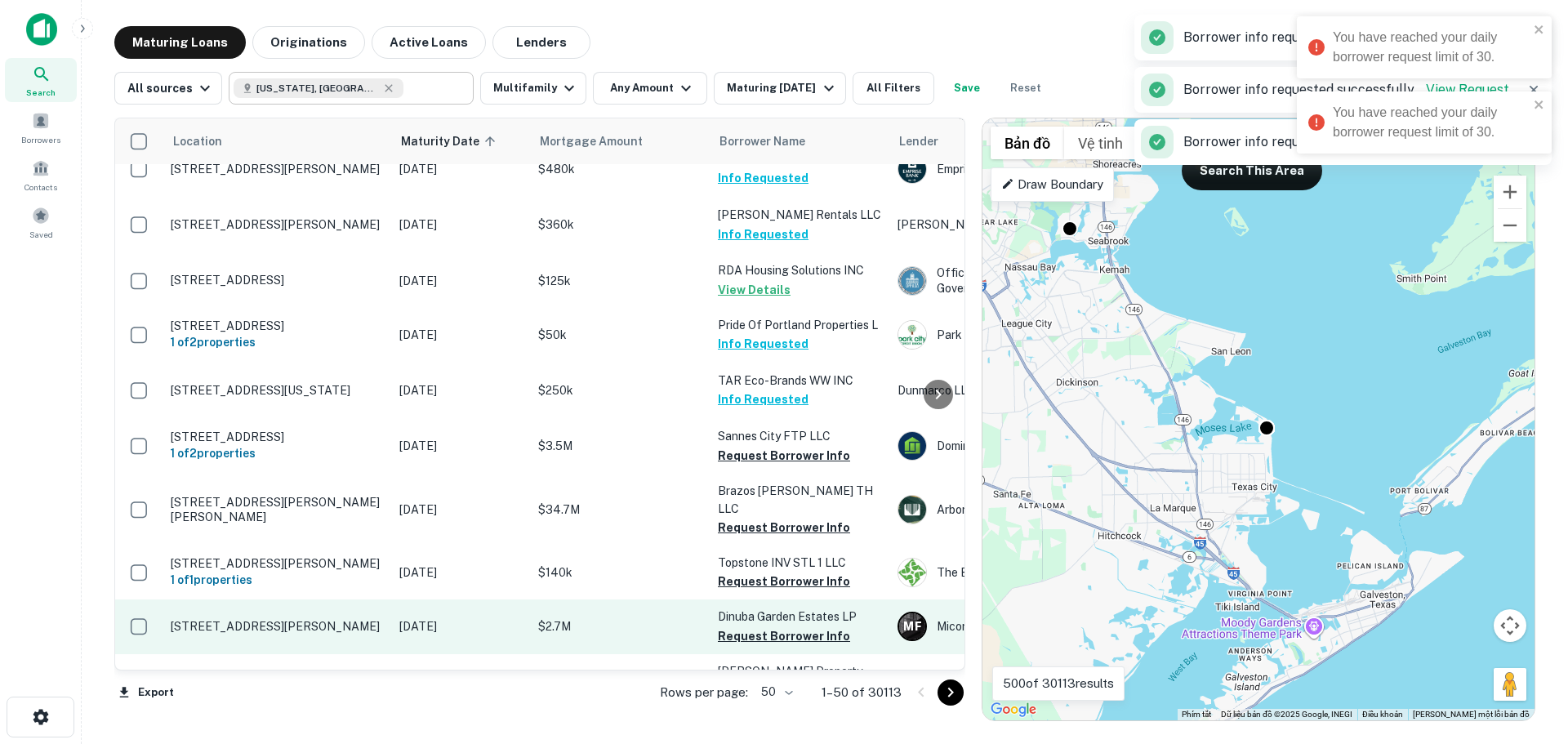
drag, startPoint x: 768, startPoint y: 545, endPoint x: 765, endPoint y: 568, distance: 23.2
click at [768, 571] on button "Request Borrower Info" at bounding box center [784, 581] width 132 height 19
click at [758, 626] on button "Request Borrower Info" at bounding box center [784, 635] width 132 height 19
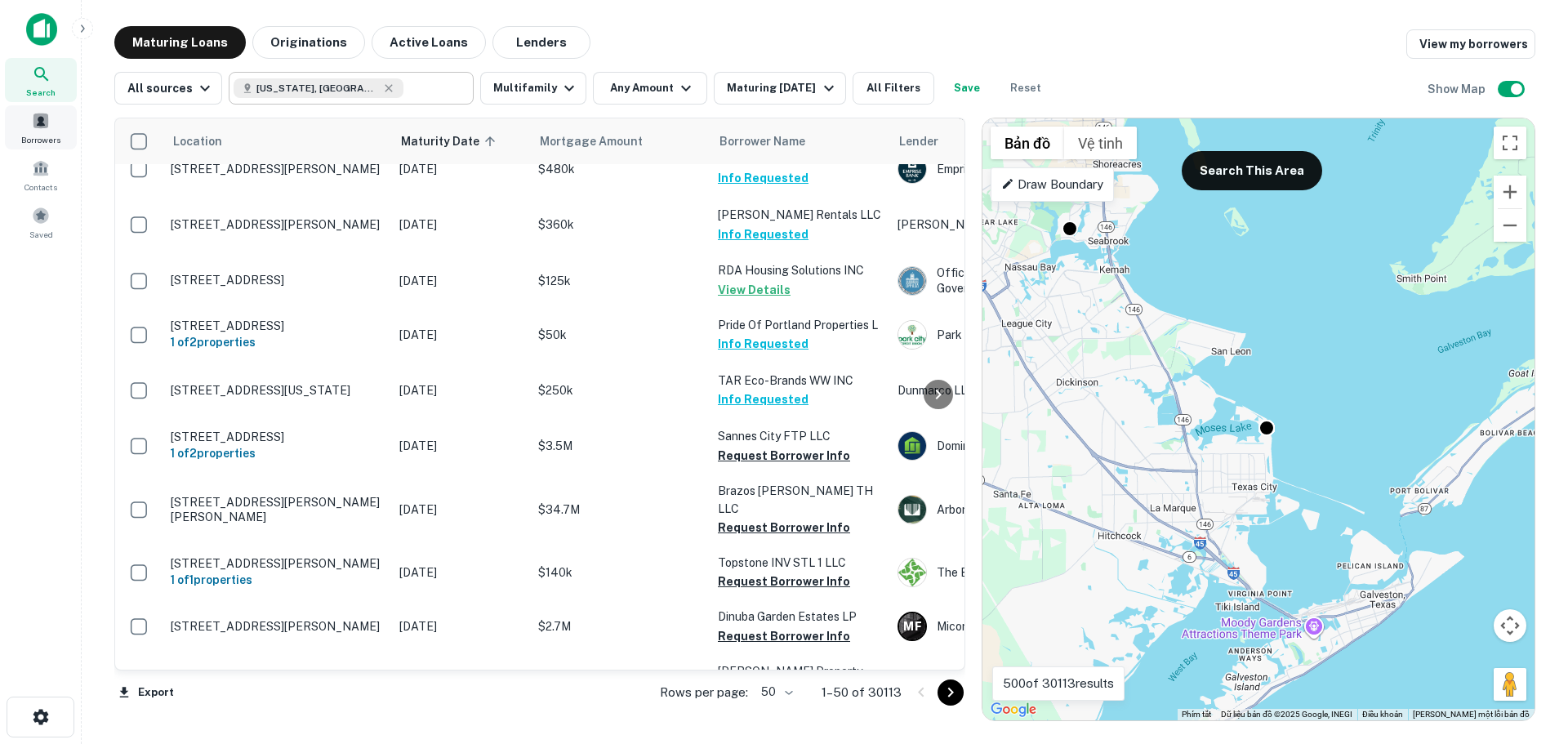
click at [50, 129] on div "Borrowers" at bounding box center [41, 127] width 72 height 44
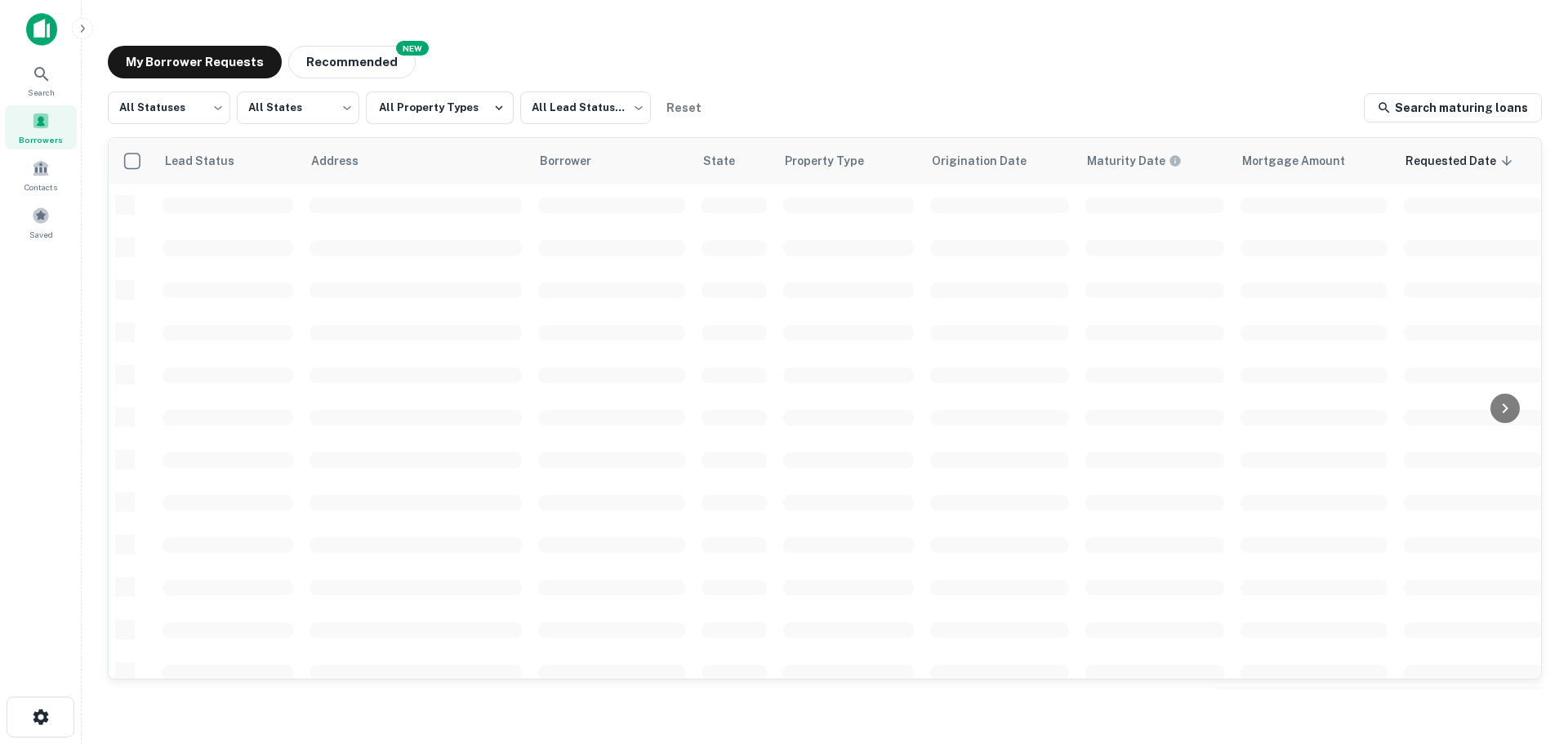
scroll to position [579, 0]
